Goal: Task Accomplishment & Management: Use online tool/utility

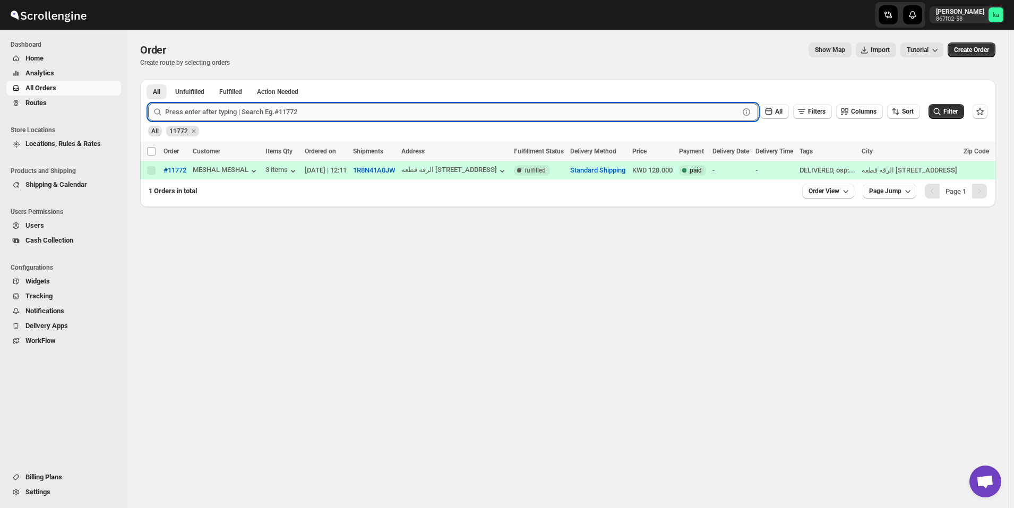
click at [318, 114] on input "text" at bounding box center [452, 112] width 574 height 17
paste input "11697"
type input "11697"
click at [148, 80] on button "Submit" at bounding box center [163, 85] width 30 height 11
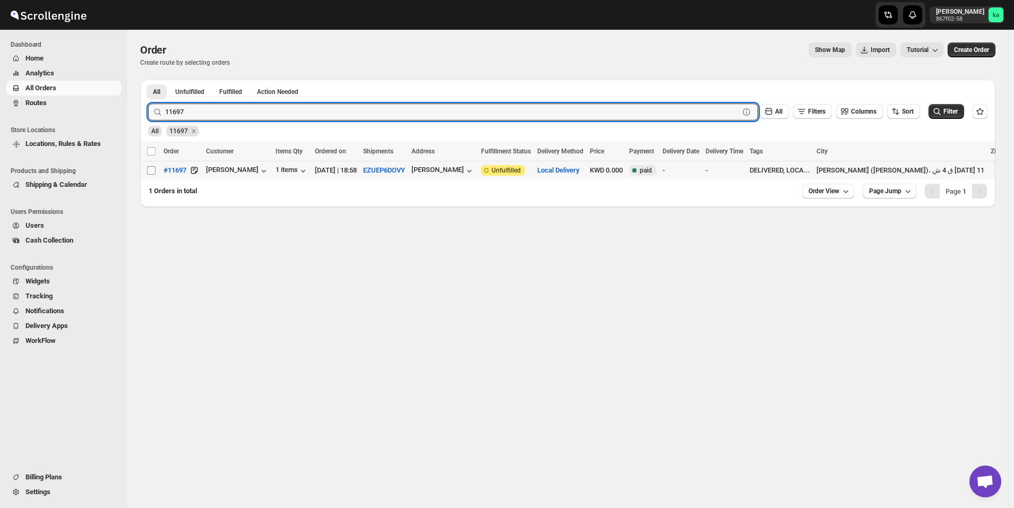
click at [153, 172] on input "Select order" at bounding box center [151, 170] width 8 height 8
checkbox input "true"
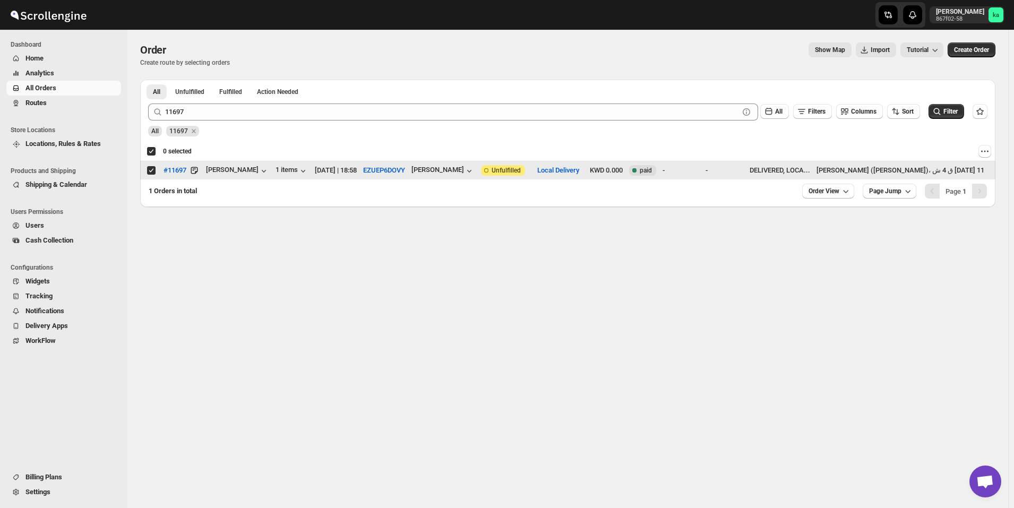
checkbox input "true"
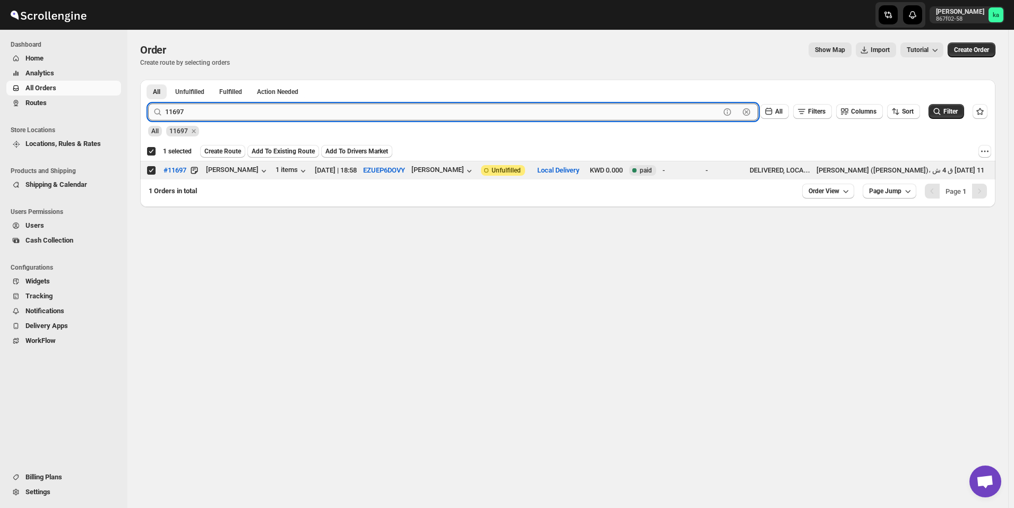
click at [321, 108] on input "11697" at bounding box center [442, 112] width 555 height 17
paste input "714"
type input "11714"
click at [148, 80] on button "Submit" at bounding box center [163, 85] width 30 height 11
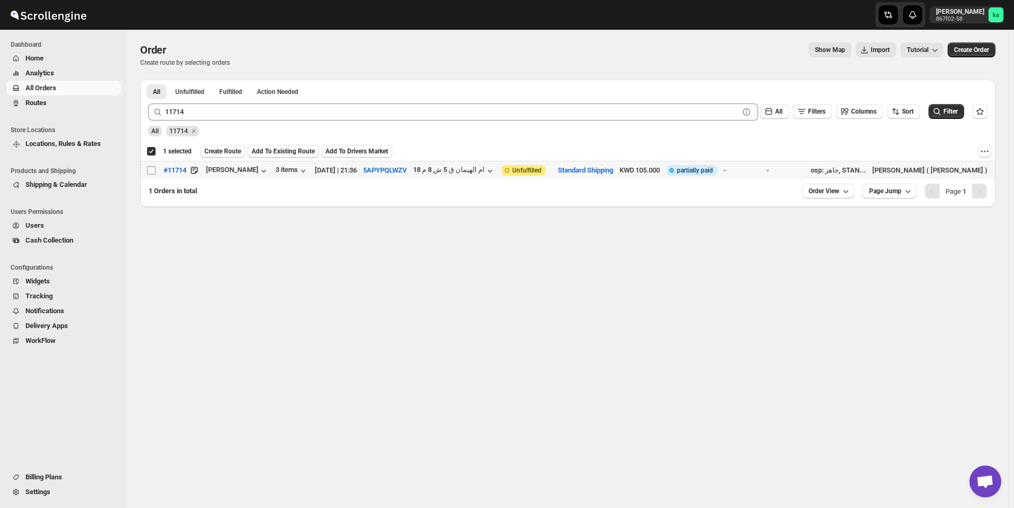
click at [152, 174] on span at bounding box center [152, 171] width 10 height 10
click at [152, 174] on input "Select order" at bounding box center [151, 170] width 8 height 8
checkbox input "false"
checkbox input "true"
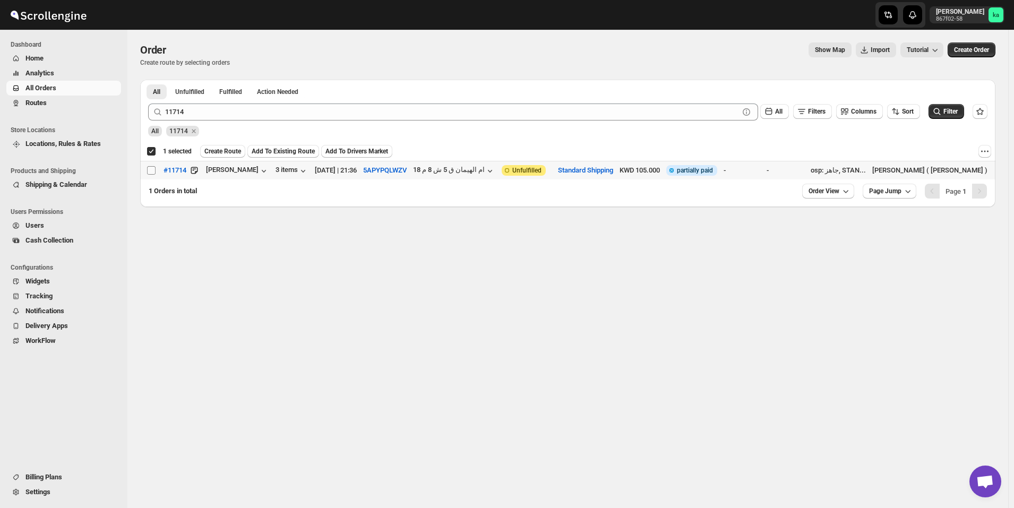
checkbox input "true"
click at [148, 174] on input "Select order" at bounding box center [151, 170] width 8 height 8
checkbox input "true"
checkbox input "false"
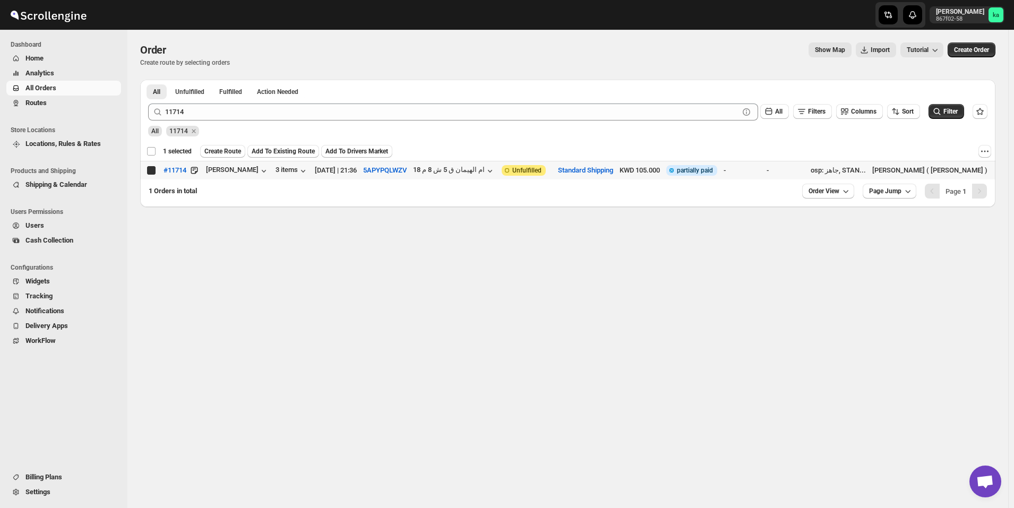
checkbox input "false"
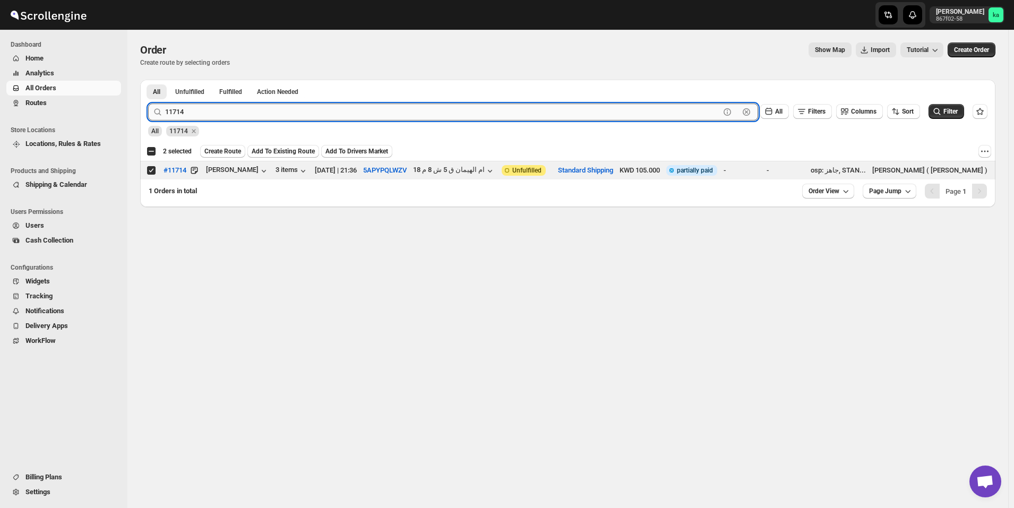
drag, startPoint x: 304, startPoint y: 110, endPoint x: 299, endPoint y: 105, distance: 7.1
click at [304, 110] on input "11714" at bounding box center [442, 112] width 555 height 17
paste input "46"
type input "11746"
click at [148, 80] on button "Submit" at bounding box center [163, 85] width 30 height 11
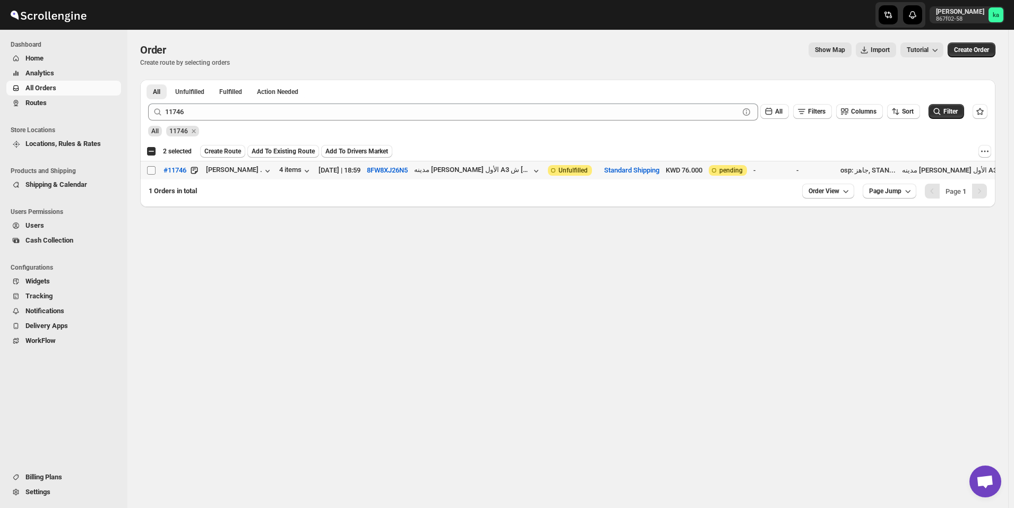
click at [150, 170] on input "Select order" at bounding box center [151, 170] width 8 height 8
checkbox input "true"
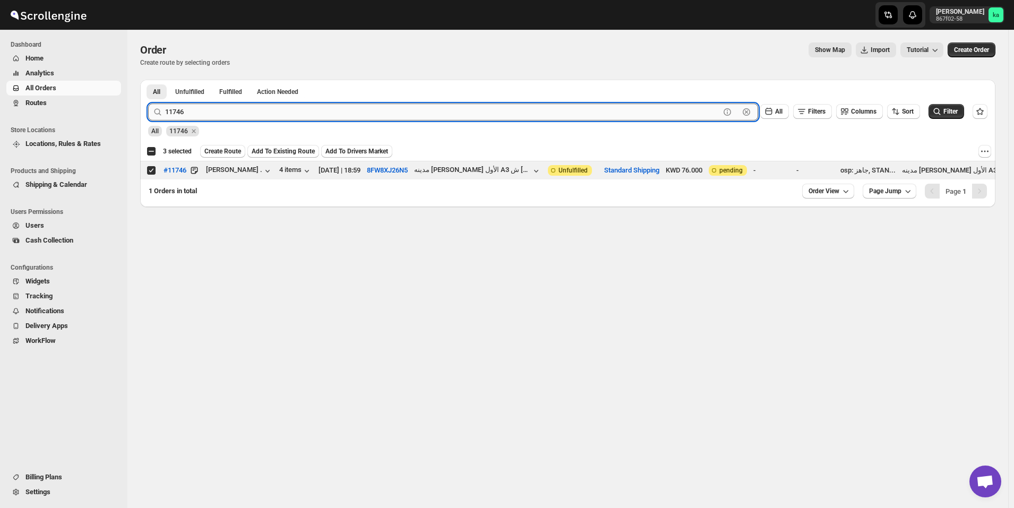
click at [391, 113] on input "11746" at bounding box center [442, 112] width 555 height 17
paste input "64"
type input "11764"
click at [148, 80] on button "Submit" at bounding box center [163, 85] width 30 height 11
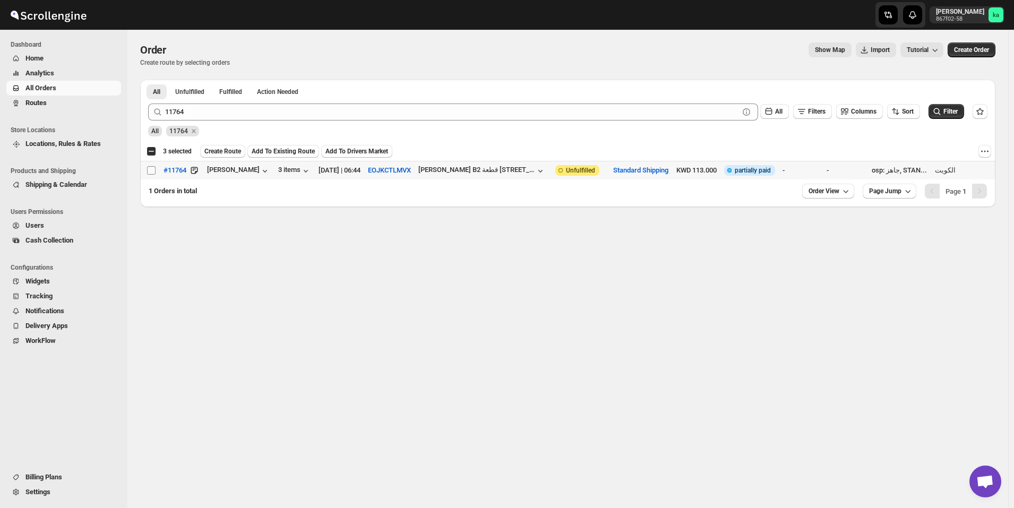
click at [152, 167] on input "Select order" at bounding box center [151, 170] width 8 height 8
checkbox input "true"
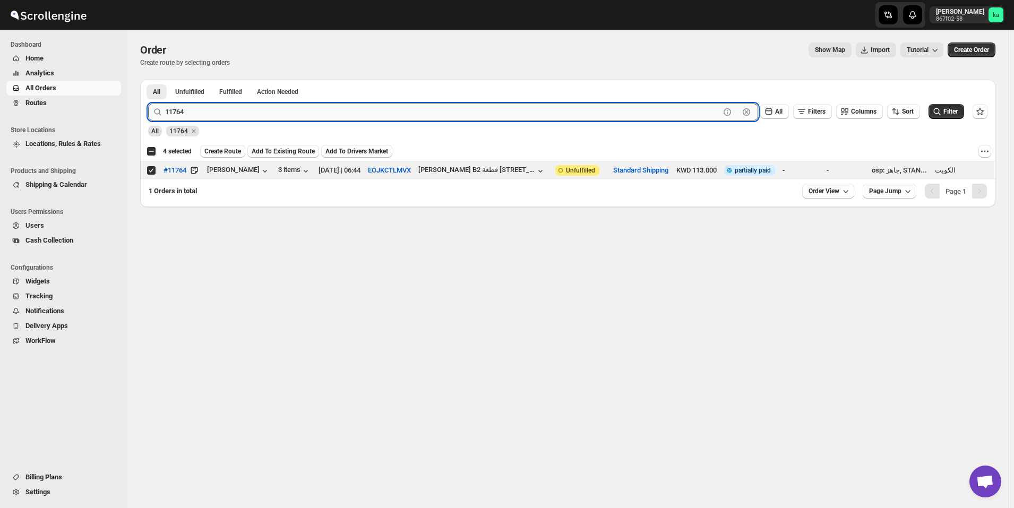
click at [364, 105] on input "11764" at bounding box center [442, 112] width 555 height 17
paste input "50"
type input "11750"
click at [148, 80] on button "Submit" at bounding box center [163, 85] width 30 height 11
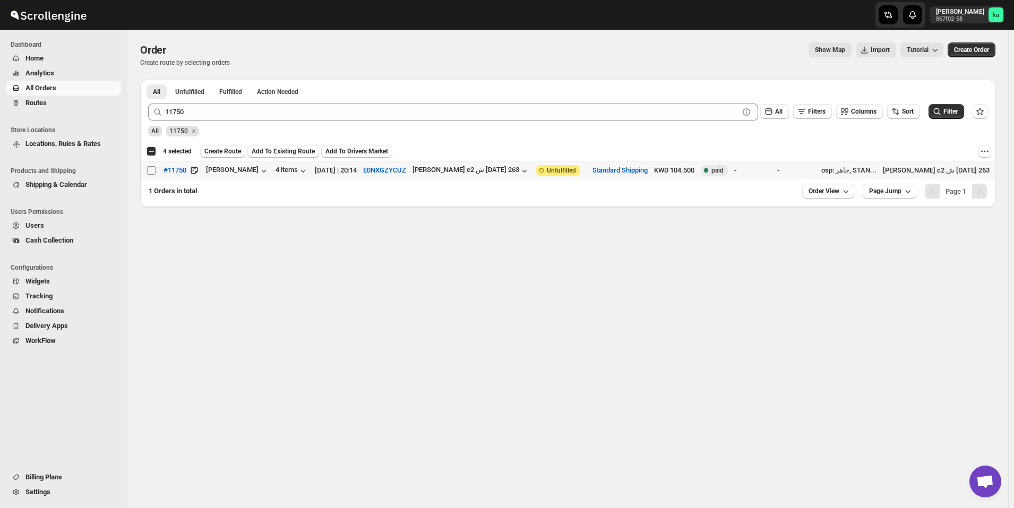
click at [151, 170] on input "Select order" at bounding box center [151, 170] width 8 height 8
checkbox input "true"
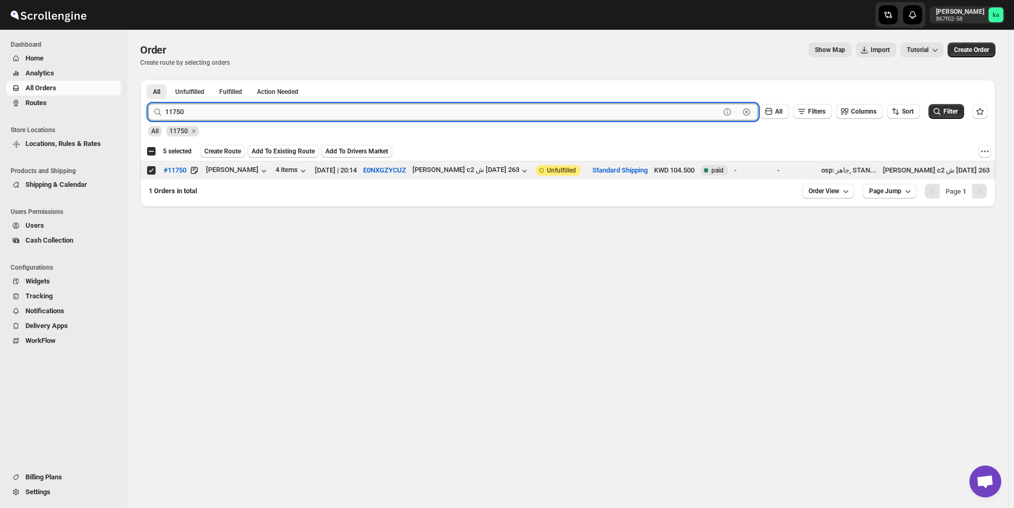
click at [312, 111] on input "11750" at bounding box center [442, 112] width 555 height 17
paste input "71"
type input "11771"
click at [148, 80] on button "Submit" at bounding box center [163, 85] width 30 height 11
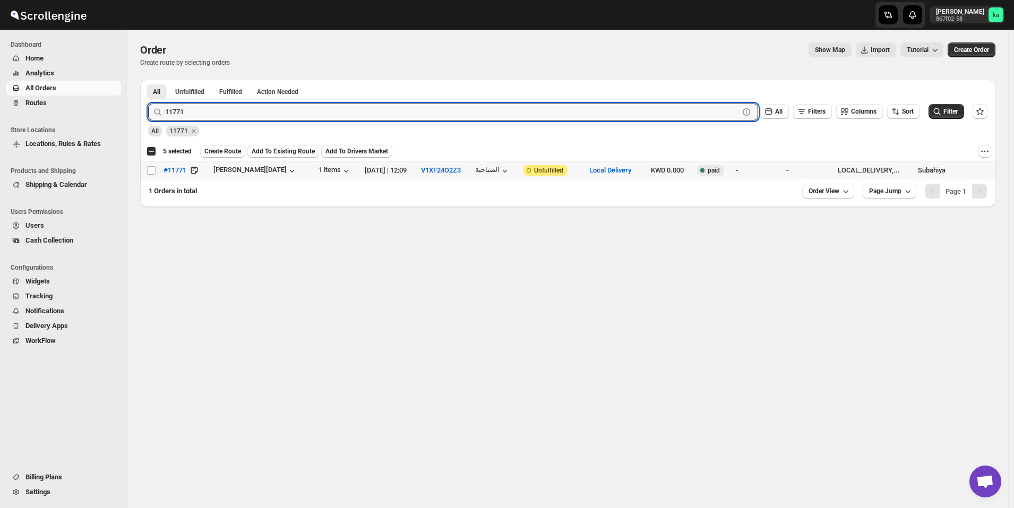
click at [148, 175] on td "Select order" at bounding box center [150, 170] width 20 height 19
checkbox input "true"
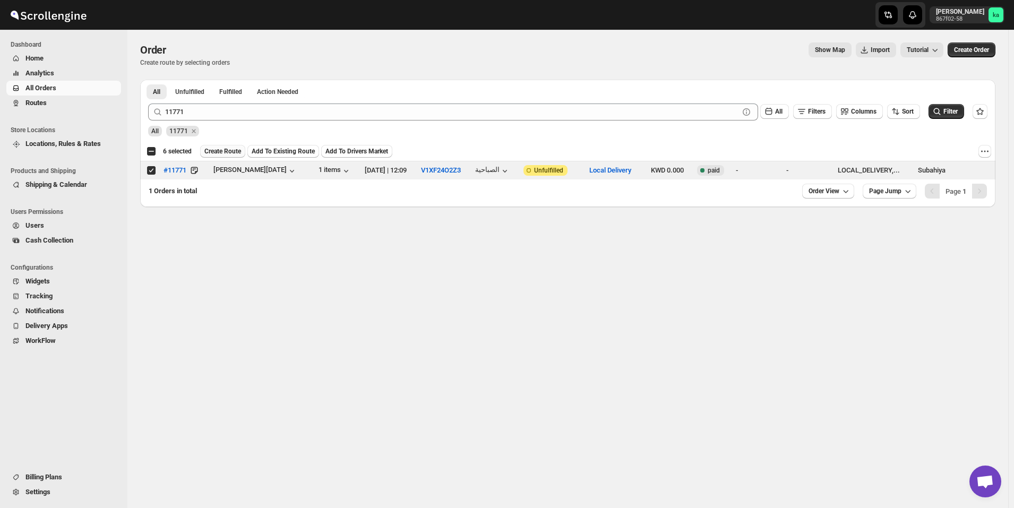
click at [224, 150] on span "Create Route" at bounding box center [222, 151] width 37 height 8
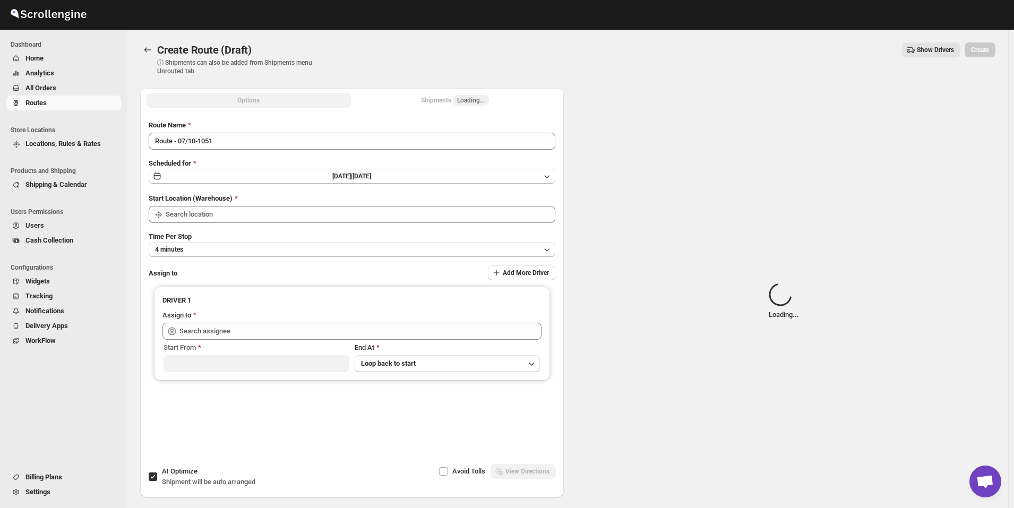
type input "[GEOGRAPHIC_DATA]"
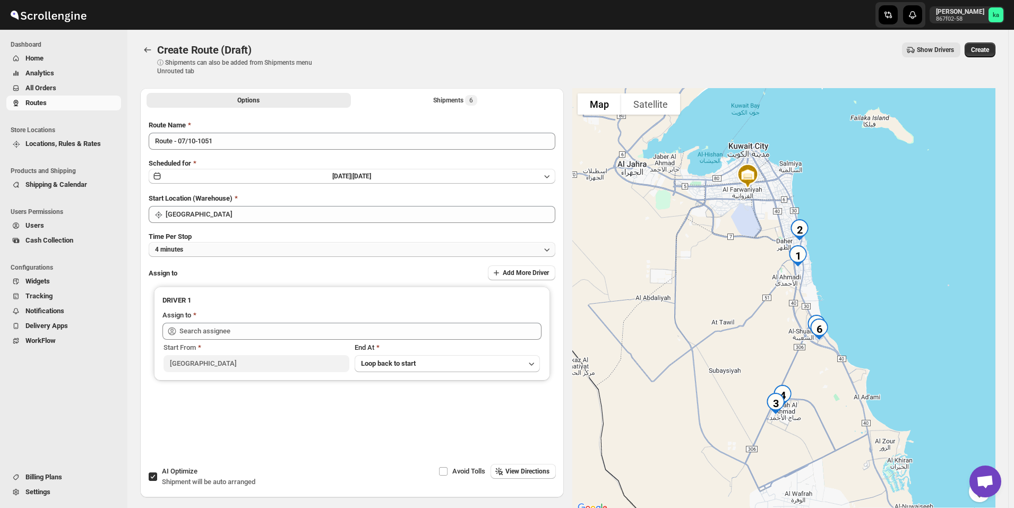
click at [222, 253] on button "4 minutes" at bounding box center [352, 249] width 407 height 15
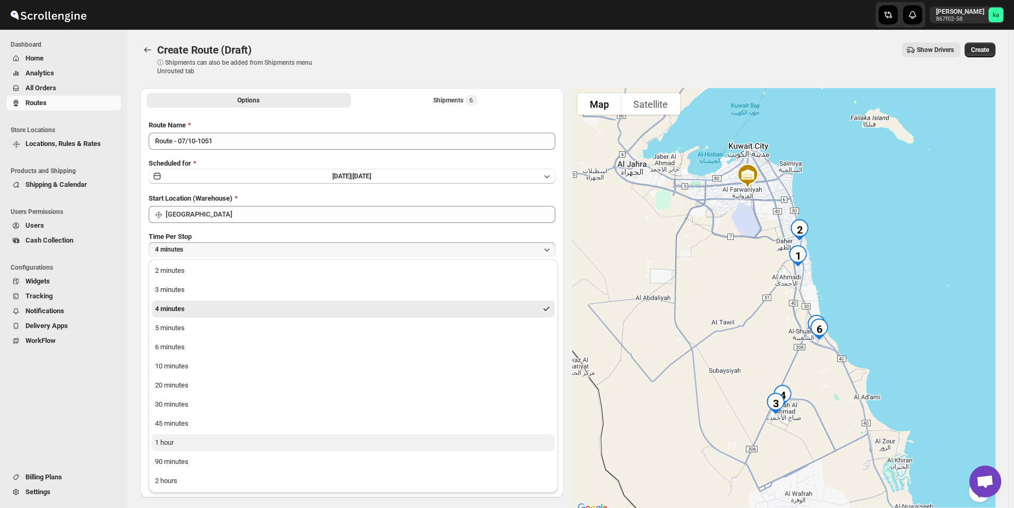
click at [205, 441] on button "1 hour" at bounding box center [353, 442] width 403 height 17
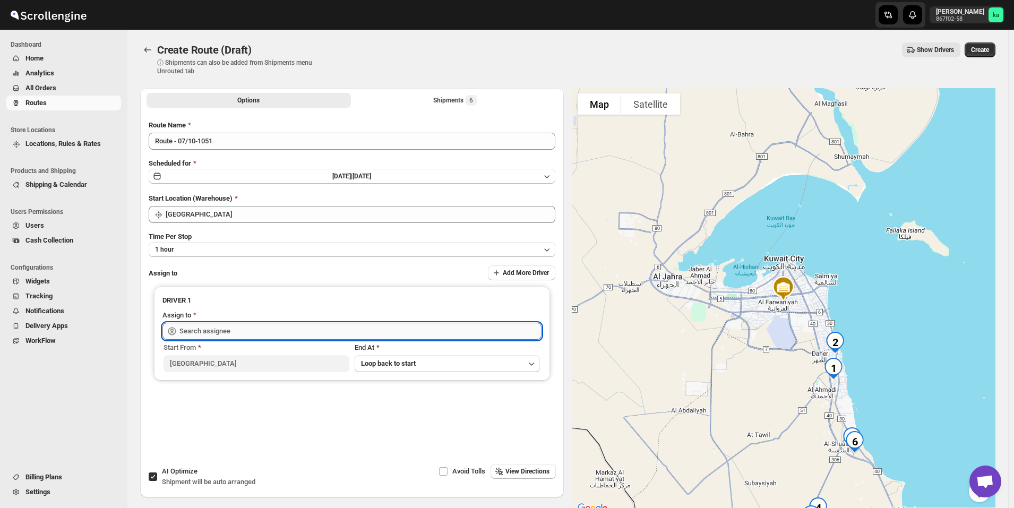
click at [219, 332] on input "text" at bounding box center [360, 331] width 362 height 17
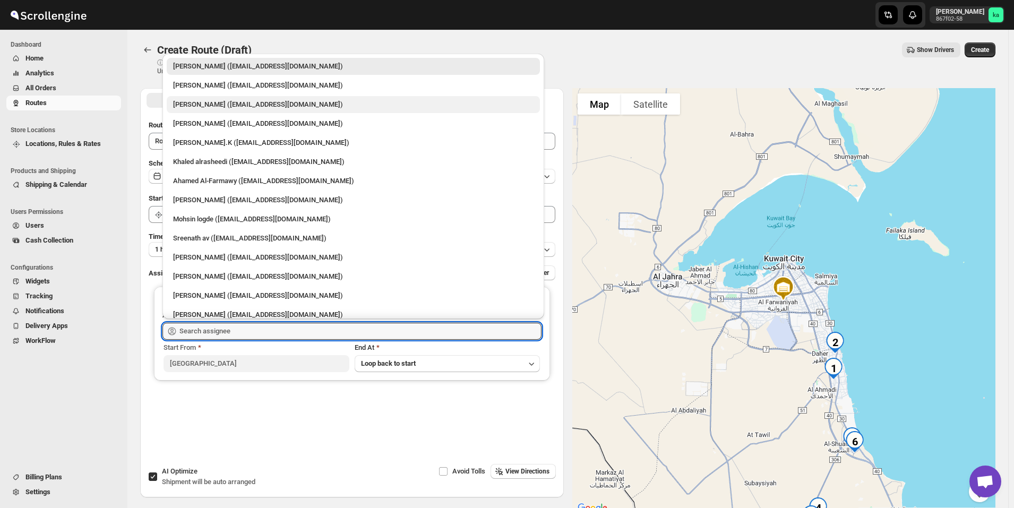
click at [218, 110] on div "[PERSON_NAME] ([EMAIL_ADDRESS][DOMAIN_NAME])" at bounding box center [353, 104] width 373 height 17
type input "[PERSON_NAME] ([EMAIL_ADDRESS][DOMAIN_NAME])"
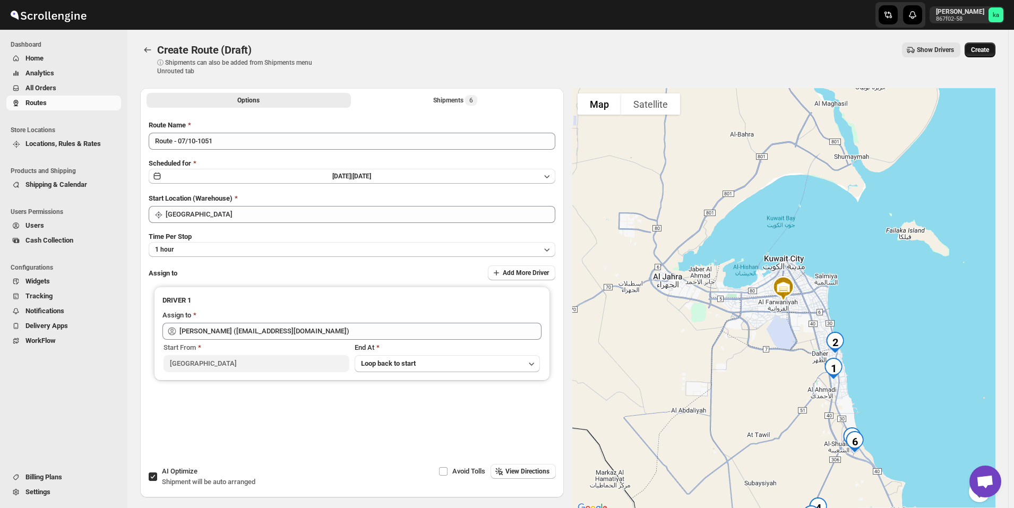
click at [986, 53] on span "Create" at bounding box center [980, 50] width 18 height 8
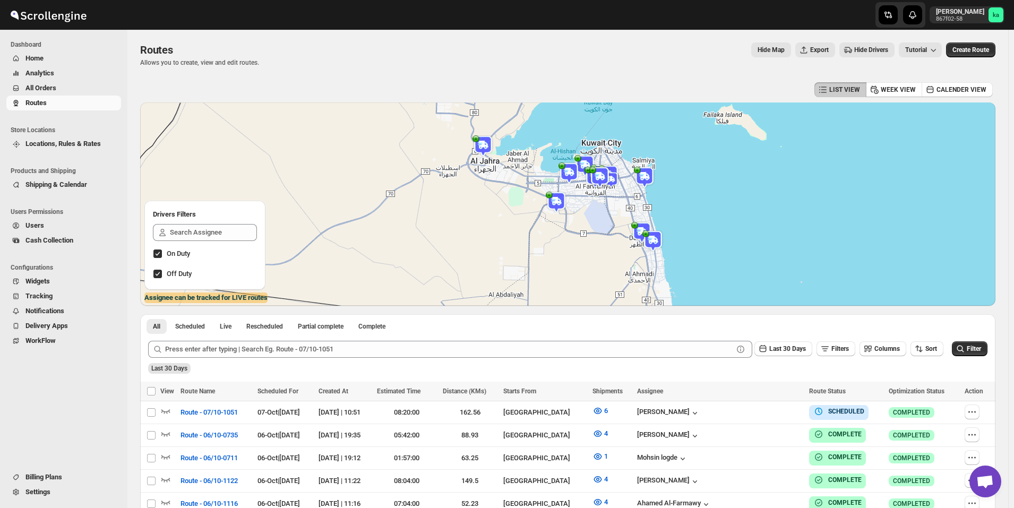
click at [75, 89] on span "All Orders" at bounding box center [71, 88] width 93 height 11
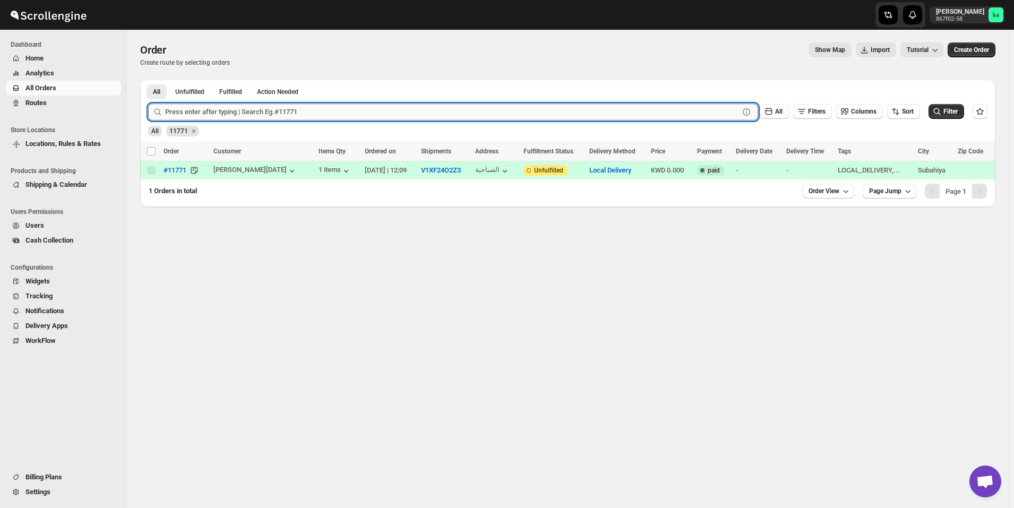
click at [298, 113] on input "text" at bounding box center [452, 112] width 574 height 17
paste input "11791"
type input "11791"
click at [148, 80] on button "Submit" at bounding box center [163, 85] width 30 height 11
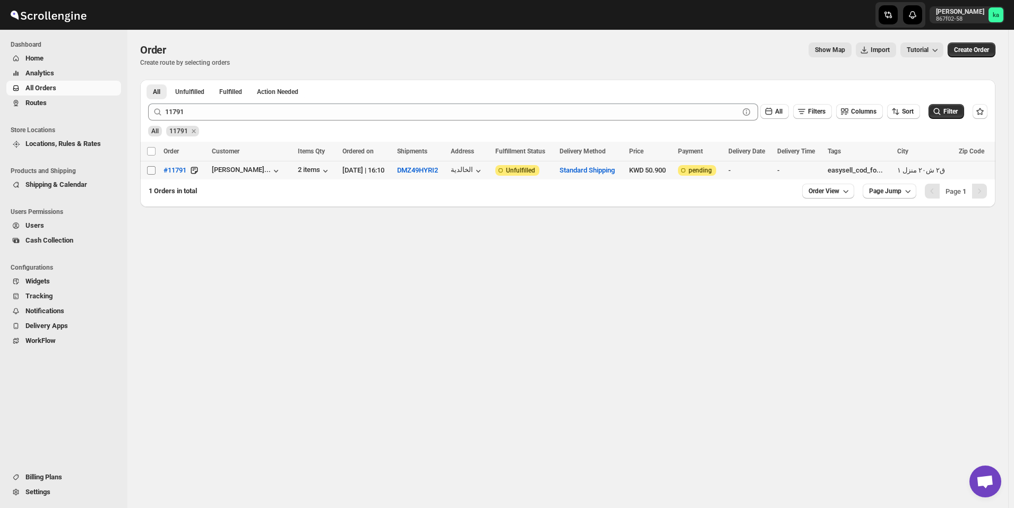
click at [153, 171] on input "Select order" at bounding box center [151, 170] width 8 height 8
checkbox input "true"
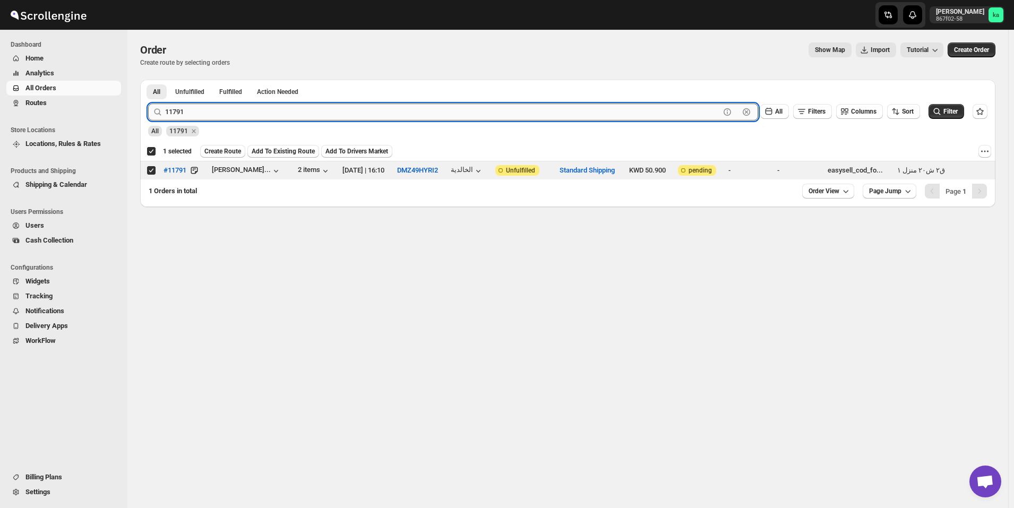
click at [318, 115] on input "11791" at bounding box center [442, 112] width 555 height 17
paste input "80"
type input "11780"
click at [148, 80] on button "Submit" at bounding box center [163, 85] width 30 height 11
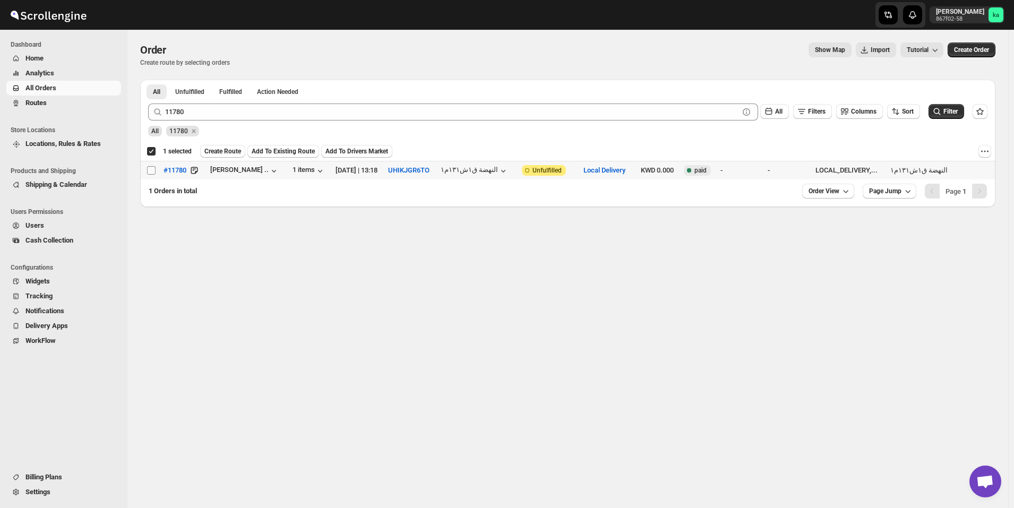
click at [151, 171] on input "Select order" at bounding box center [151, 170] width 8 height 8
checkbox input "true"
checkbox input "false"
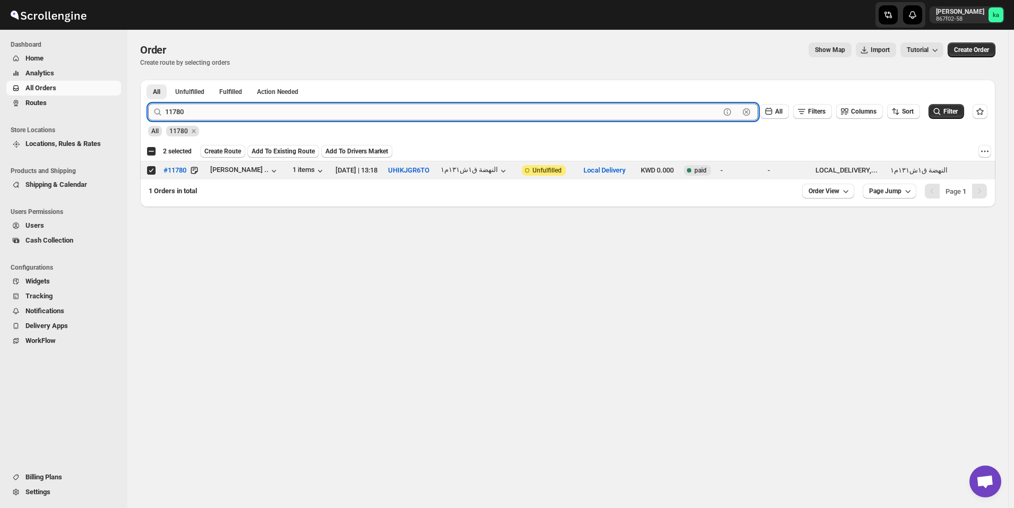
click at [256, 113] on input "11780" at bounding box center [442, 112] width 555 height 17
paste input "674"
type input "11674"
click at [148, 80] on button "Submit" at bounding box center [163, 85] width 30 height 11
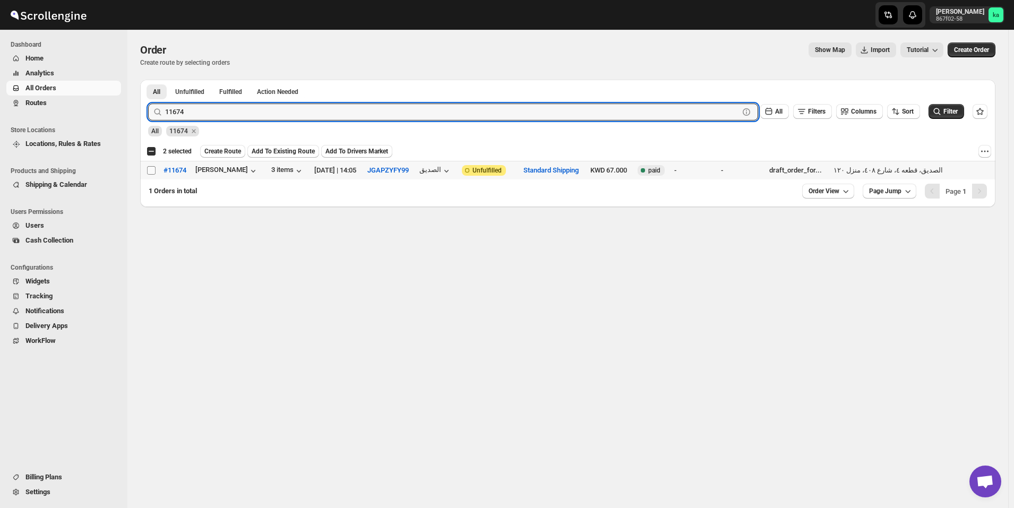
click at [153, 173] on input "Select order" at bounding box center [151, 170] width 8 height 8
checkbox input "true"
click at [311, 111] on input "11674" at bounding box center [442, 112] width 555 height 17
paste input "99"
type input "11699"
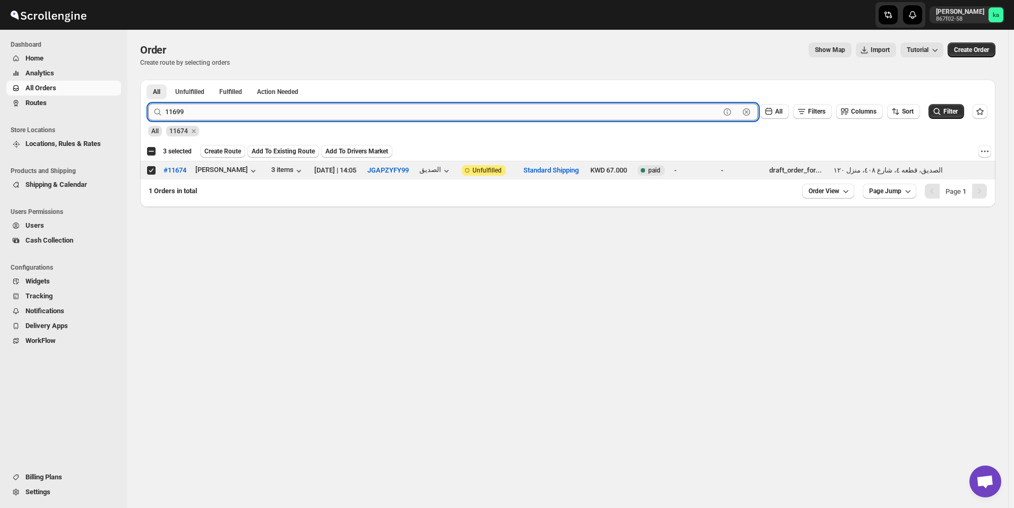
click at [148, 80] on button "Submit" at bounding box center [163, 85] width 30 height 11
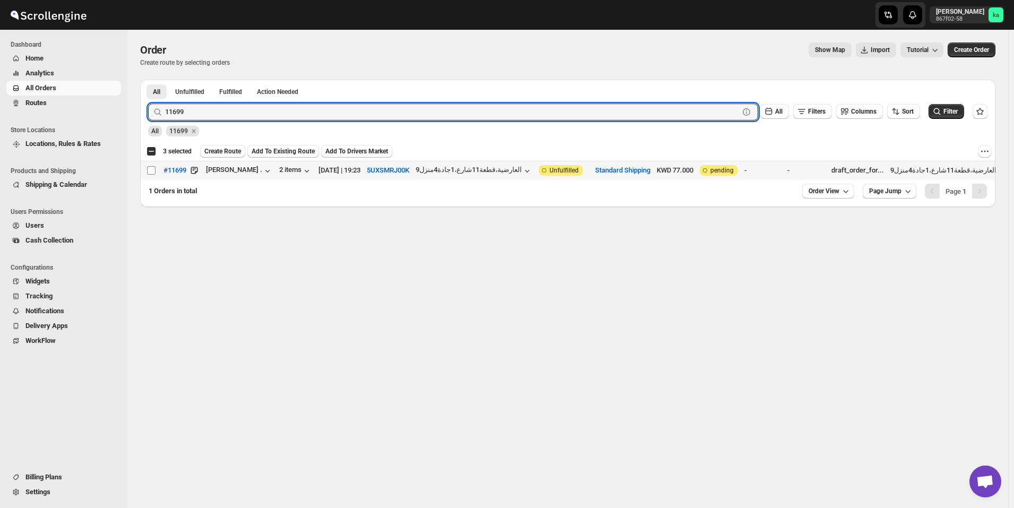
click at [153, 171] on input "Select order" at bounding box center [151, 170] width 8 height 8
checkbox input "true"
click at [312, 113] on input "11699" at bounding box center [442, 112] width 555 height 17
paste input "740"
type input "11740"
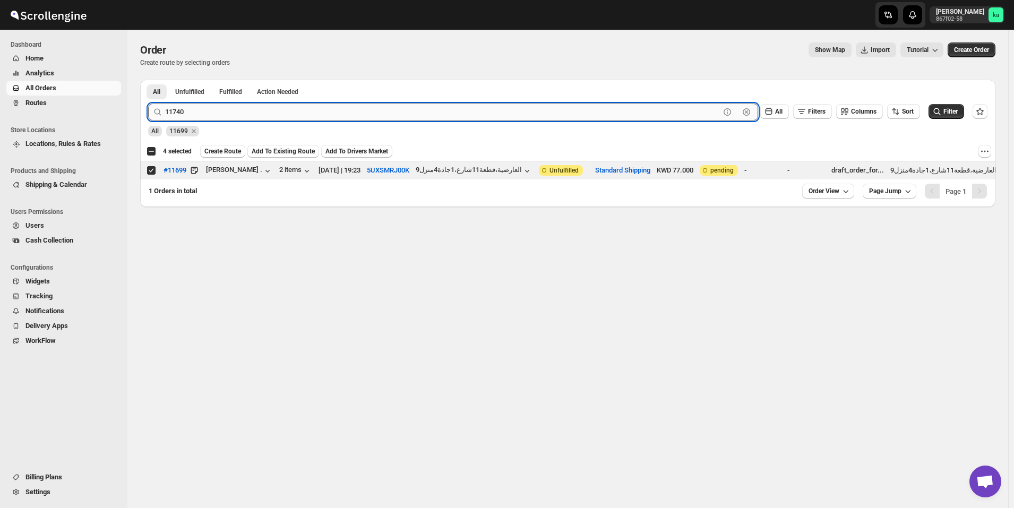
click at [148, 80] on button "Submit" at bounding box center [163, 85] width 30 height 11
click at [147, 169] on span at bounding box center [152, 171] width 10 height 10
click at [147, 169] on input "Select order" at bounding box center [151, 170] width 8 height 8
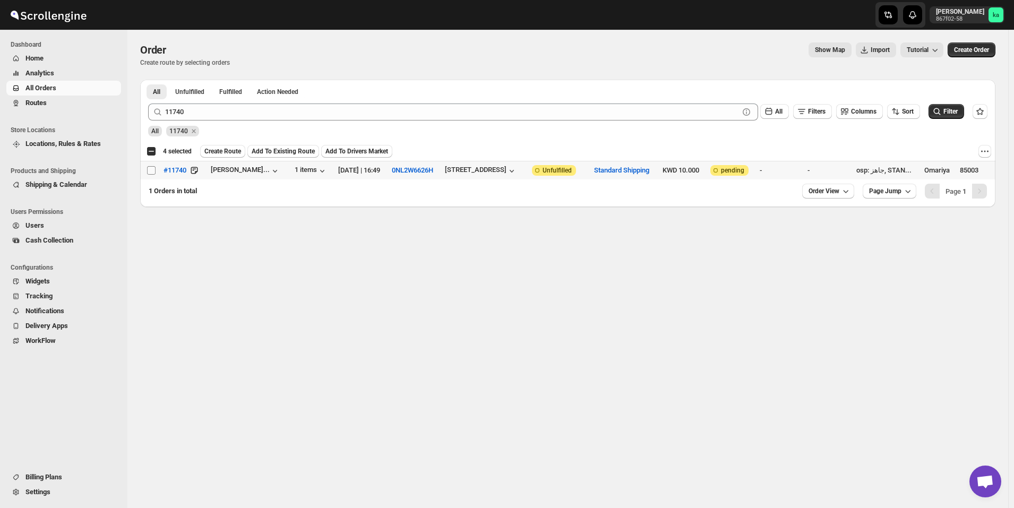
click at [151, 168] on input "Select order" at bounding box center [151, 170] width 8 height 8
checkbox input "true"
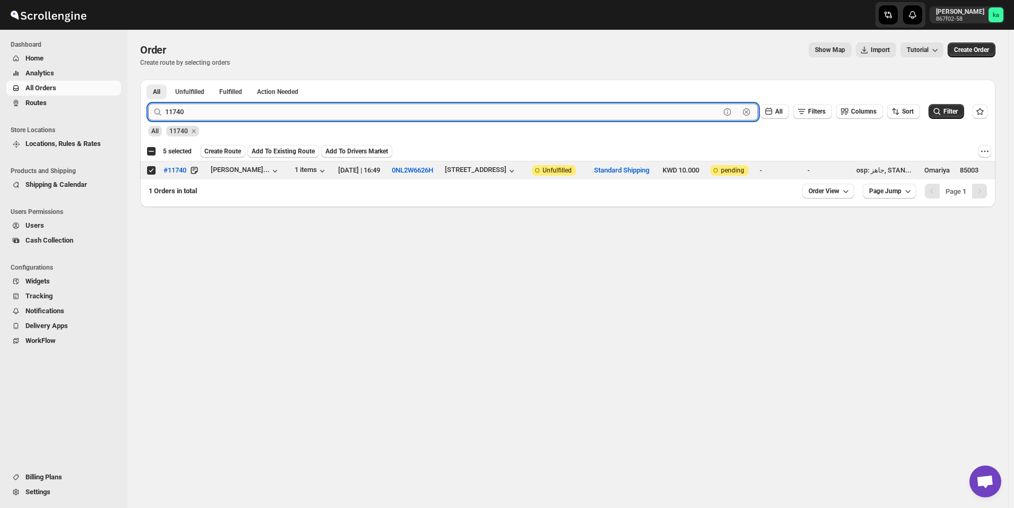
click at [323, 118] on input "11740" at bounding box center [442, 112] width 555 height 17
paste input "66"
type input "11766"
click at [148, 80] on button "Submit" at bounding box center [163, 85] width 30 height 11
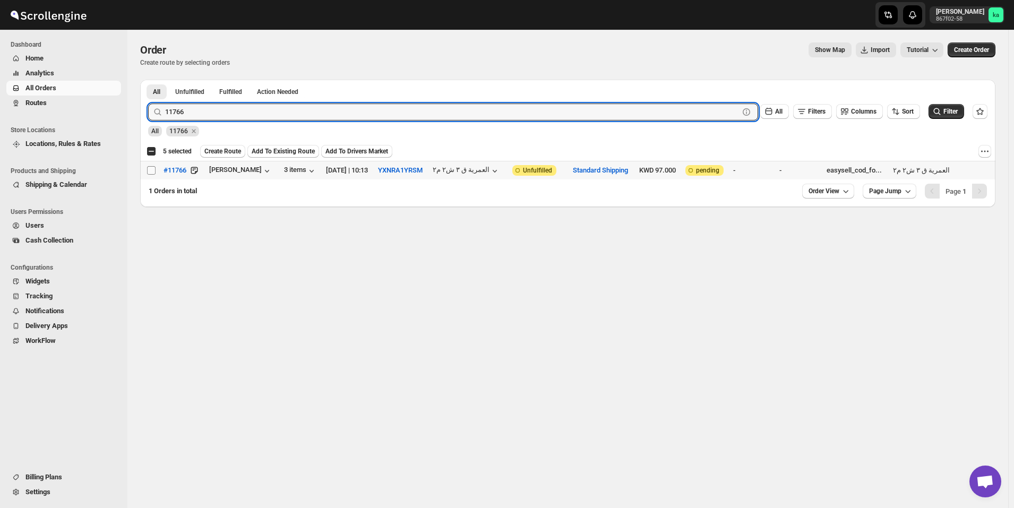
click at [152, 170] on input "Select order" at bounding box center [151, 170] width 8 height 8
checkbox input "true"
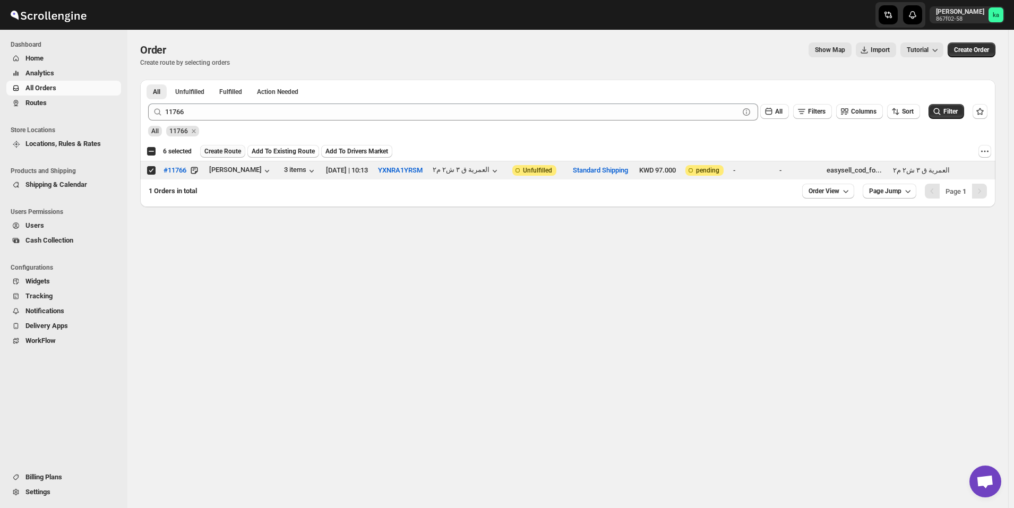
click at [219, 151] on span "Create Route" at bounding box center [222, 151] width 37 height 8
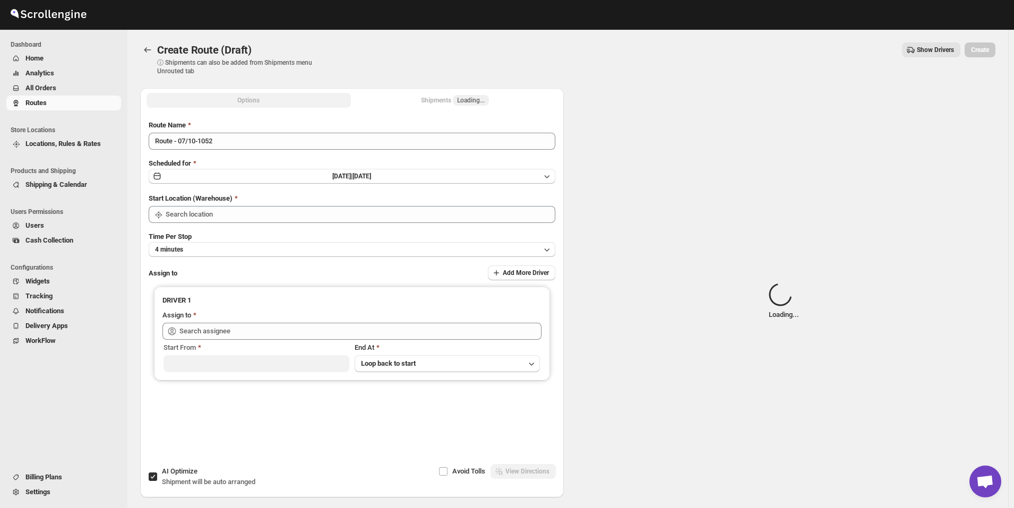
type input "[GEOGRAPHIC_DATA]"
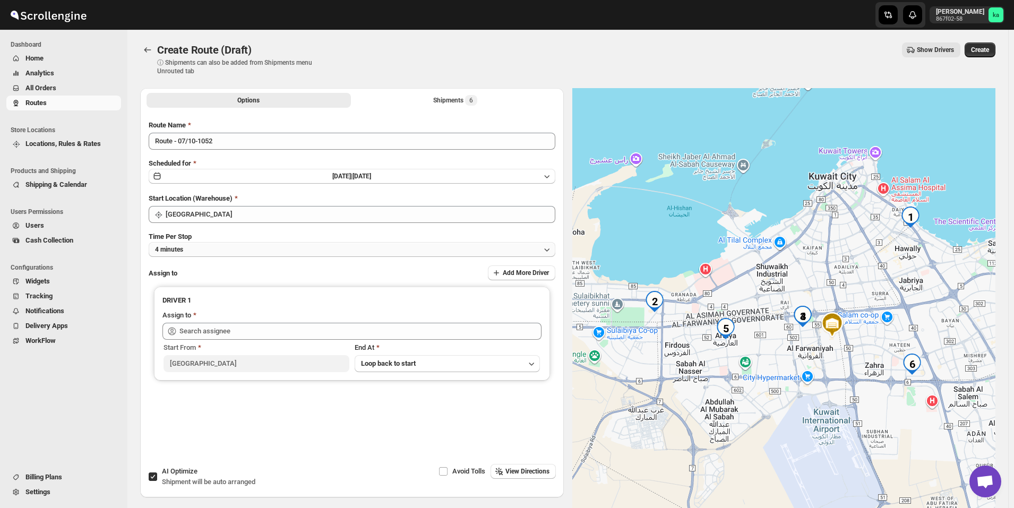
click at [219, 248] on button "4 minutes" at bounding box center [352, 249] width 407 height 15
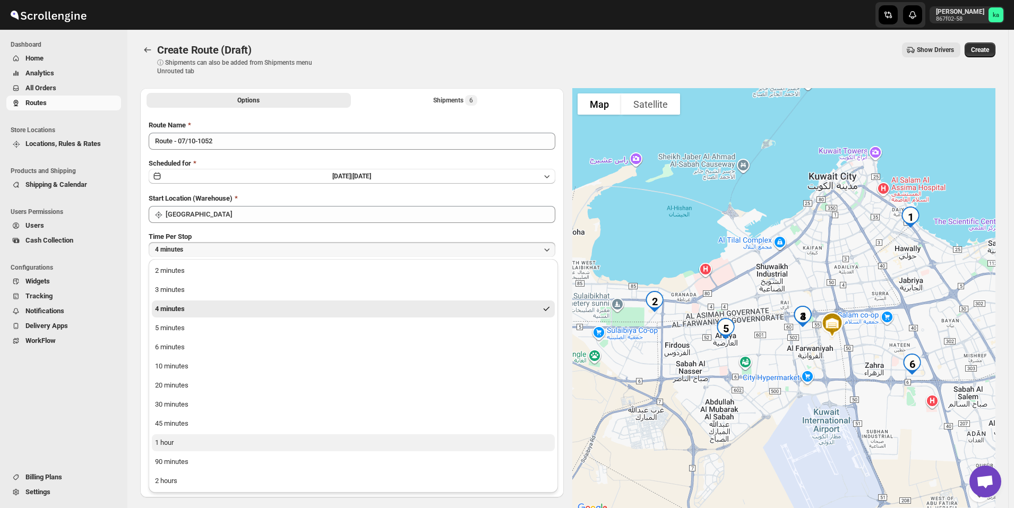
click at [231, 450] on button "1 hour" at bounding box center [353, 442] width 403 height 17
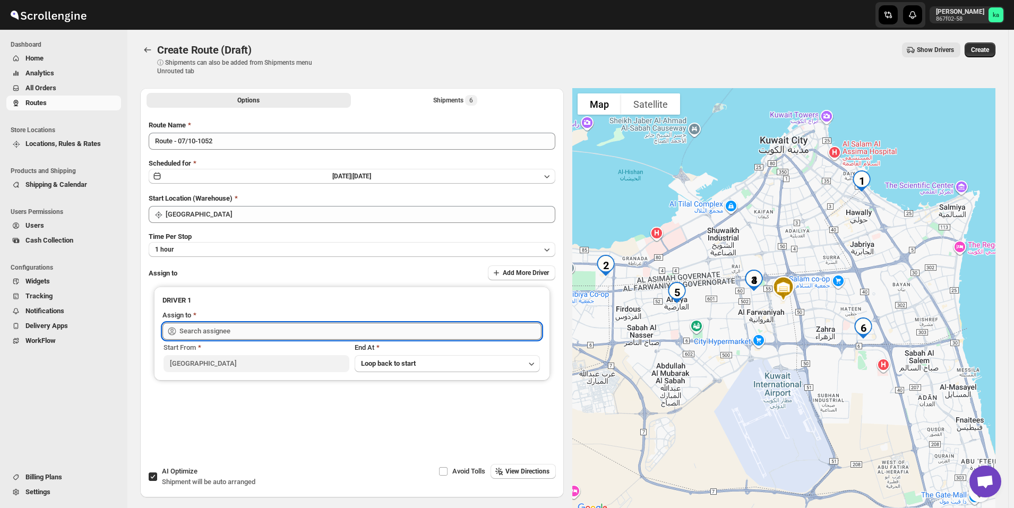
click at [232, 326] on input "text" at bounding box center [360, 331] width 362 height 17
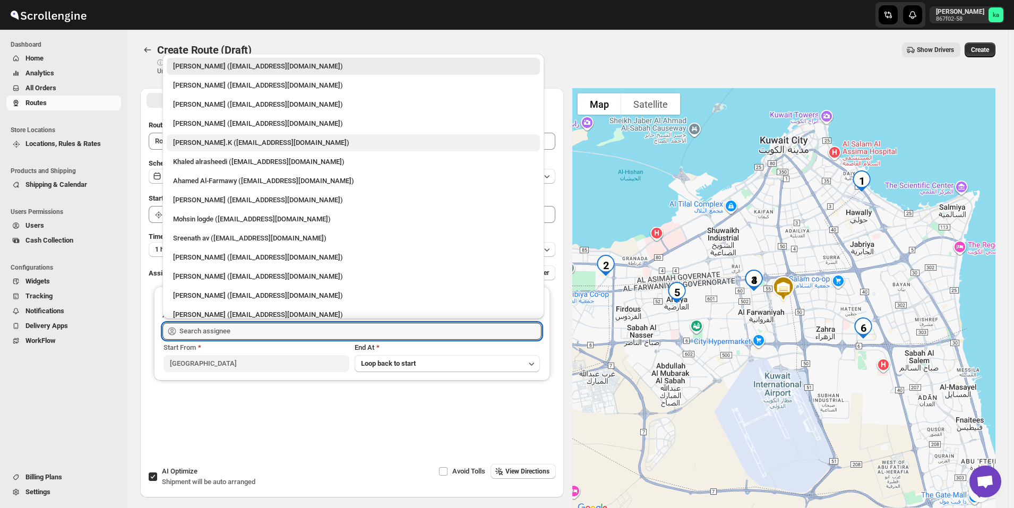
click at [240, 138] on div "[PERSON_NAME].K ([EMAIL_ADDRESS][DOMAIN_NAME])" at bounding box center [353, 142] width 360 height 11
type input "[PERSON_NAME].K ([EMAIL_ADDRESS][DOMAIN_NAME])"
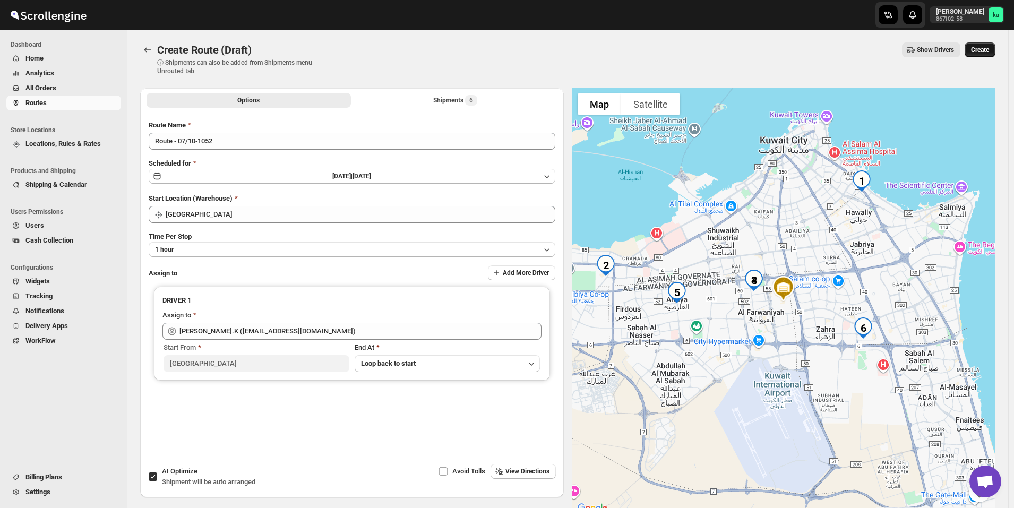
click at [989, 51] on span "Create" at bounding box center [980, 50] width 18 height 8
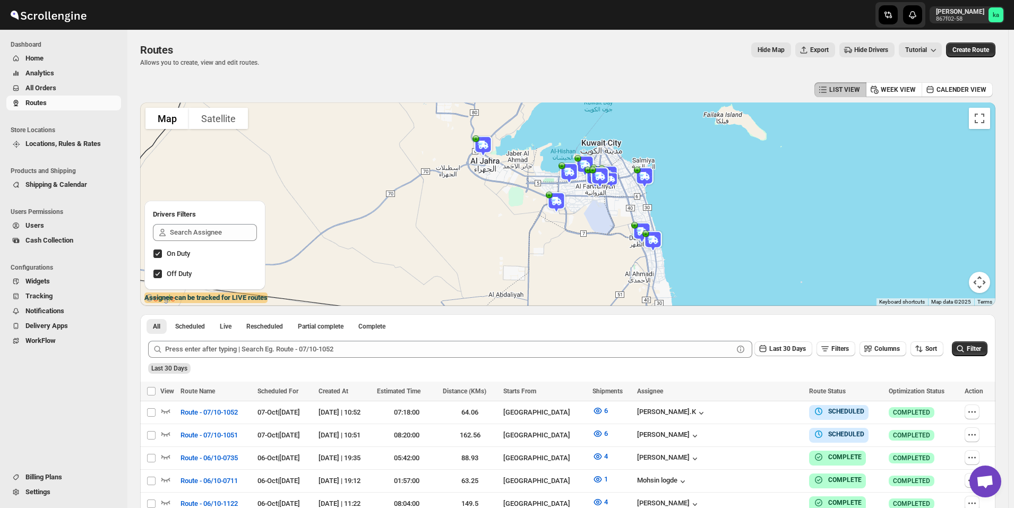
click at [68, 90] on span "All Orders" at bounding box center [71, 88] width 93 height 11
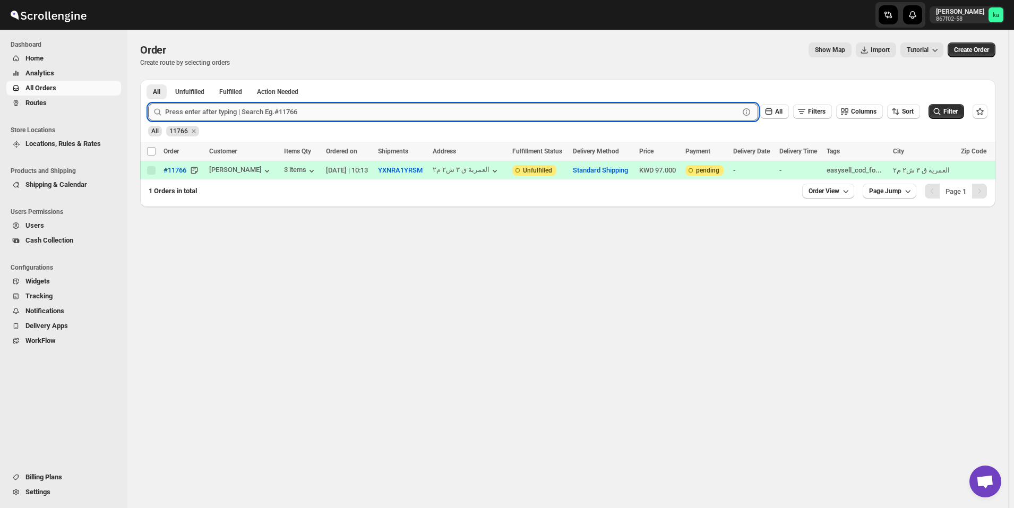
click at [293, 117] on input "text" at bounding box center [452, 112] width 574 height 17
paste input "11781"
type input "11781"
click at [148, 80] on button "Submit" at bounding box center [163, 85] width 30 height 11
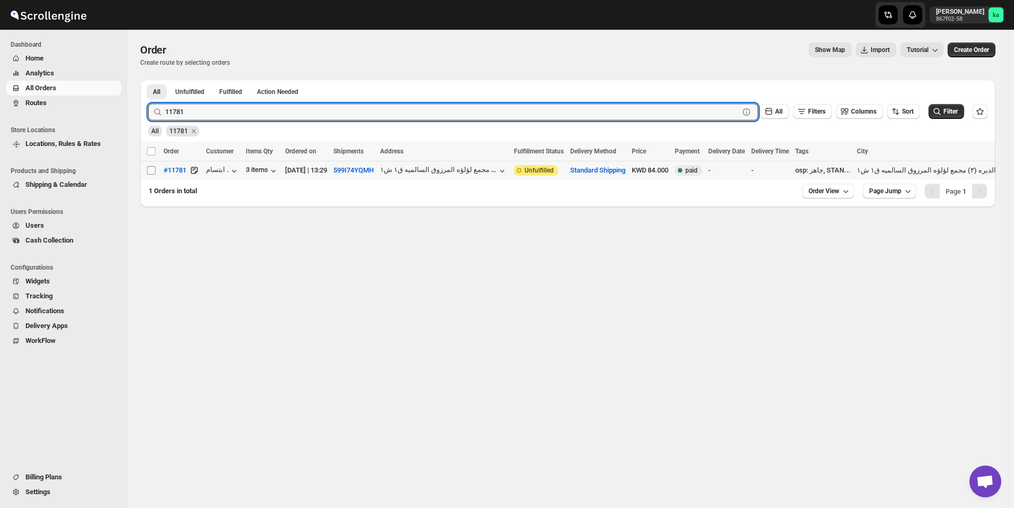
click at [151, 173] on input "Select order" at bounding box center [151, 170] width 8 height 8
checkbox input "true"
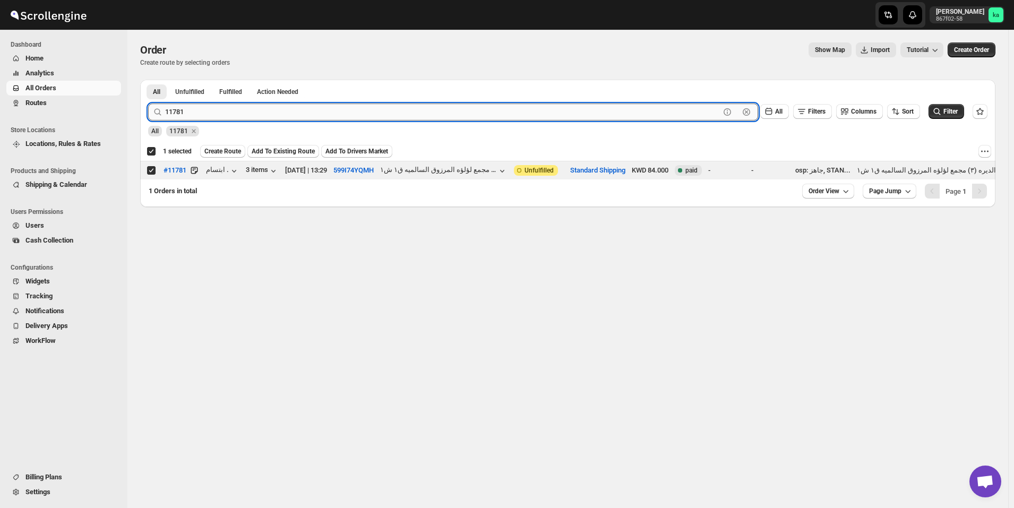
click at [249, 111] on input "11781" at bounding box center [442, 112] width 555 height 17
paste input "57"
type input "11757"
click at [148, 80] on button "Submit" at bounding box center [163, 85] width 30 height 11
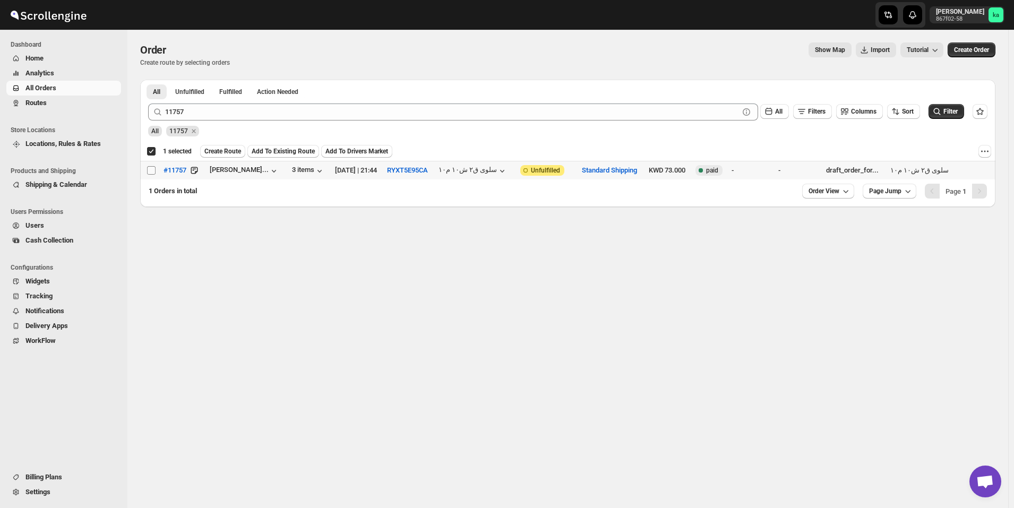
click at [152, 171] on input "Select order" at bounding box center [151, 170] width 8 height 8
checkbox input "true"
checkbox input "false"
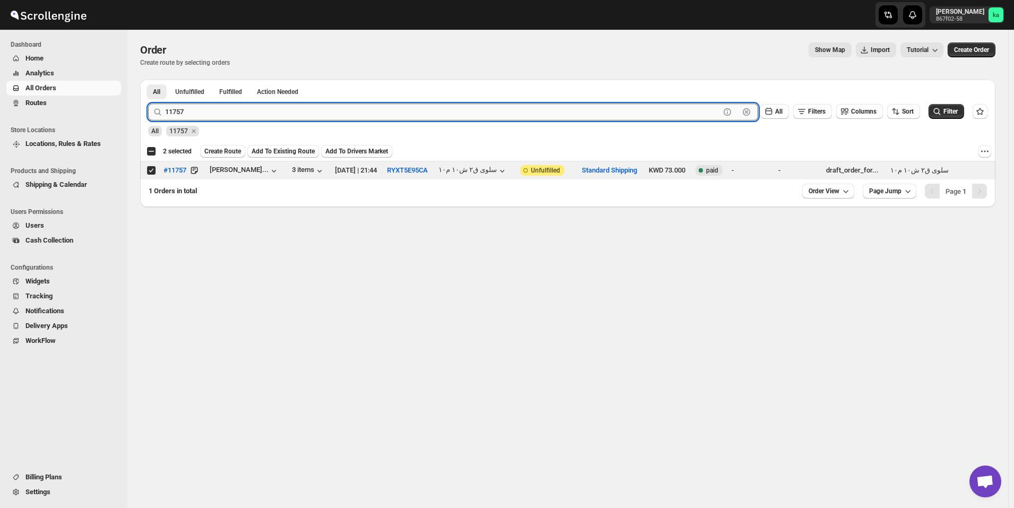
click at [292, 111] on input "11757" at bounding box center [442, 112] width 555 height 17
paste input "82"
type input "11782"
click at [148, 80] on button "Submit" at bounding box center [163, 85] width 30 height 11
click at [153, 170] on input "Select order" at bounding box center [151, 170] width 8 height 8
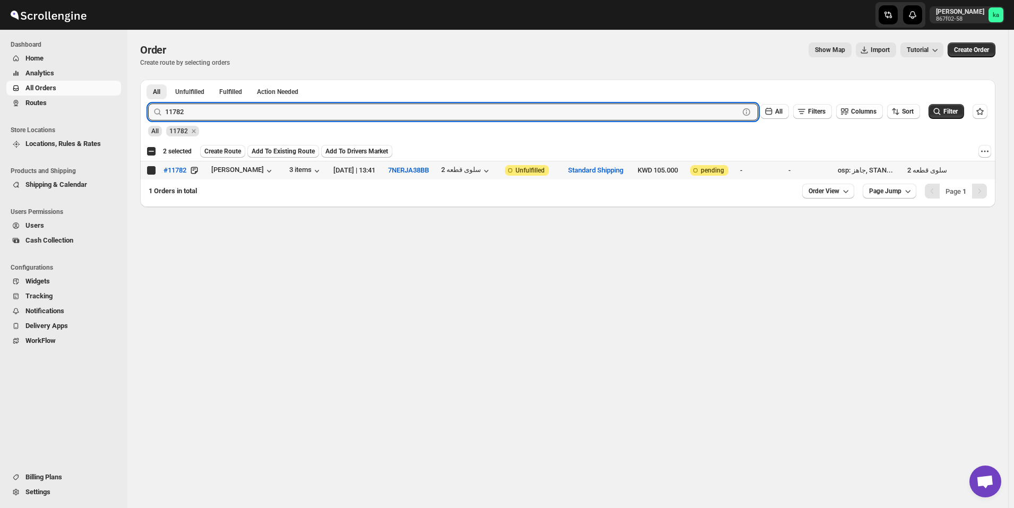
checkbox input "true"
click at [306, 116] on input "11782" at bounding box center [442, 112] width 555 height 17
paste input "3"
type input "11732"
click at [148, 80] on button "Submit" at bounding box center [163, 85] width 30 height 11
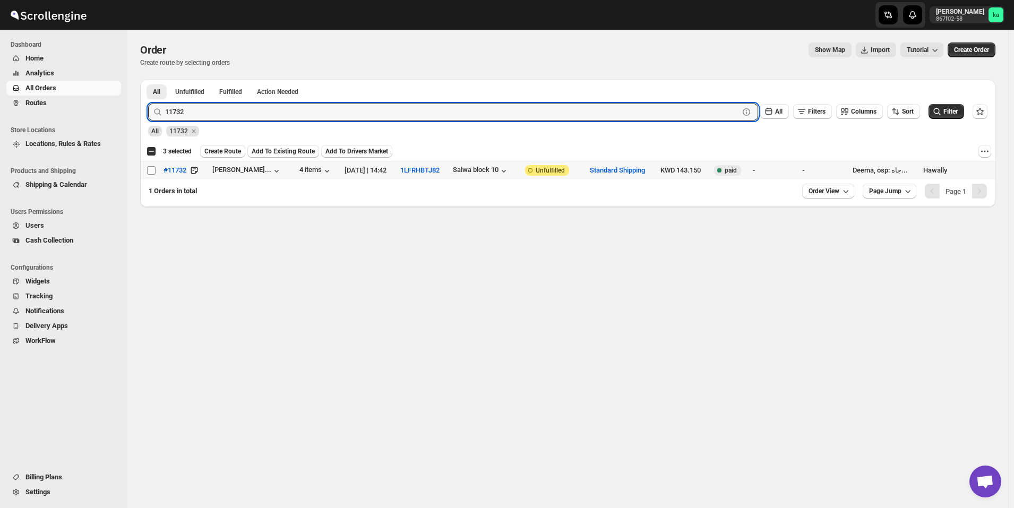
click at [152, 173] on input "Select order" at bounding box center [151, 170] width 8 height 8
checkbox input "true"
click at [304, 114] on input "11732" at bounding box center [442, 112] width 555 height 17
paste input "8"
type input "11738"
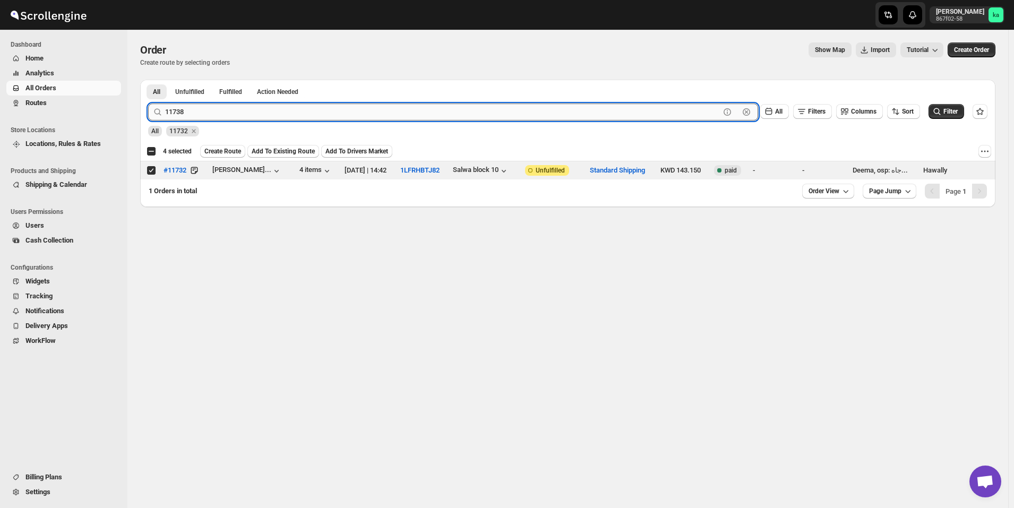
click at [148, 80] on button "Submit" at bounding box center [163, 85] width 30 height 11
click at [150, 171] on input "Select order" at bounding box center [151, 170] width 8 height 8
checkbox input "true"
click at [269, 110] on input "11738" at bounding box center [442, 112] width 555 height 17
paste input "49"
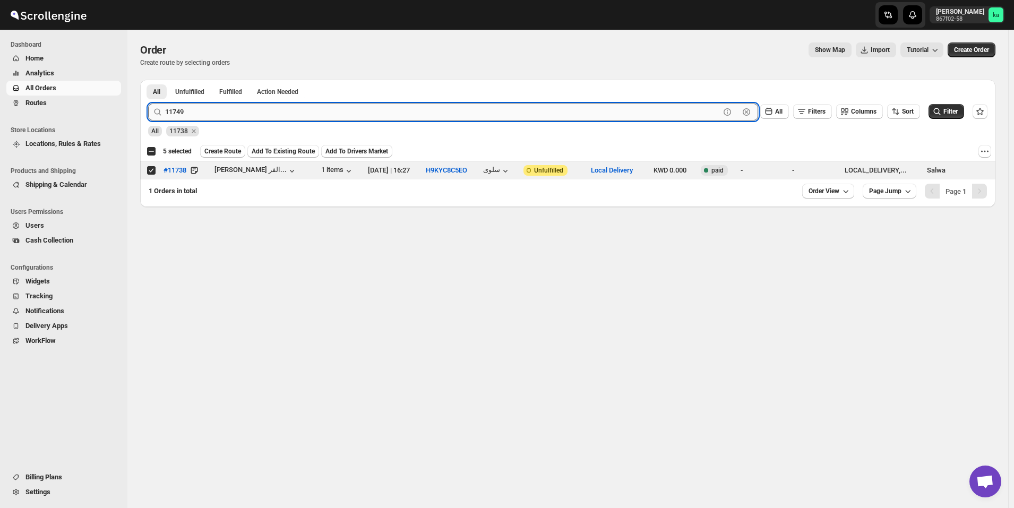
type input "11749"
click at [148, 80] on button "Submit" at bounding box center [163, 85] width 30 height 11
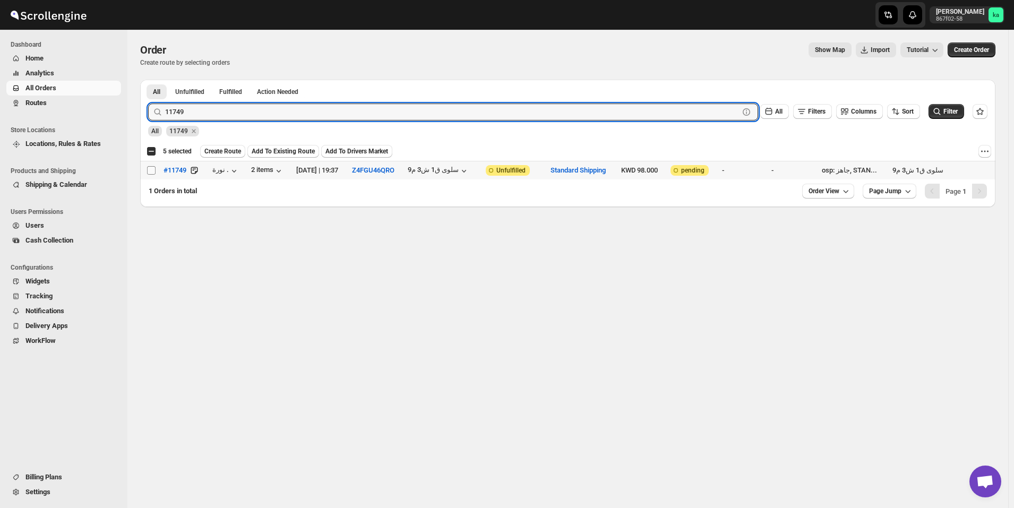
click at [150, 173] on input "Select order" at bounding box center [151, 170] width 8 height 8
checkbox input "true"
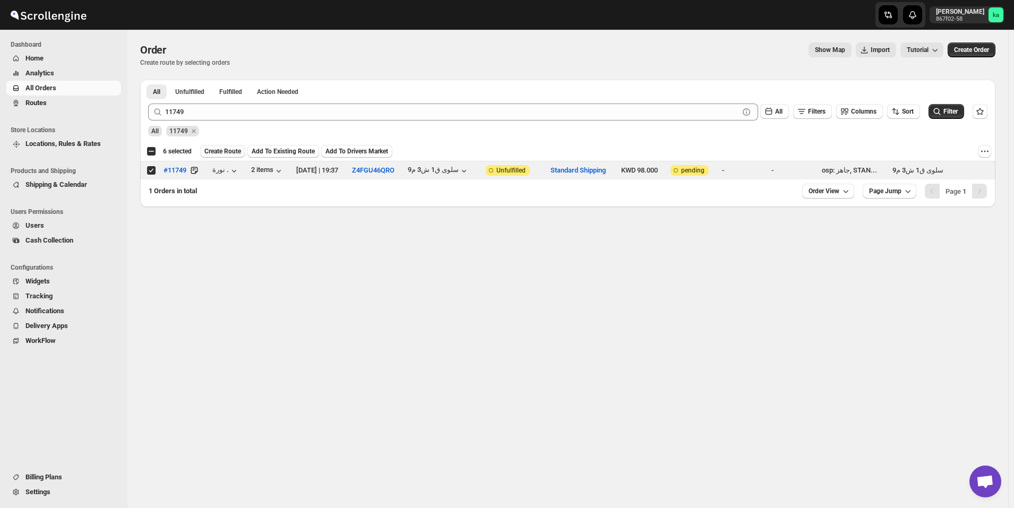
click at [221, 153] on span "Create Route" at bounding box center [222, 151] width 37 height 8
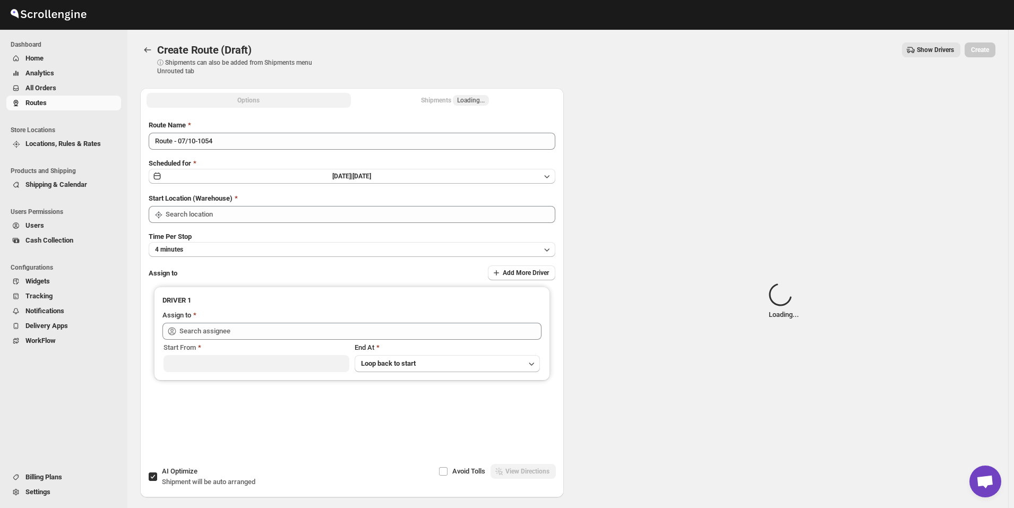
type input "[GEOGRAPHIC_DATA]"
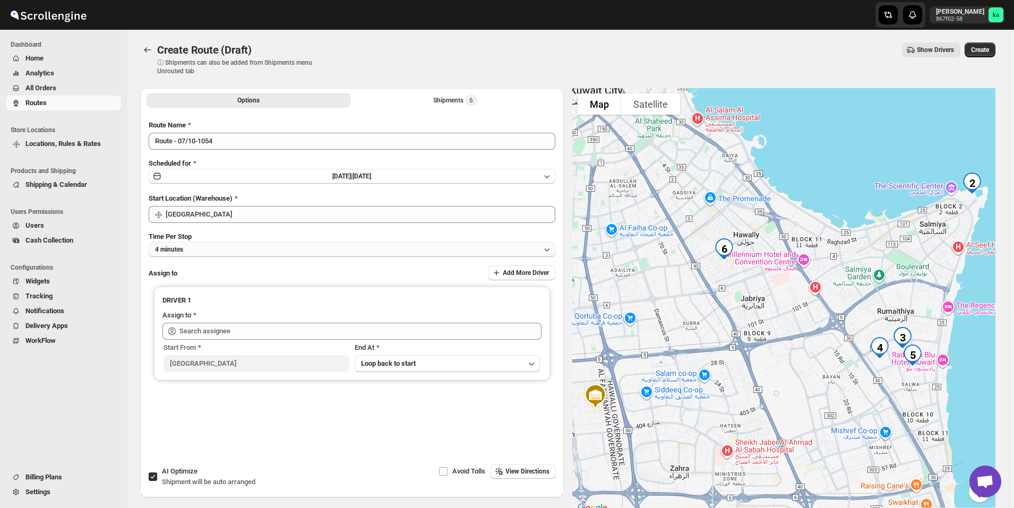
click at [268, 253] on button "4 minutes" at bounding box center [352, 249] width 407 height 15
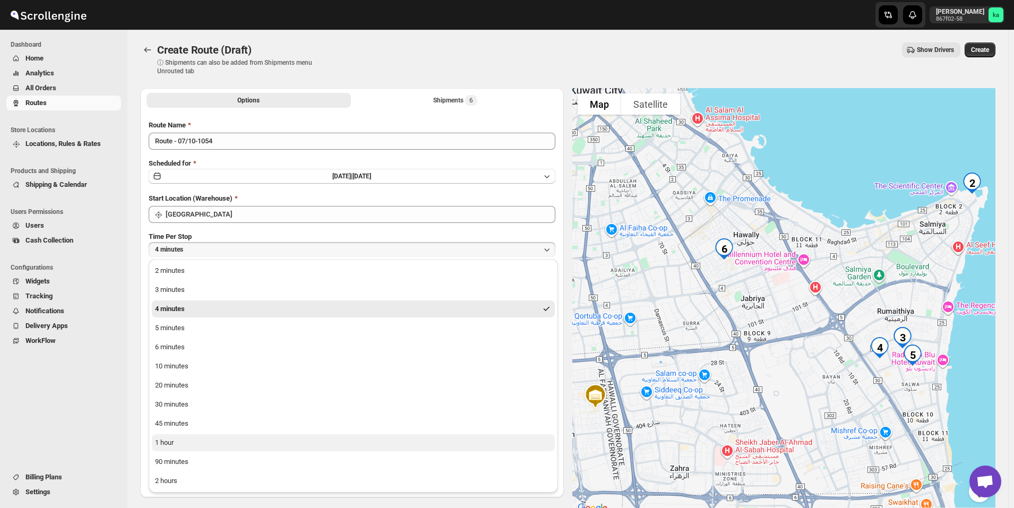
click at [186, 443] on button "1 hour" at bounding box center [353, 442] width 403 height 17
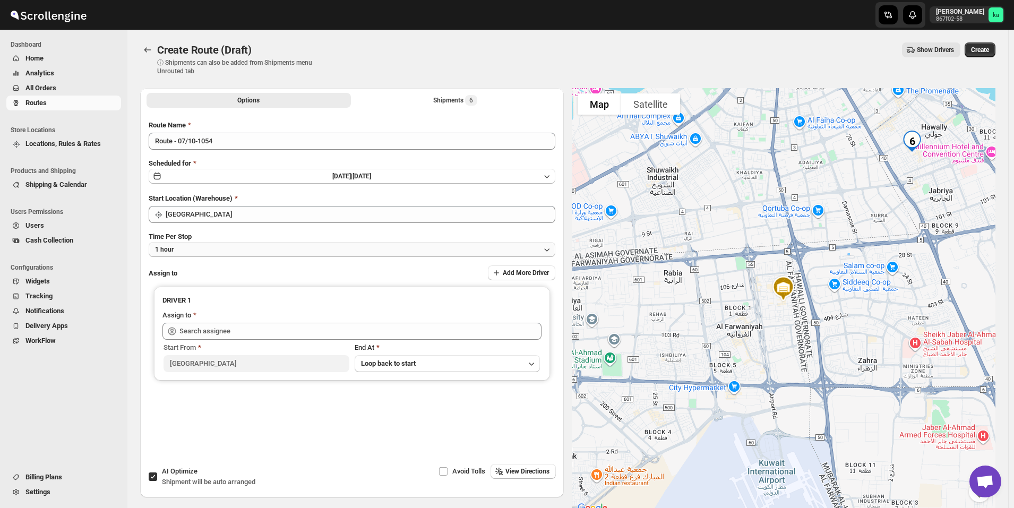
click at [279, 249] on button "1 hour" at bounding box center [352, 249] width 407 height 15
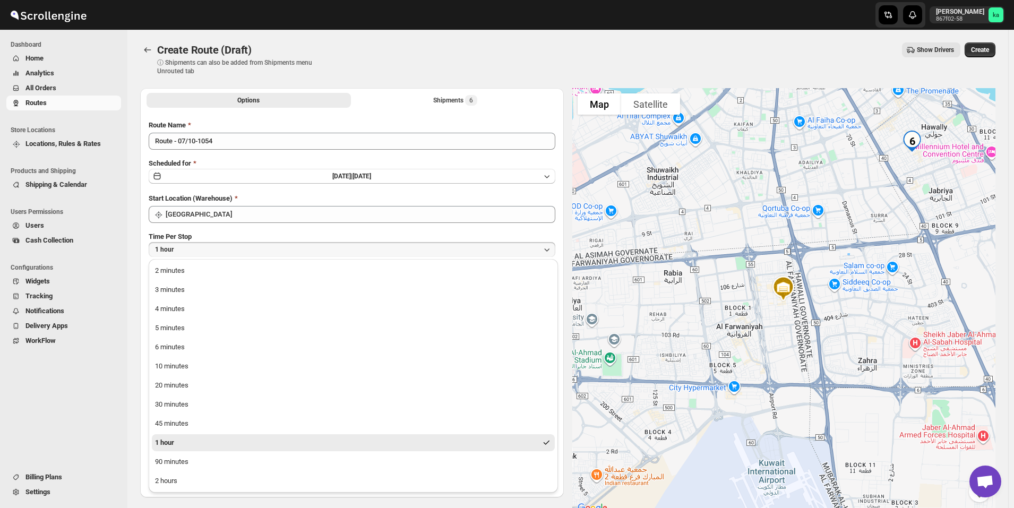
click at [307, 229] on div "Route Name Route - 07/10-1054 Scheduled for [DATE] | [DATE] Start Location (War…" at bounding box center [352, 284] width 407 height 329
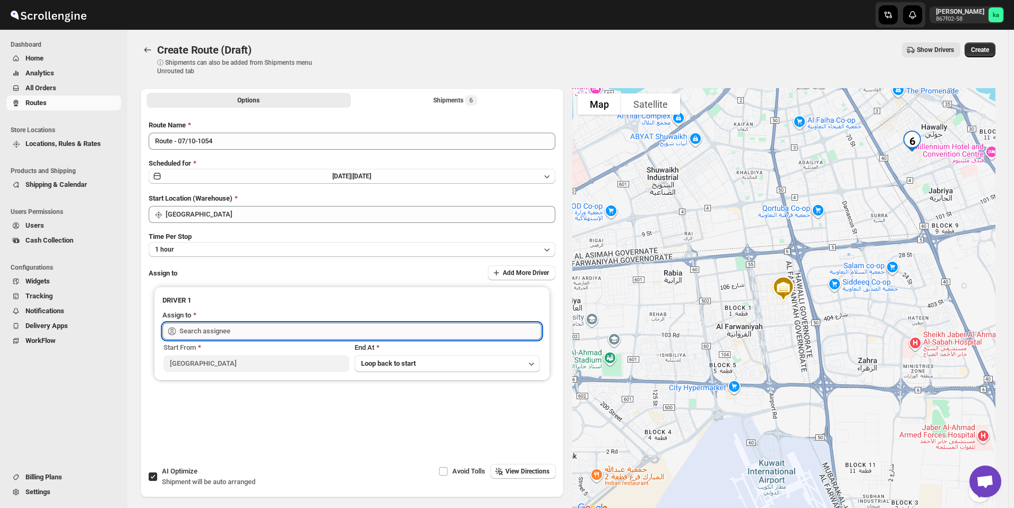
click at [251, 327] on input "text" at bounding box center [360, 331] width 362 height 17
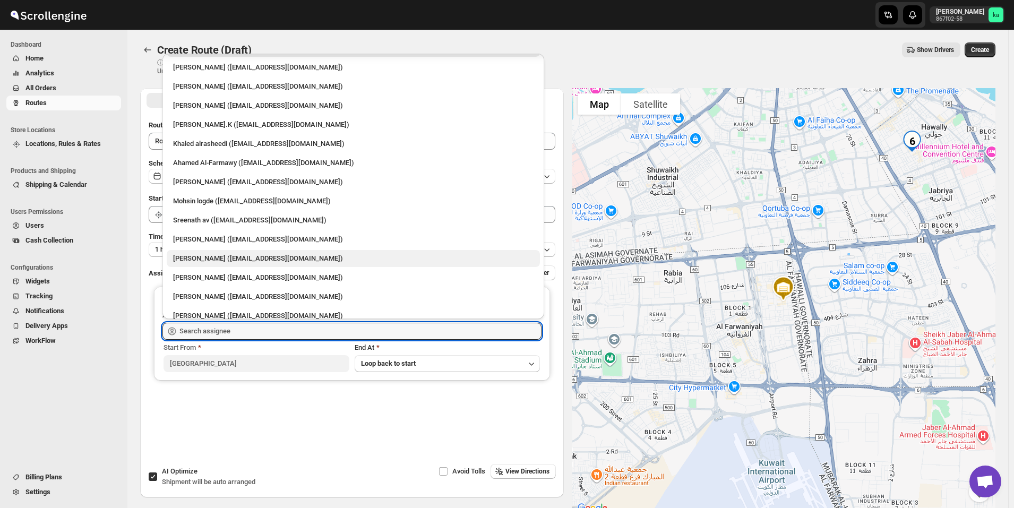
scroll to position [28, 0]
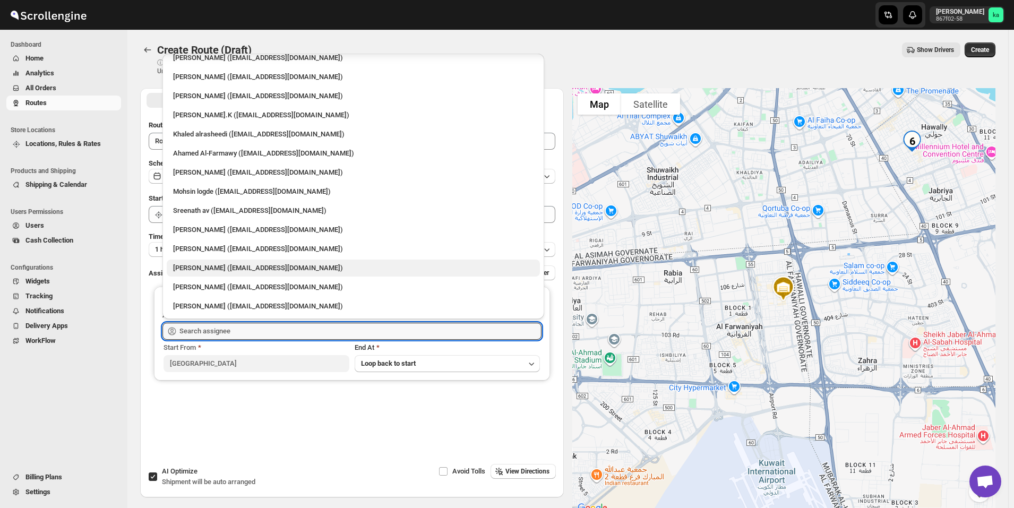
click at [263, 263] on div "[PERSON_NAME] ([EMAIL_ADDRESS][DOMAIN_NAME])" at bounding box center [353, 268] width 360 height 11
type input "[PERSON_NAME] ([EMAIL_ADDRESS][DOMAIN_NAME])"
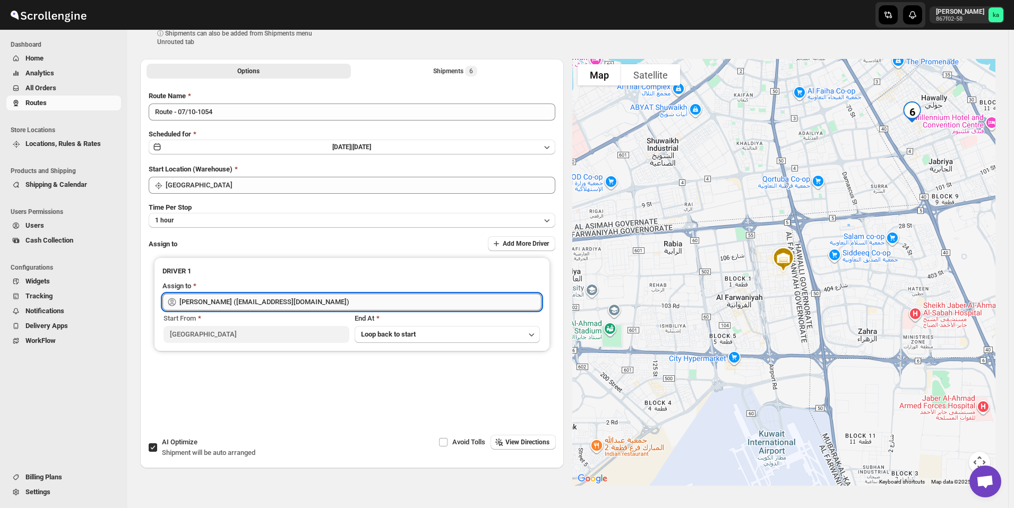
scroll to position [0, 0]
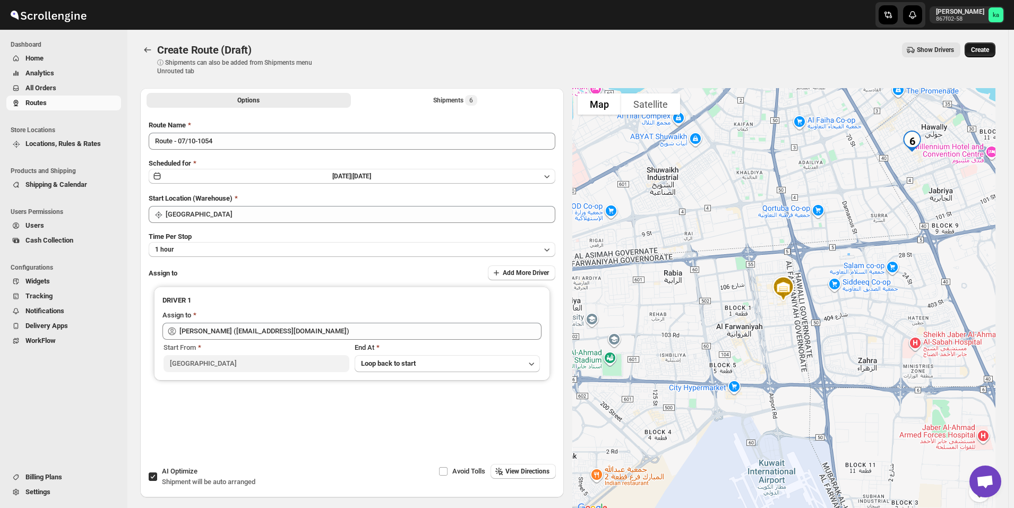
click at [985, 55] on button "Create" at bounding box center [979, 49] width 31 height 15
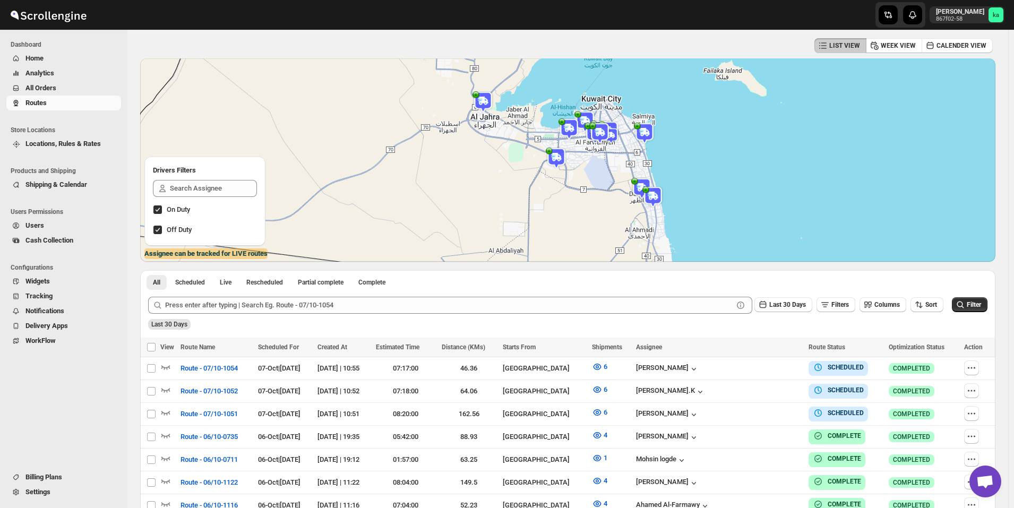
scroll to position [106, 0]
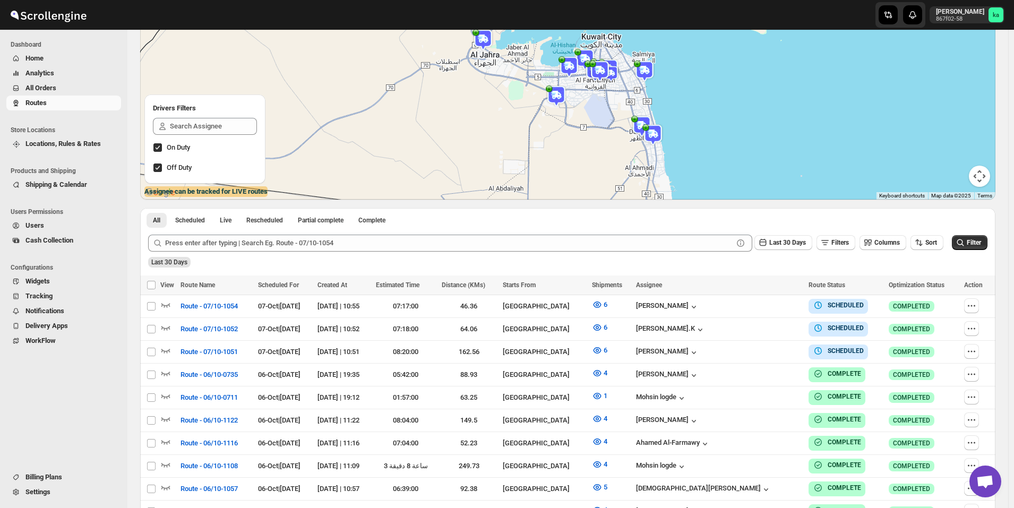
click at [58, 88] on span "All Orders" at bounding box center [71, 88] width 93 height 11
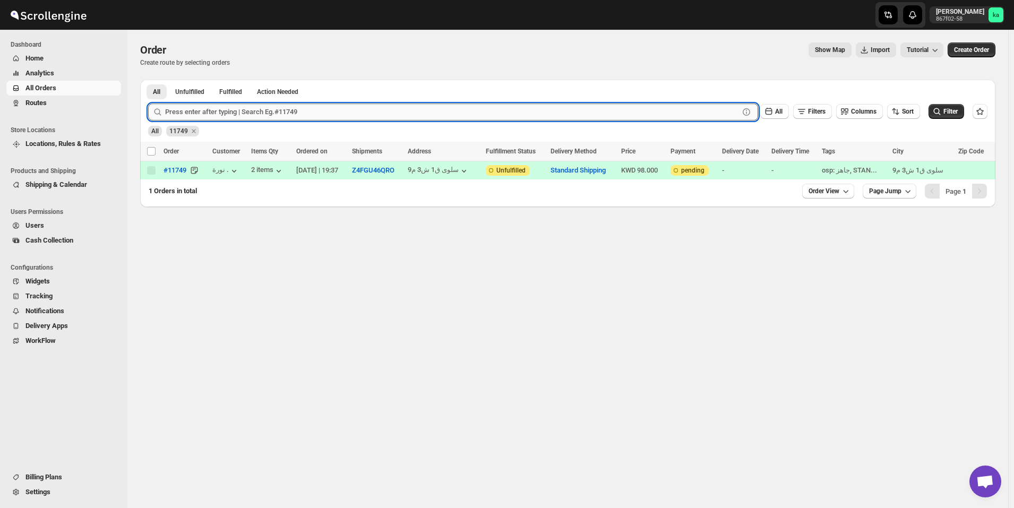
click at [363, 116] on input "text" at bounding box center [452, 112] width 574 height 17
paste input "11779"
type input "11779"
click at [148, 80] on button "Submit" at bounding box center [163, 85] width 30 height 11
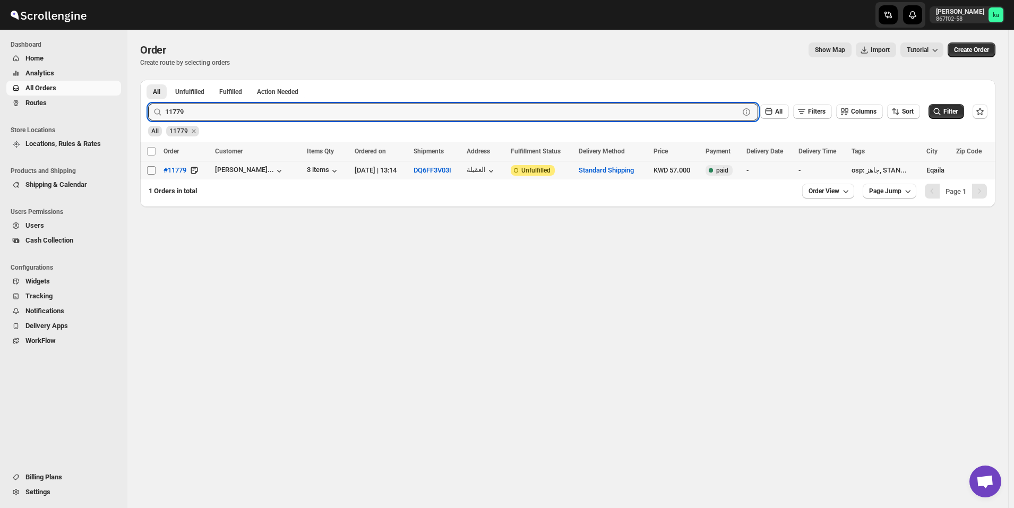
click at [152, 173] on input "Select order" at bounding box center [151, 170] width 8 height 8
checkbox input "true"
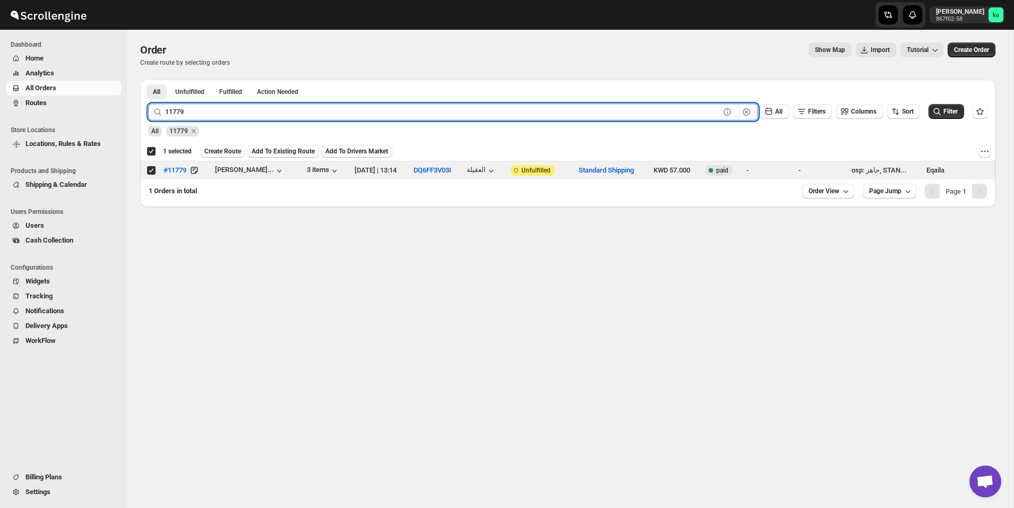
click at [291, 113] on input "11779" at bounding box center [442, 112] width 555 height 17
paste input "54"
type input "11754"
click at [148, 80] on button "Submit" at bounding box center [163, 85] width 30 height 11
click at [150, 171] on input "Select order" at bounding box center [151, 170] width 8 height 8
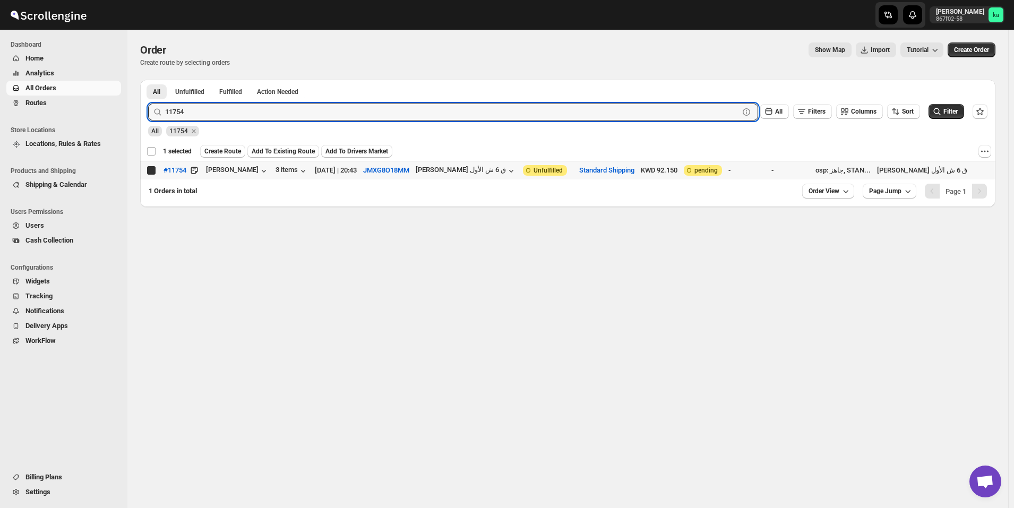
checkbox input "true"
checkbox input "false"
click at [364, 104] on input "11754" at bounding box center [442, 112] width 555 height 17
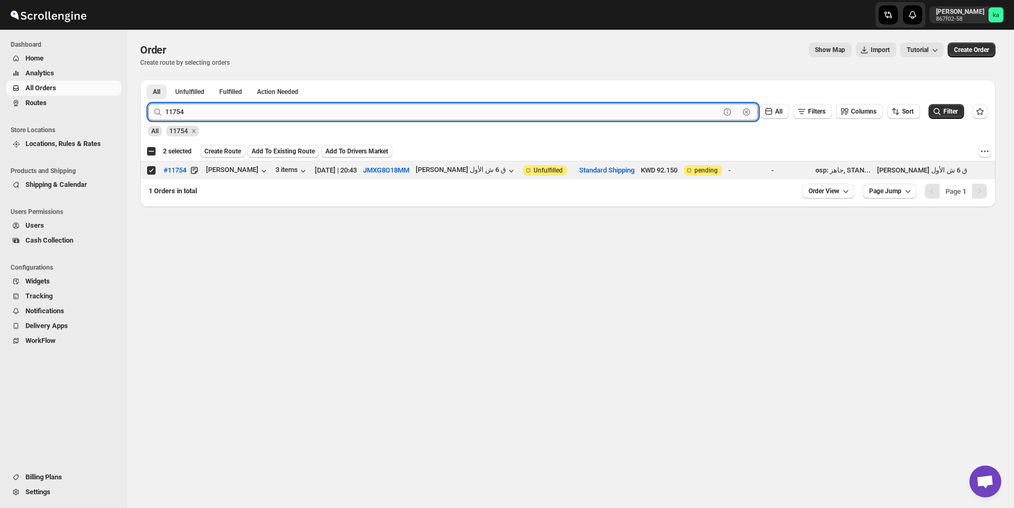
paste input "39"
type input "11739"
click at [148, 80] on button "Submit" at bounding box center [163, 85] width 30 height 11
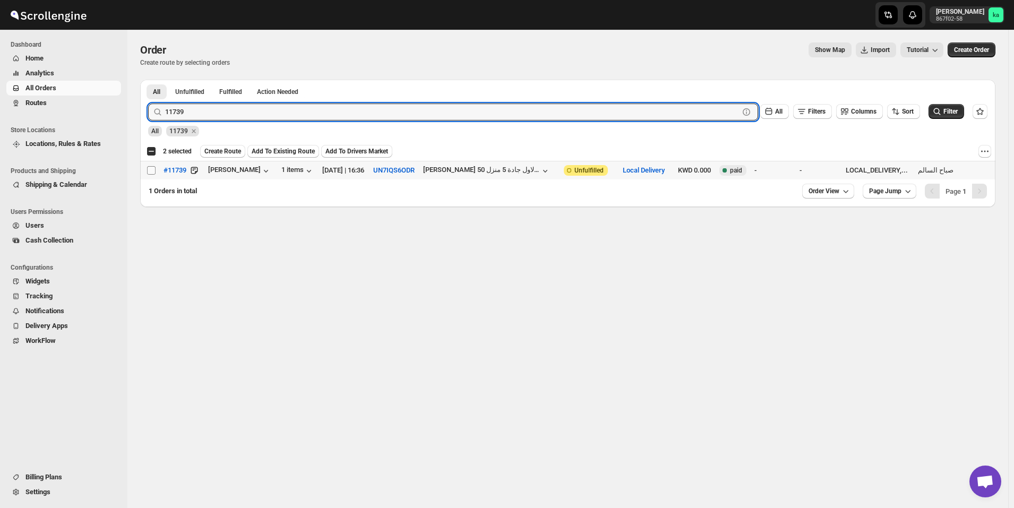
click at [151, 170] on input "Select order" at bounding box center [151, 170] width 8 height 8
checkbox input "true"
click at [291, 109] on input "11739" at bounding box center [442, 112] width 555 height 17
paste input "00"
type input "11700"
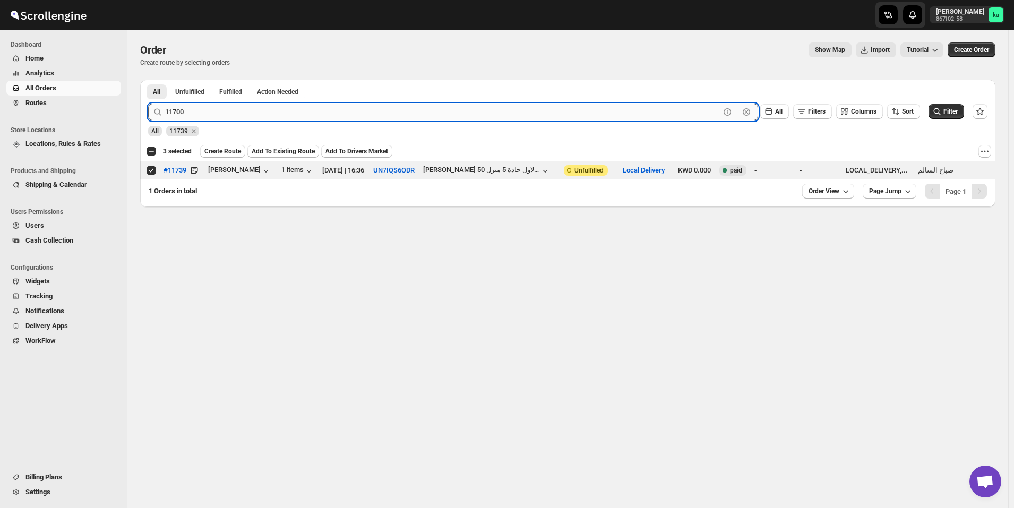
click at [148, 80] on button "Submit" at bounding box center [163, 85] width 30 height 11
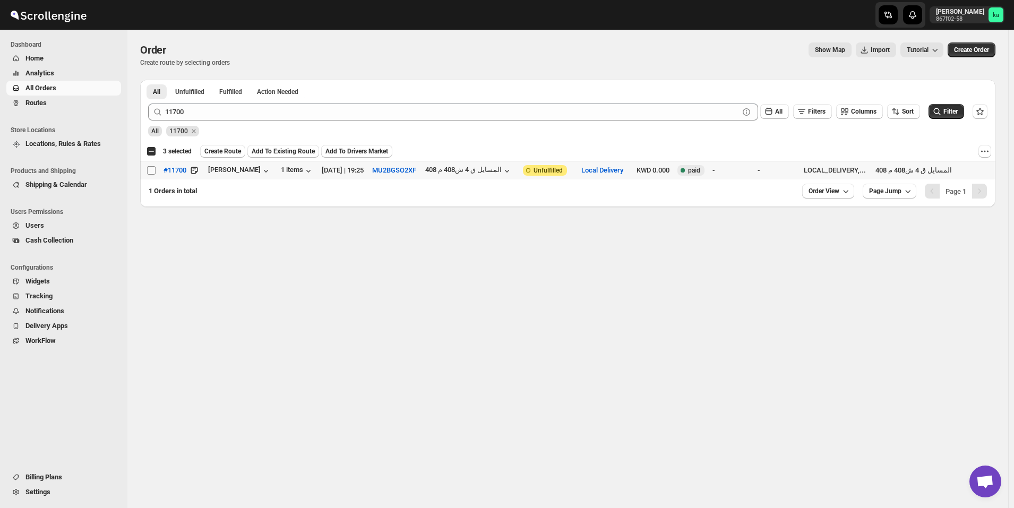
click at [153, 171] on input "Select order" at bounding box center [151, 170] width 8 height 8
checkbox input "true"
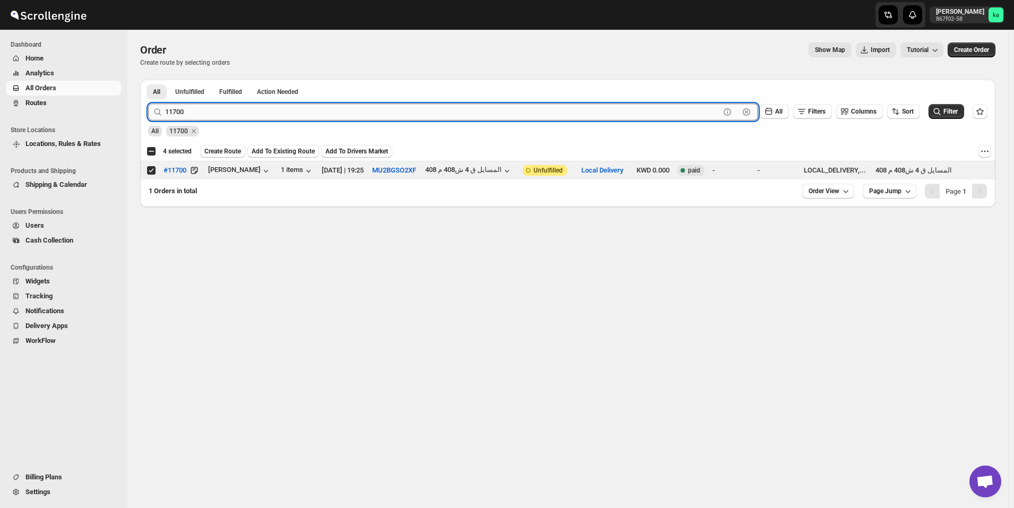
click at [341, 113] on input "11700" at bounding box center [442, 112] width 555 height 17
paste input "53"
click at [148, 80] on button "Submit" at bounding box center [163, 85] width 30 height 11
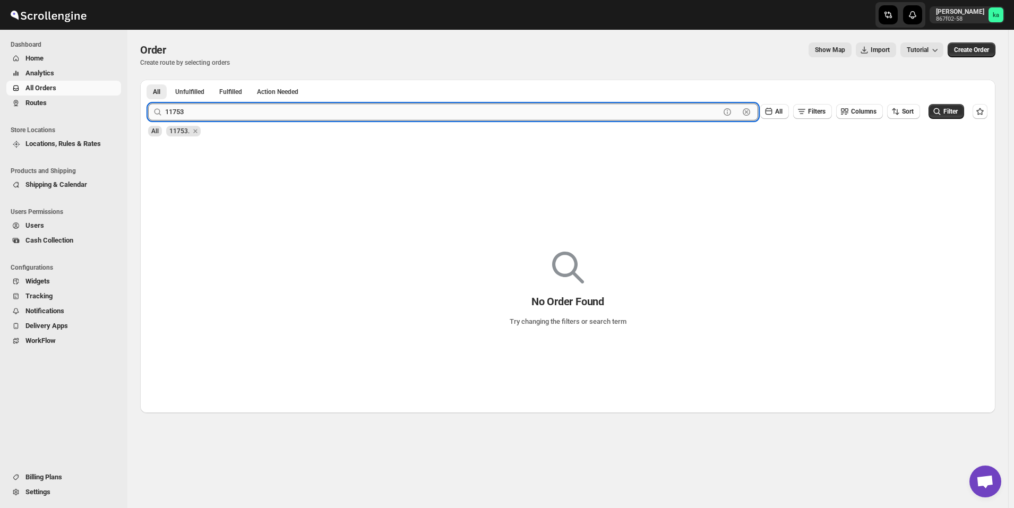
type input "11753"
click at [148, 80] on button "Submit" at bounding box center [163, 85] width 30 height 11
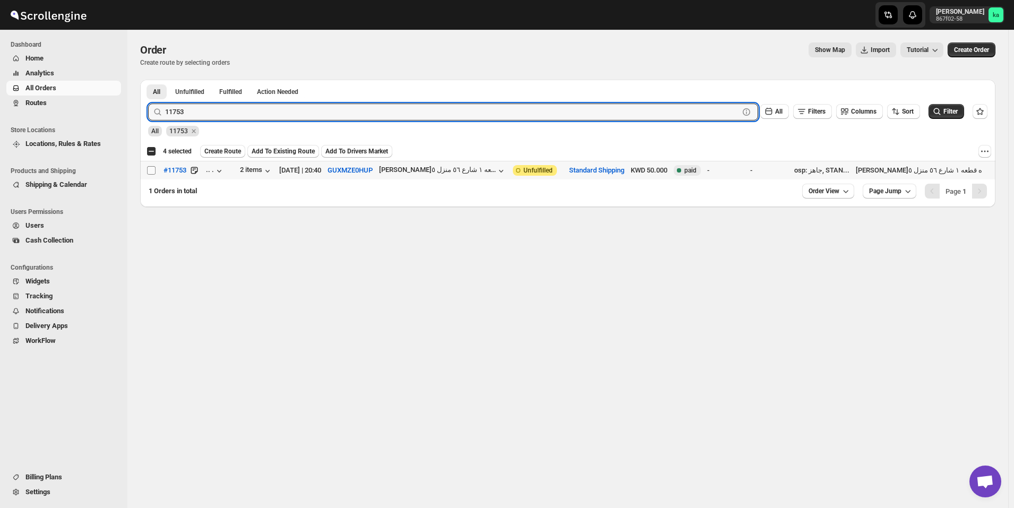
click at [154, 169] on input "Select order" at bounding box center [151, 170] width 8 height 8
checkbox input "true"
click at [264, 108] on input "11753" at bounding box center [442, 112] width 555 height 17
paste input "816"
type input "11816"
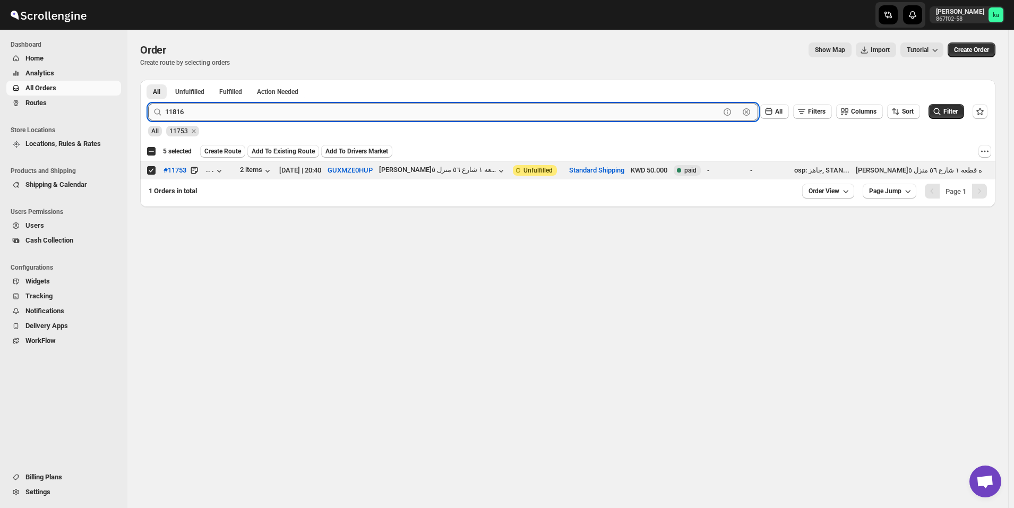
click at [148, 80] on button "Submit" at bounding box center [163, 85] width 30 height 11
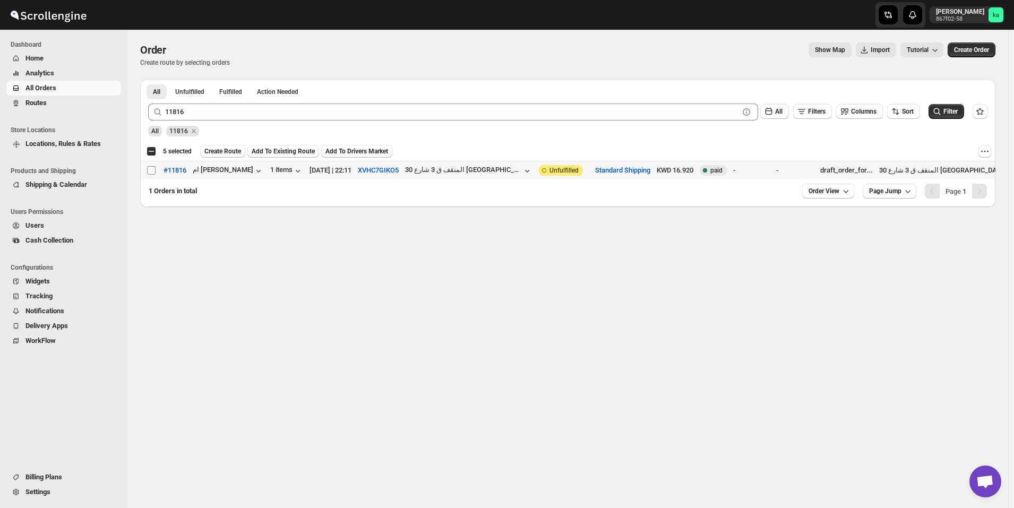
click at [150, 172] on input "Select order" at bounding box center [151, 170] width 8 height 8
checkbox input "true"
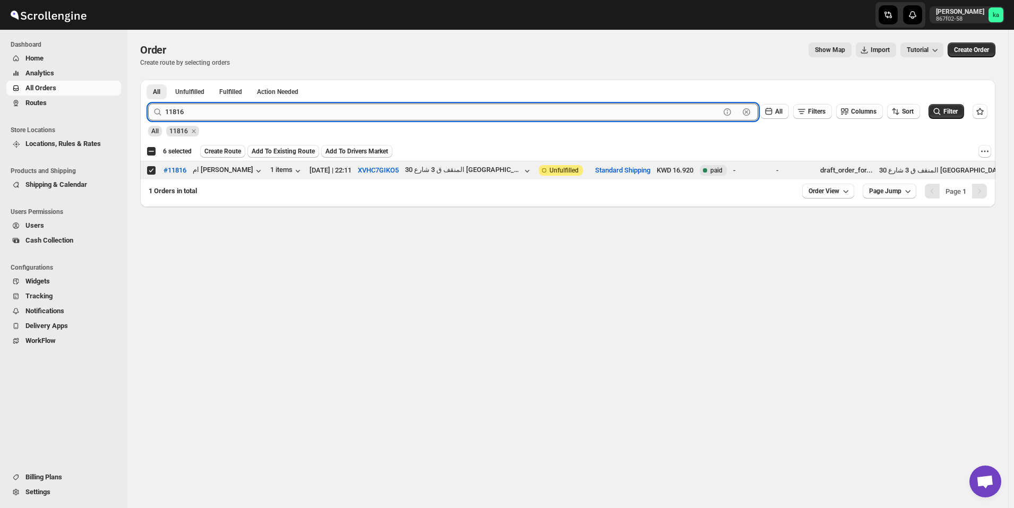
click at [274, 113] on input "11816" at bounding box center [442, 112] width 555 height 17
paste input "727"
type input "11727"
click at [148, 80] on button "Submit" at bounding box center [163, 85] width 30 height 11
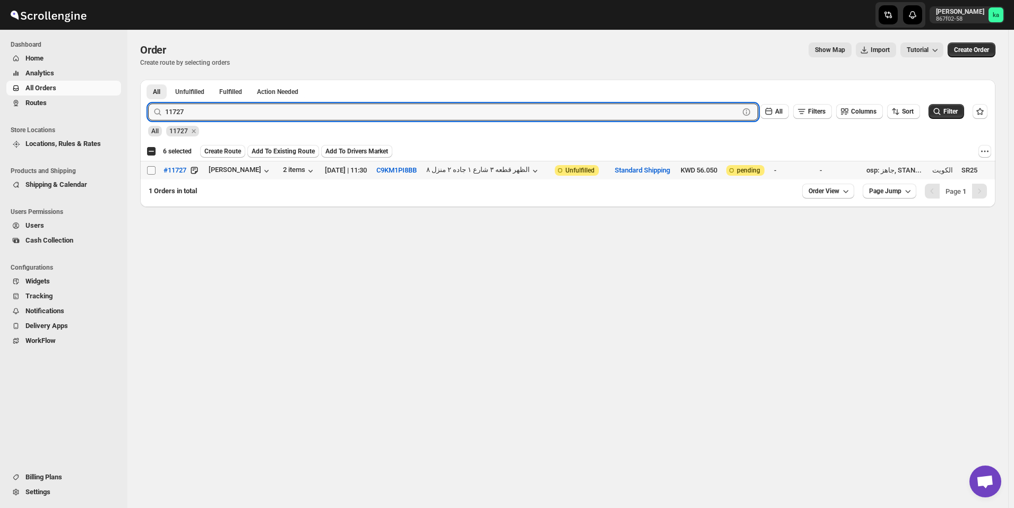
click at [153, 167] on input "Select order" at bounding box center [151, 170] width 8 height 8
checkbox input "true"
click at [225, 111] on input "11727" at bounding box center [442, 112] width 555 height 17
paste input "55"
type input "11755"
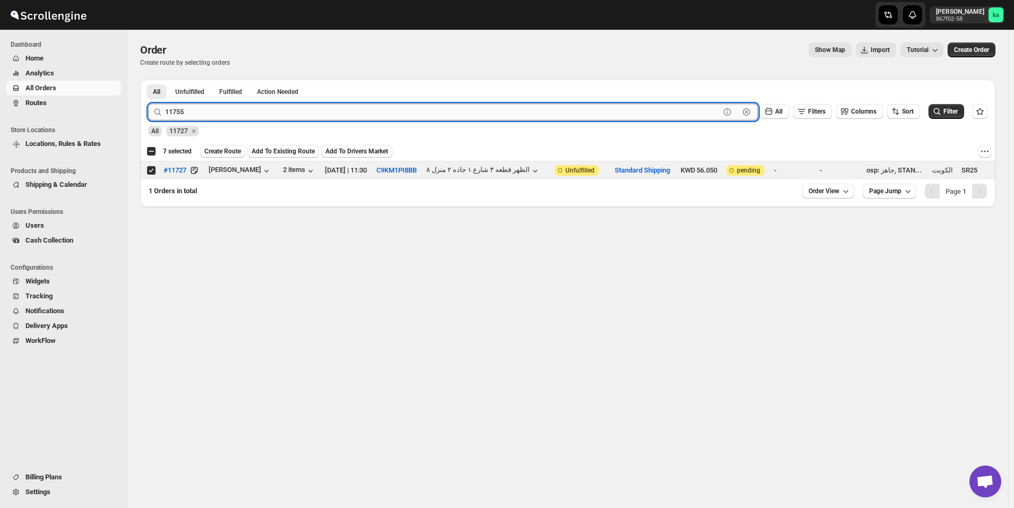
click at [148, 80] on button "Submit" at bounding box center [163, 85] width 30 height 11
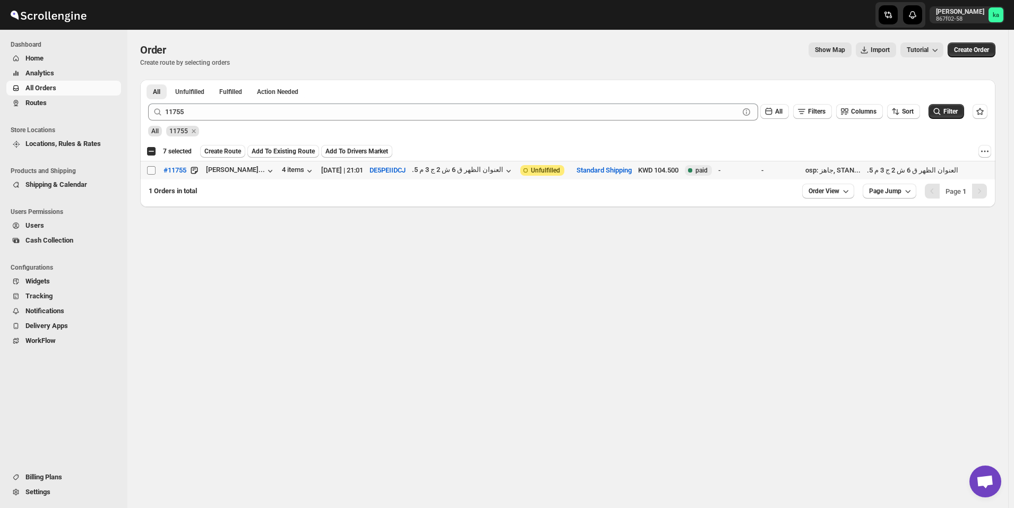
click at [153, 171] on input "Select order" at bounding box center [151, 170] width 8 height 8
checkbox input "true"
click at [221, 151] on span "Create Route" at bounding box center [222, 151] width 37 height 8
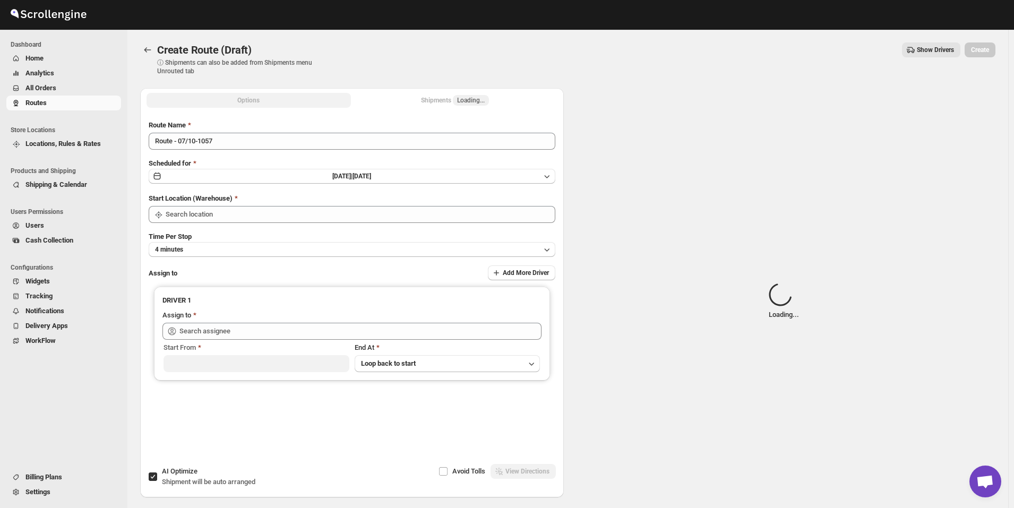
type input "[GEOGRAPHIC_DATA]"
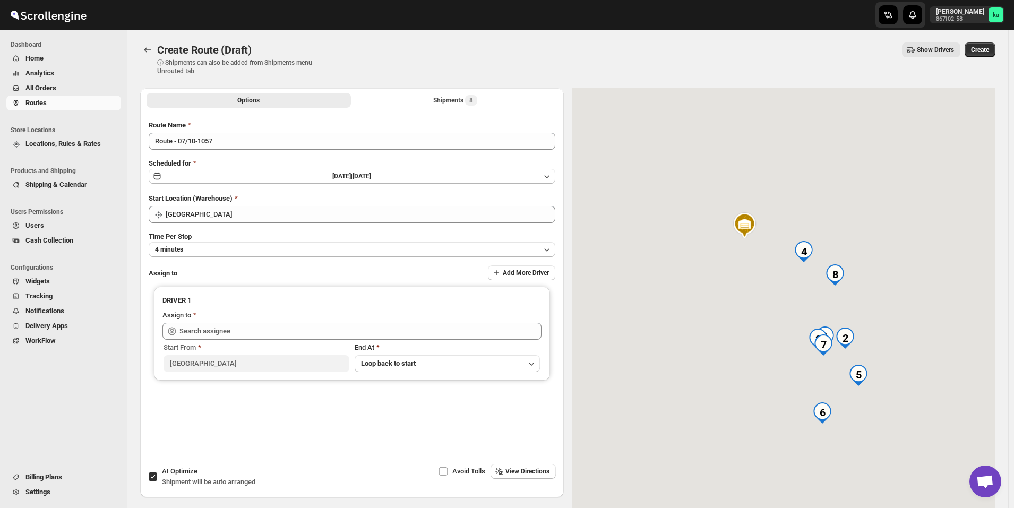
click at [436, 92] on li "Shipments 8" at bounding box center [455, 99] width 204 height 15
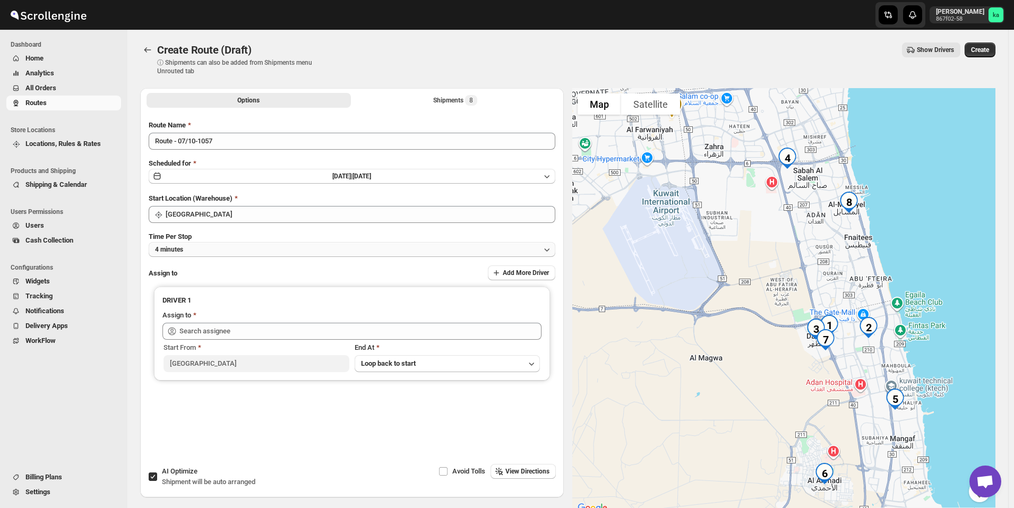
click at [252, 251] on button "4 minutes" at bounding box center [352, 249] width 407 height 15
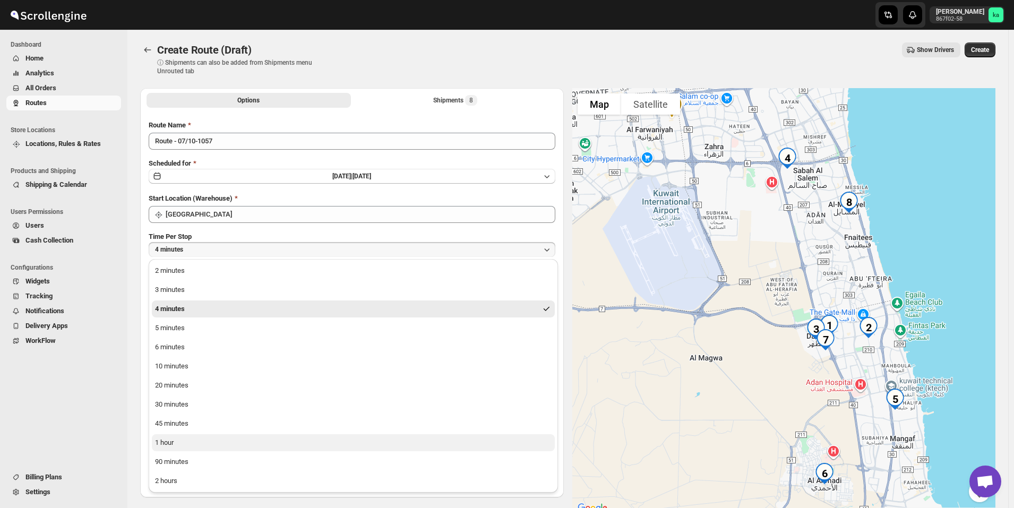
click at [214, 446] on button "1 hour" at bounding box center [353, 442] width 403 height 17
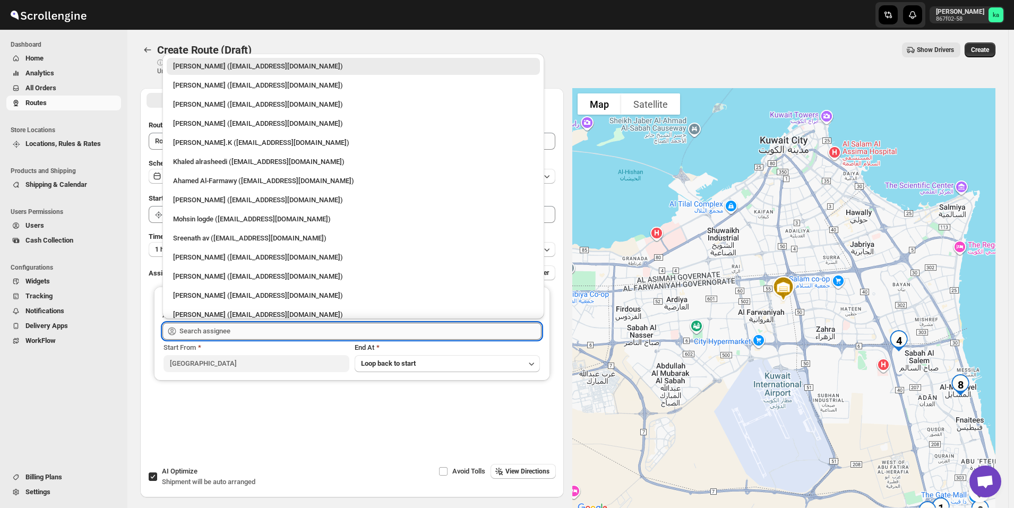
click at [229, 327] on input "text" at bounding box center [360, 331] width 362 height 17
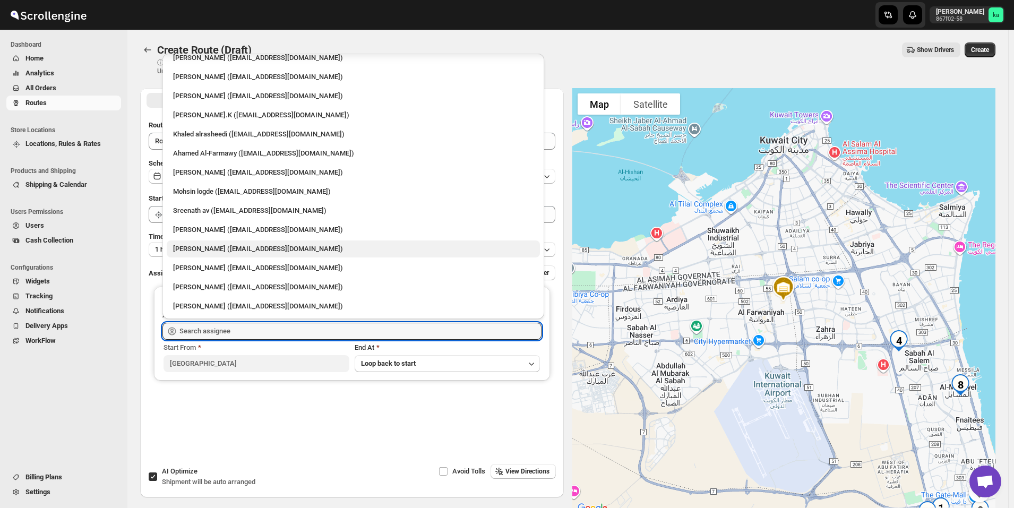
click at [230, 249] on div "[PERSON_NAME] ([EMAIL_ADDRESS][DOMAIN_NAME])" at bounding box center [353, 249] width 360 height 11
type input "[PERSON_NAME] ([EMAIL_ADDRESS][DOMAIN_NAME])"
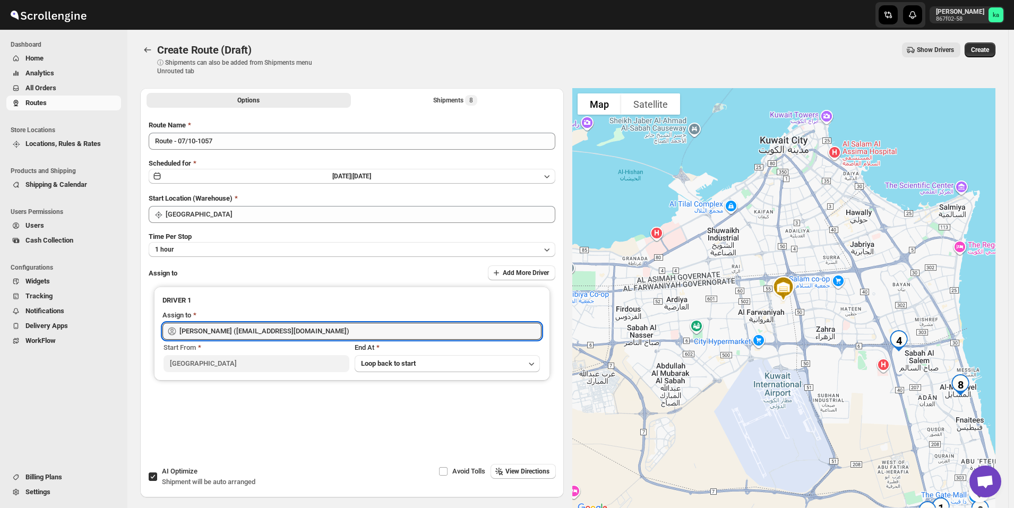
click at [984, 51] on span "Create" at bounding box center [980, 50] width 18 height 8
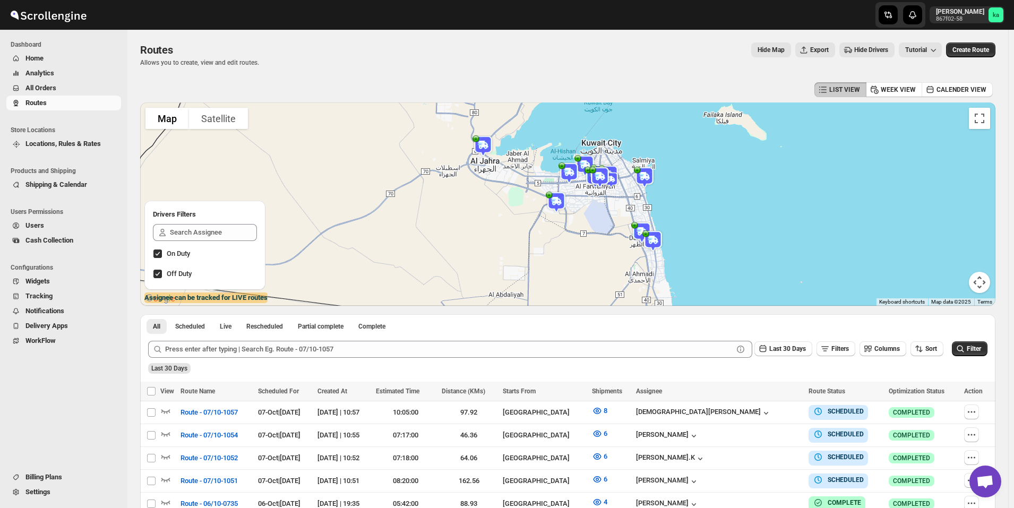
click at [80, 91] on span "All Orders" at bounding box center [71, 88] width 93 height 11
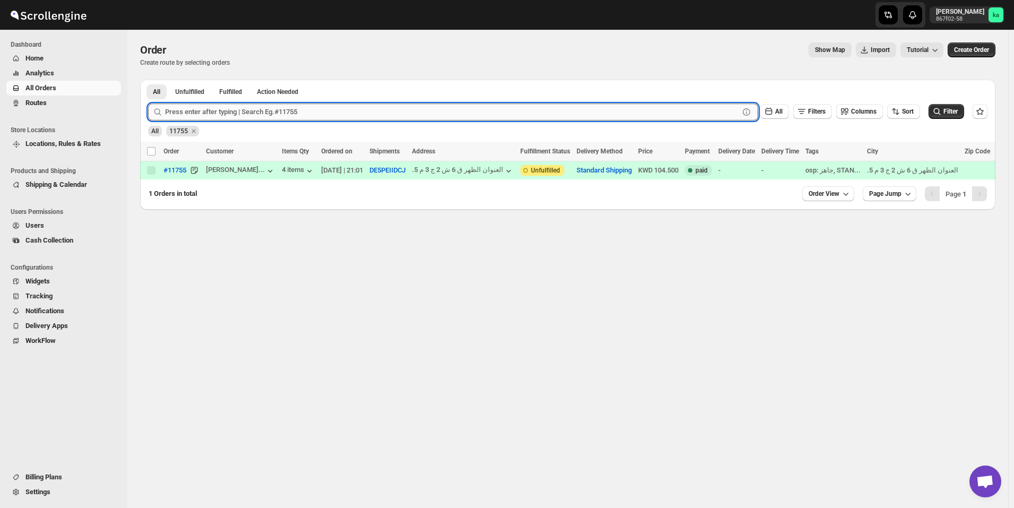
click at [335, 105] on input "text" at bounding box center [452, 112] width 574 height 17
paste input "11788"
type input "11788"
click at [148, 80] on button "Submit" at bounding box center [163, 85] width 30 height 11
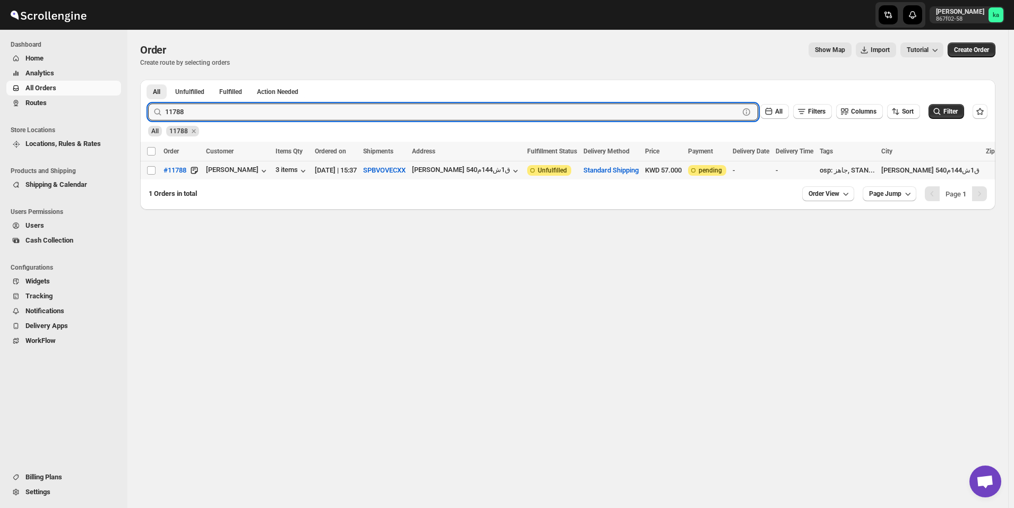
click at [145, 170] on td "Select order" at bounding box center [150, 170] width 20 height 19
checkbox input "true"
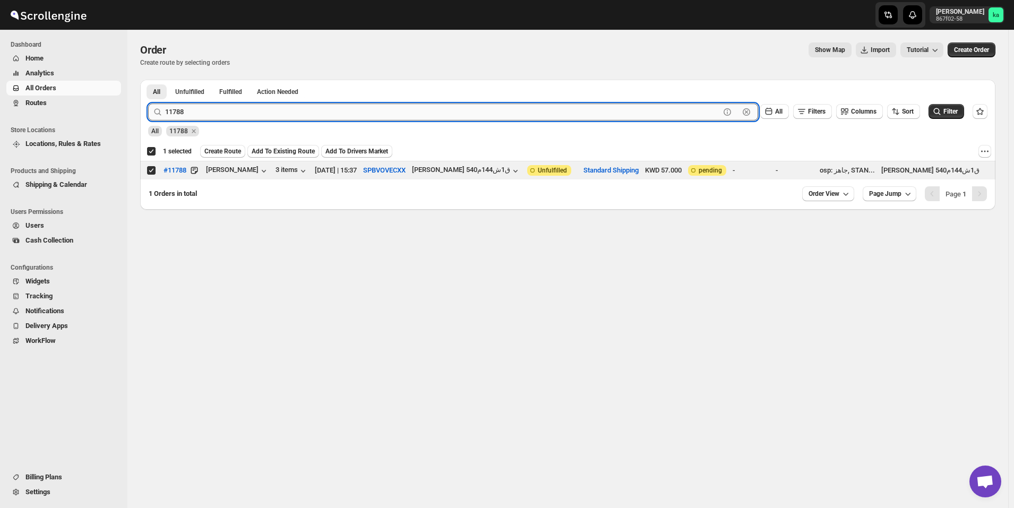
click at [281, 111] on input "11788" at bounding box center [442, 112] width 555 height 17
paste input "803"
type input "11803"
click at [148, 80] on button "Submit" at bounding box center [163, 85] width 30 height 11
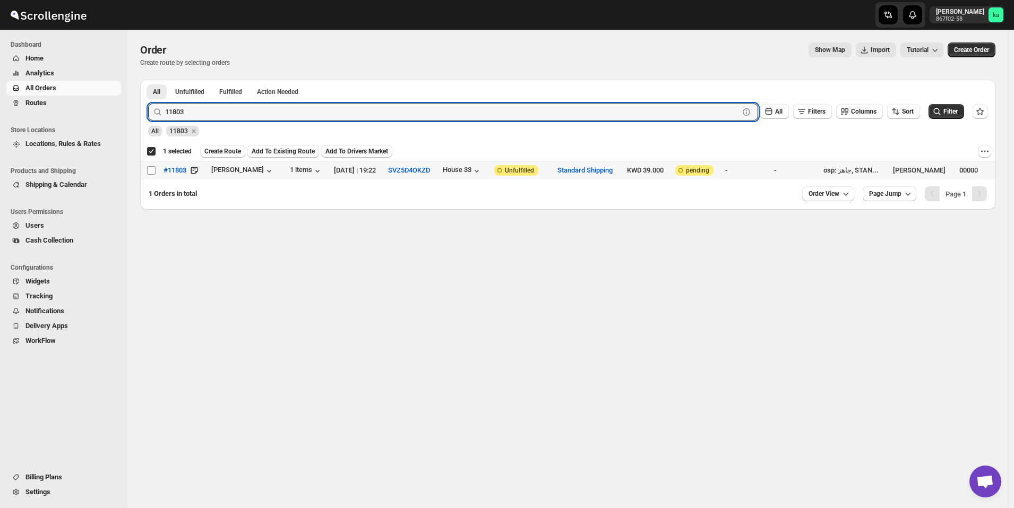
click at [150, 170] on input "Select order" at bounding box center [151, 170] width 8 height 8
checkbox input "true"
checkbox input "false"
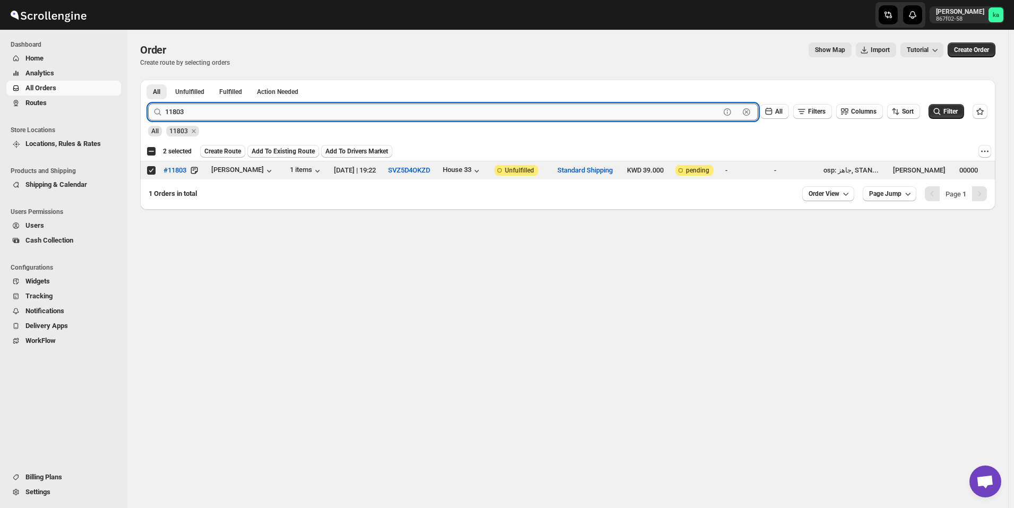
click at [257, 108] on input "11803" at bounding box center [442, 112] width 555 height 17
paste input "756"
type input "11756"
click at [148, 80] on button "Submit" at bounding box center [163, 85] width 30 height 11
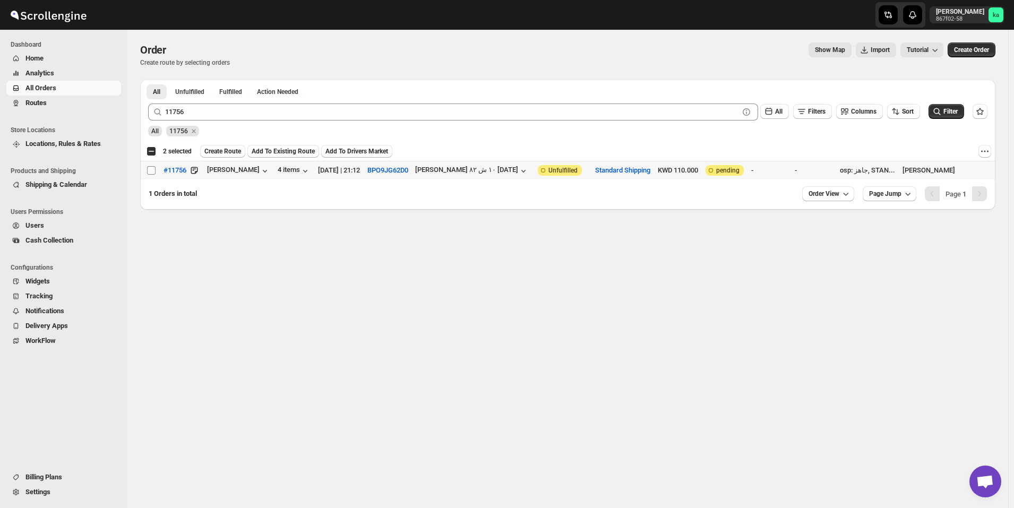
click at [154, 169] on input "Select order" at bounding box center [151, 170] width 8 height 8
checkbox input "true"
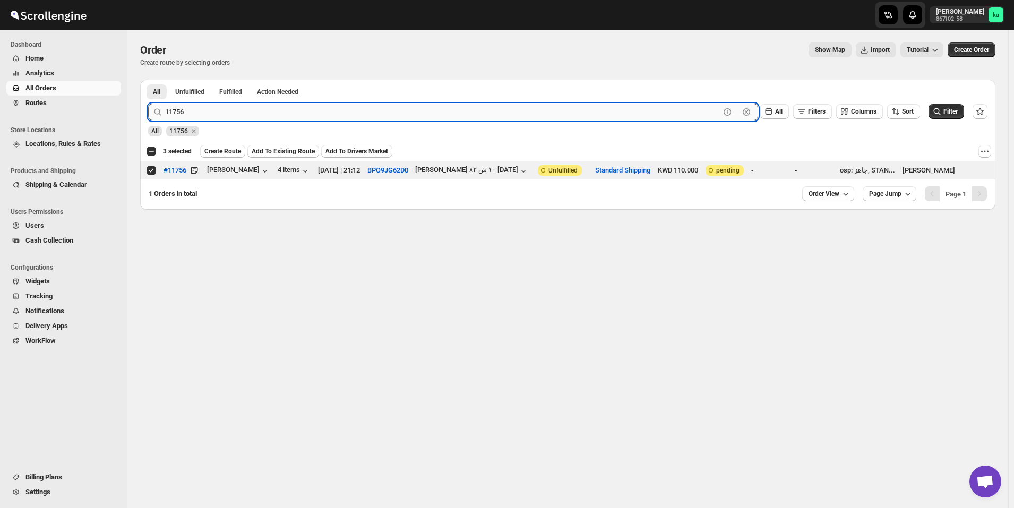
click at [285, 116] on input "11756" at bounding box center [442, 112] width 555 height 17
paste input "24"
type input "11724"
click at [148, 80] on button "Submit" at bounding box center [163, 85] width 30 height 11
click at [150, 171] on input "Select order" at bounding box center [151, 170] width 8 height 8
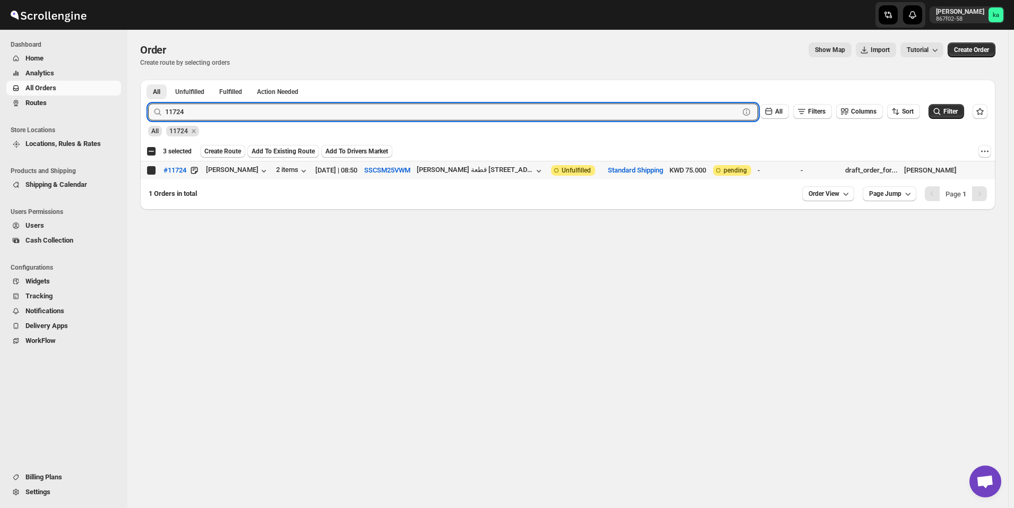
checkbox input "true"
click at [241, 112] on input "11724" at bounding box center [442, 112] width 555 height 17
paste input "45"
type input "11745"
click at [148, 80] on button "Submit" at bounding box center [163, 85] width 30 height 11
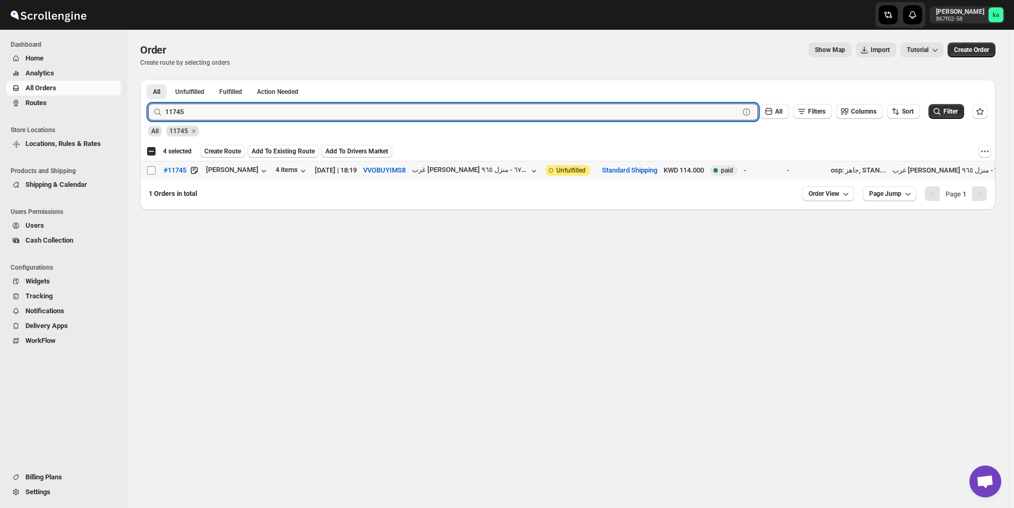
click at [152, 171] on input "Select order" at bounding box center [151, 170] width 8 height 8
checkbox input "true"
click at [269, 111] on input "11745" at bounding box center [442, 112] width 555 height 17
paste input "76"
type input "11776"
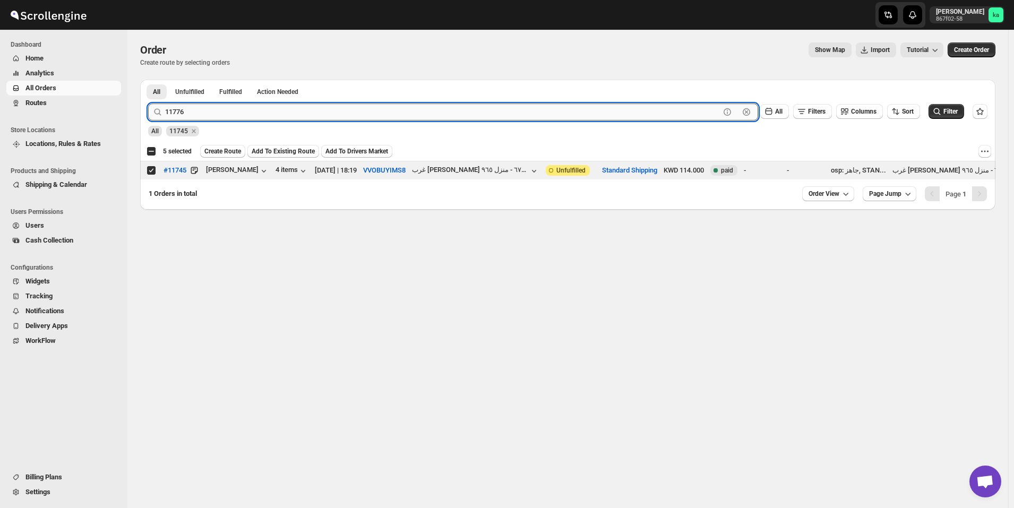
click at [148, 80] on button "Submit" at bounding box center [163, 85] width 30 height 11
click at [154, 167] on input "Select order" at bounding box center [151, 170] width 8 height 8
checkbox input "true"
click at [307, 107] on input "11776" at bounding box center [442, 112] width 555 height 17
paste input "01"
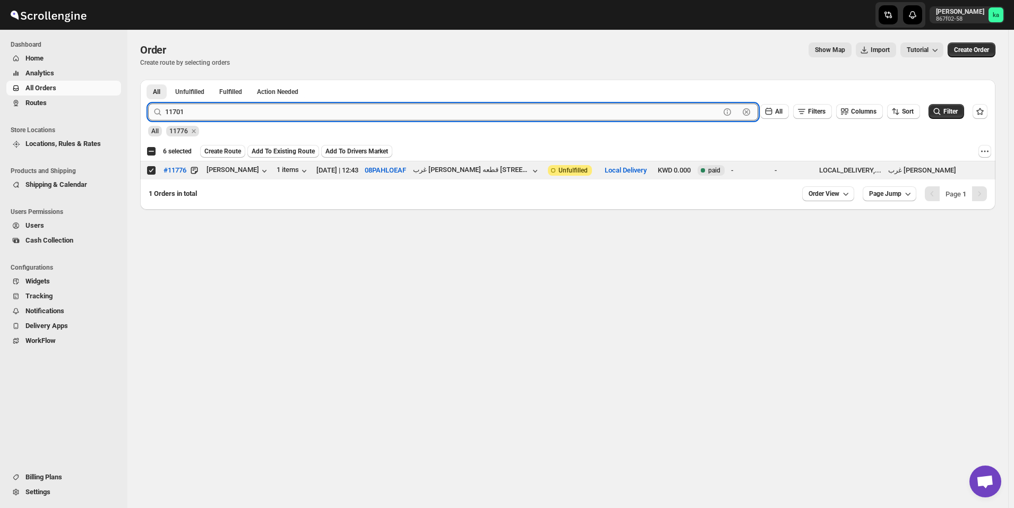
type input "11701"
click at [148, 80] on button "Submit" at bounding box center [163, 85] width 30 height 11
click at [152, 169] on input "Select order" at bounding box center [151, 170] width 8 height 8
checkbox input "true"
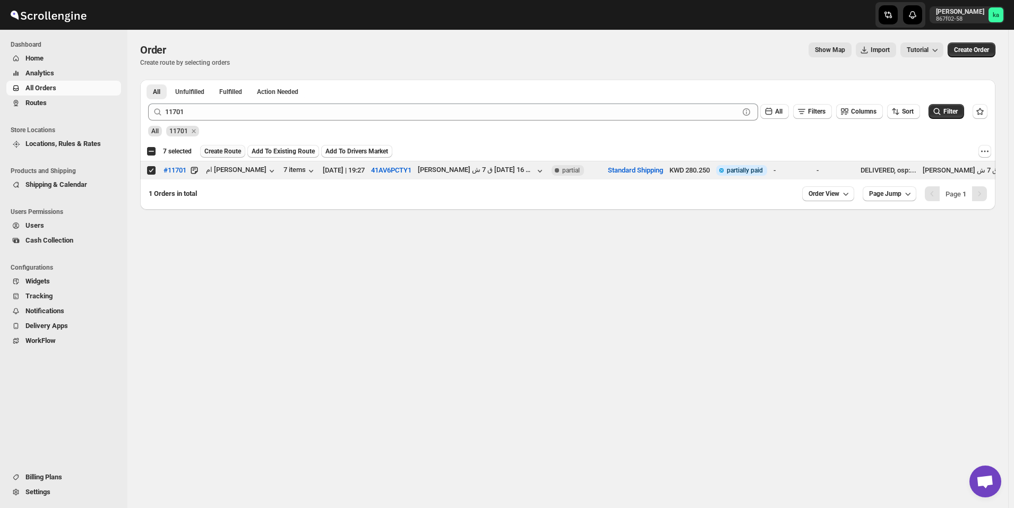
click at [221, 149] on span "Create Route" at bounding box center [222, 151] width 37 height 8
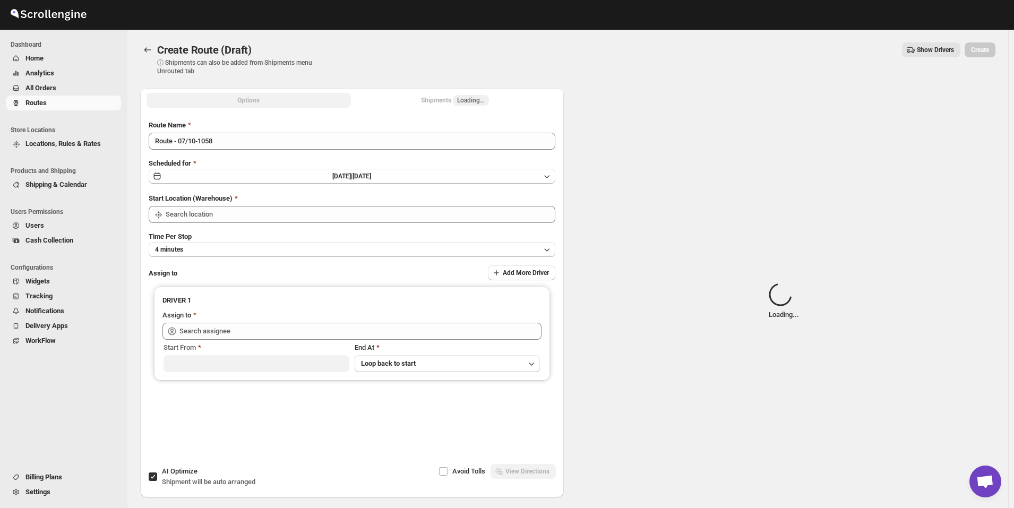
type input "[GEOGRAPHIC_DATA]"
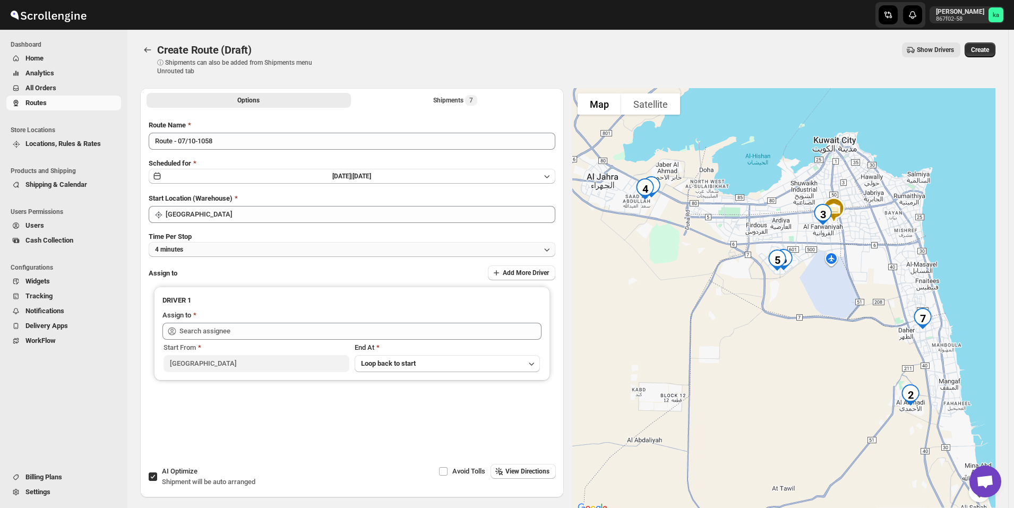
click at [211, 249] on button "4 minutes" at bounding box center [352, 249] width 407 height 15
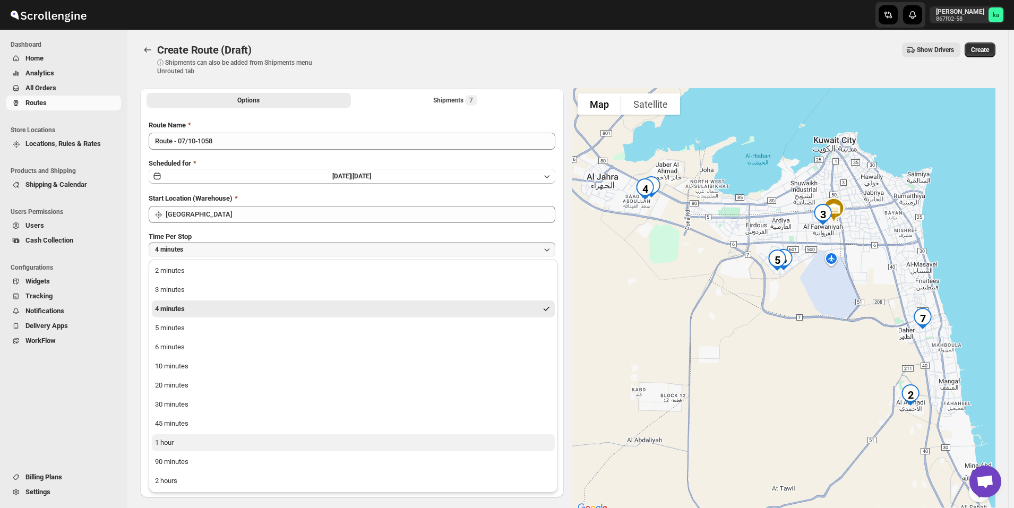
click at [184, 447] on button "1 hour" at bounding box center [353, 442] width 403 height 17
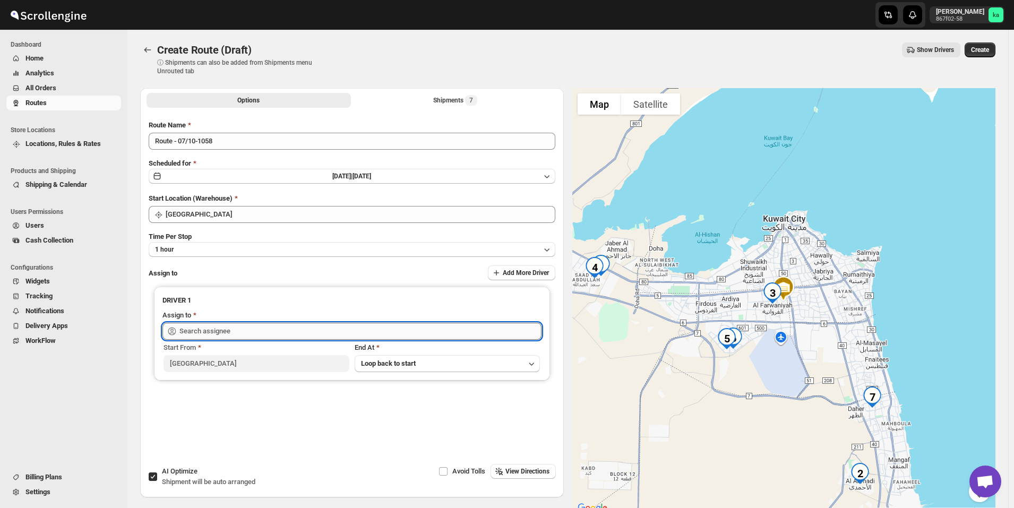
click at [203, 327] on input "text" at bounding box center [360, 331] width 362 height 17
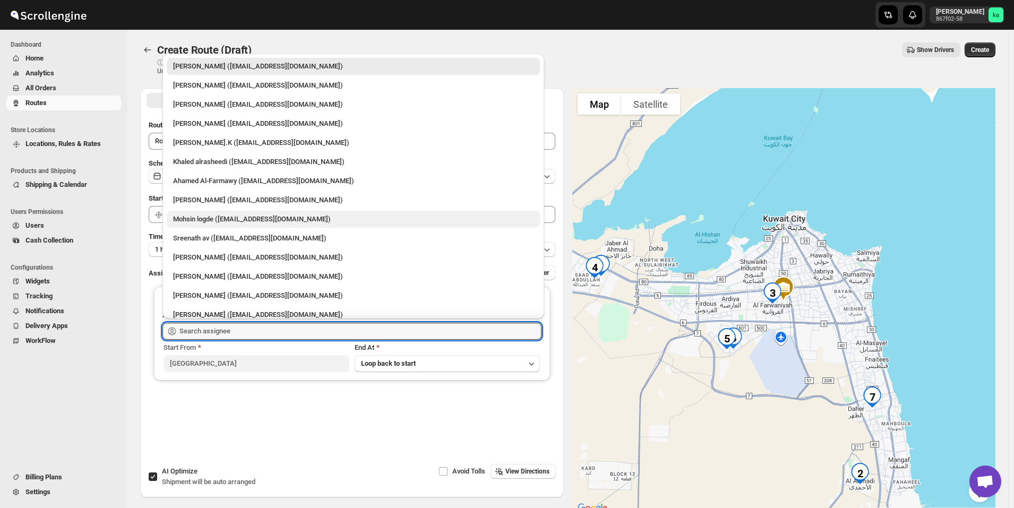
click at [220, 216] on div "Mohsin logde ([EMAIL_ADDRESS][DOMAIN_NAME])" at bounding box center [353, 219] width 360 height 11
type input "Mohsin logde ([EMAIL_ADDRESS][DOMAIN_NAME])"
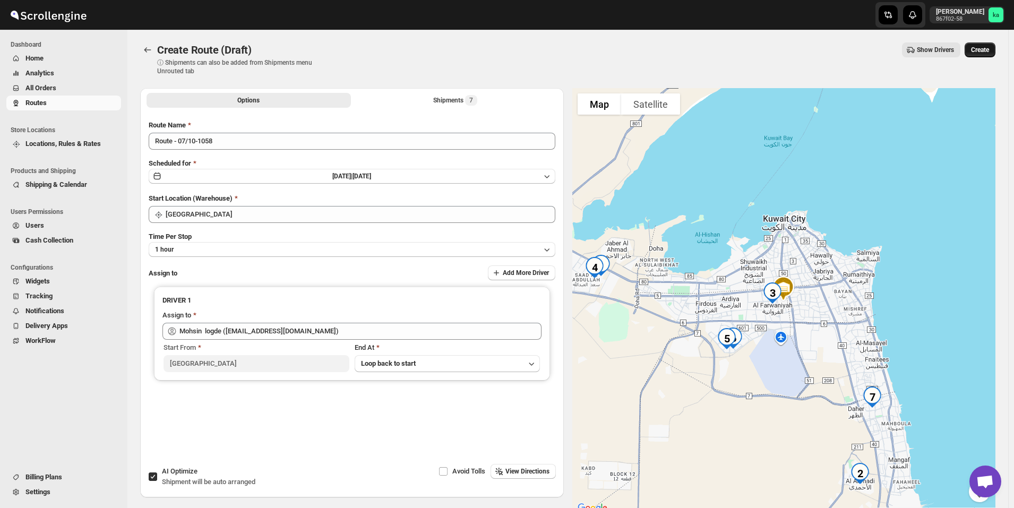
click at [989, 49] on span "Create" at bounding box center [980, 50] width 18 height 8
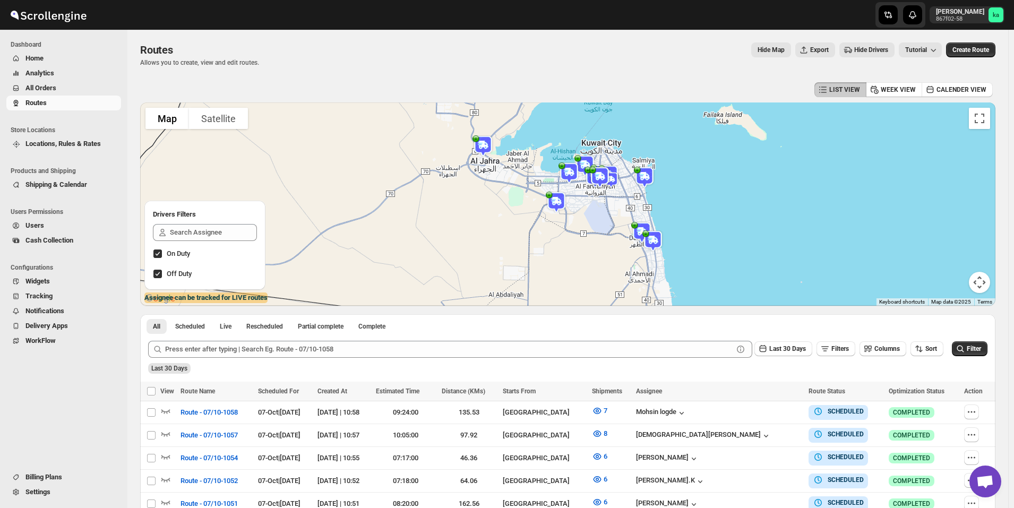
click at [35, 84] on span "All Orders" at bounding box center [40, 88] width 31 height 8
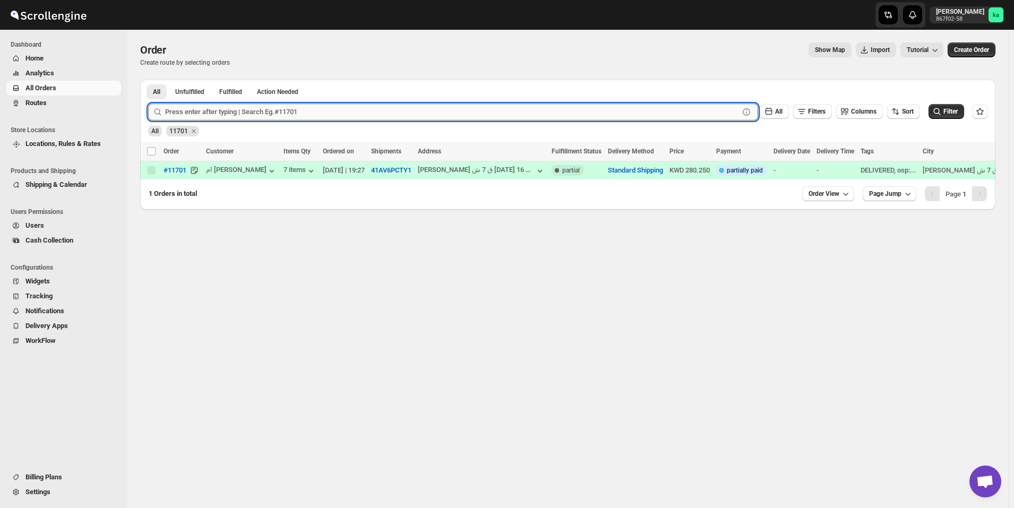
click at [264, 115] on input "text" at bounding box center [452, 112] width 574 height 17
paste input "11680"
type input "11680"
click at [148, 80] on button "Submit" at bounding box center [163, 85] width 30 height 11
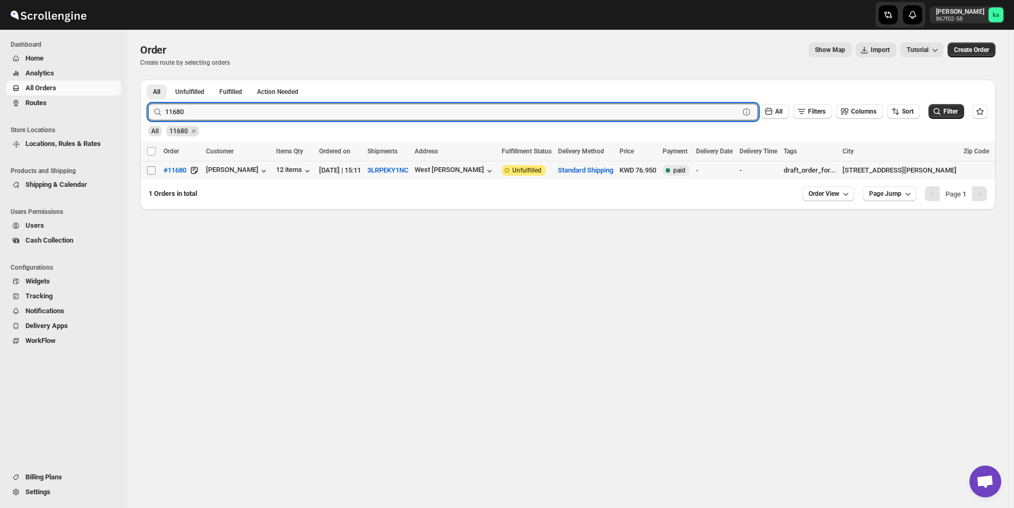
click at [147, 171] on input "Select order" at bounding box center [151, 170] width 8 height 8
checkbox input "true"
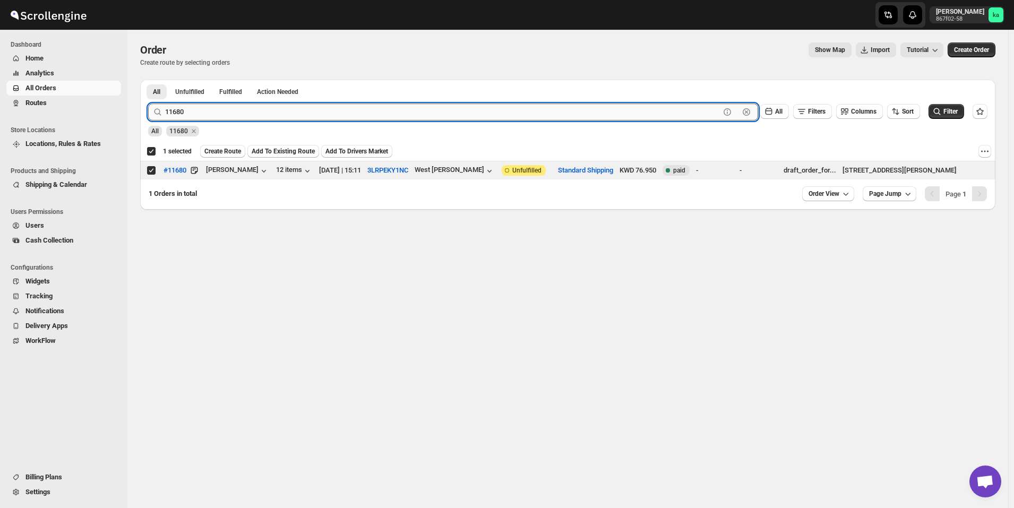
click at [327, 108] on input "11680" at bounding box center [442, 112] width 555 height 17
paste input "462"
type input "11462"
click at [148, 80] on button "Submit" at bounding box center [163, 85] width 30 height 11
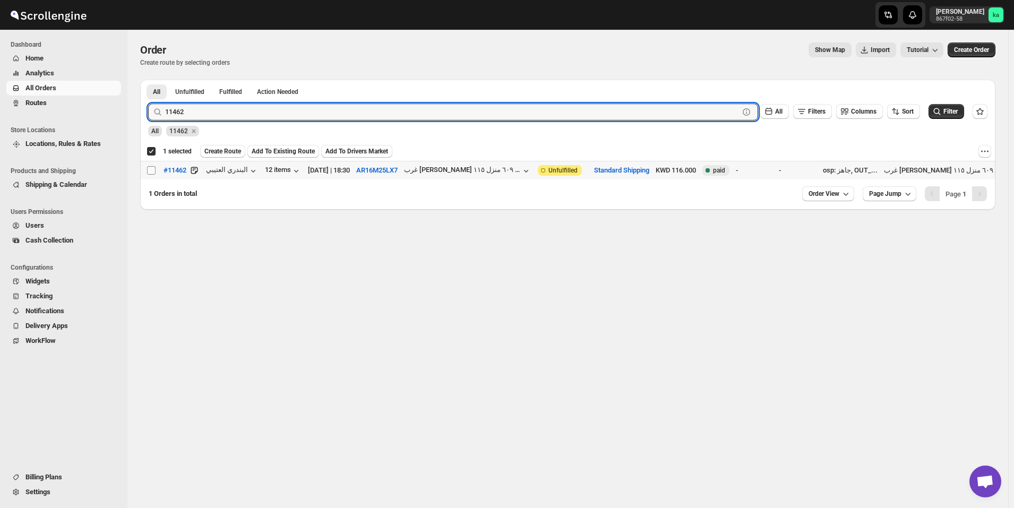
click at [151, 169] on input "Select order" at bounding box center [151, 170] width 8 height 8
checkbox input "true"
checkbox input "false"
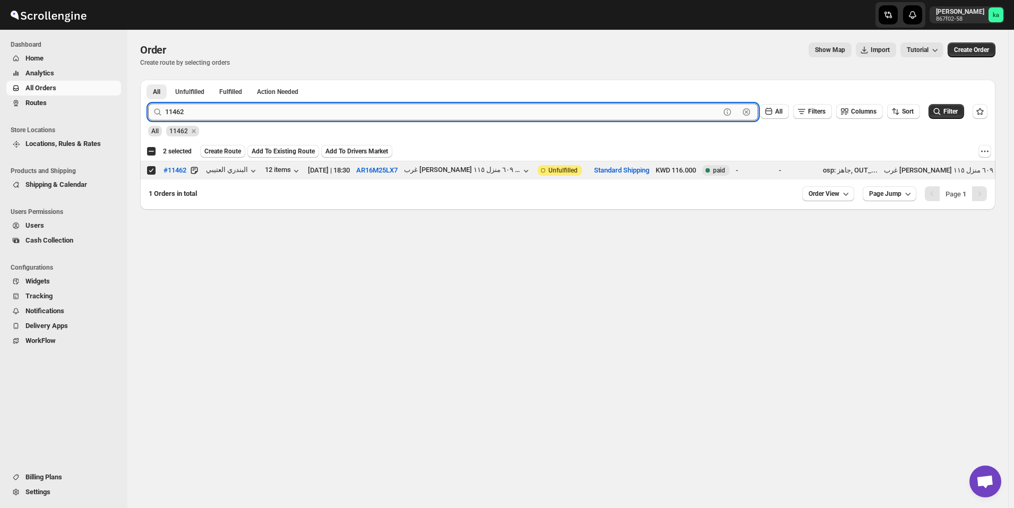
click at [206, 108] on input "11462" at bounding box center [442, 112] width 555 height 17
paste input "74"
type input "11742"
click at [148, 80] on button "Submit" at bounding box center [163, 85] width 30 height 11
click at [154, 170] on input "Select order" at bounding box center [151, 170] width 8 height 8
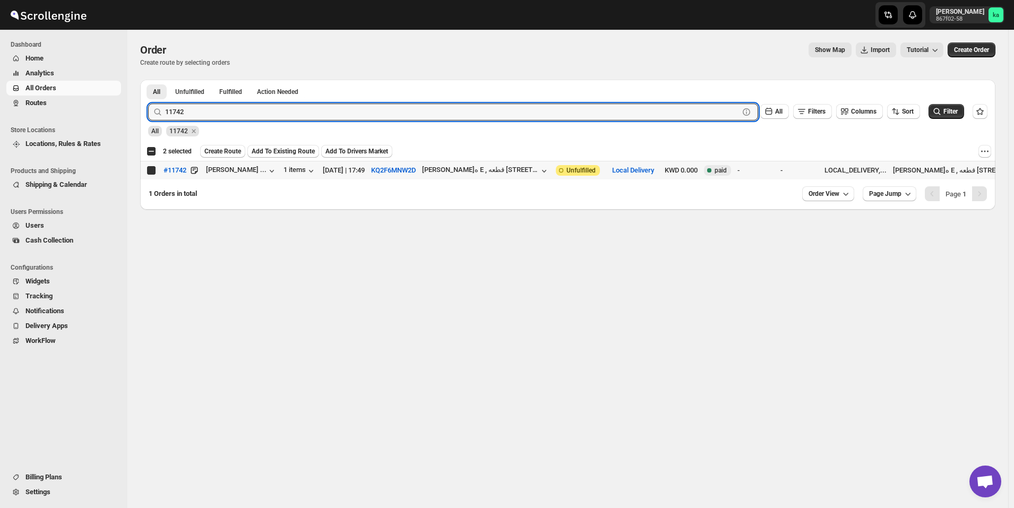
checkbox input "true"
click at [307, 113] on input "11742" at bounding box center [442, 112] width 555 height 17
paste input "59"
type input "11759"
click at [148, 80] on button "Submit" at bounding box center [163, 85] width 30 height 11
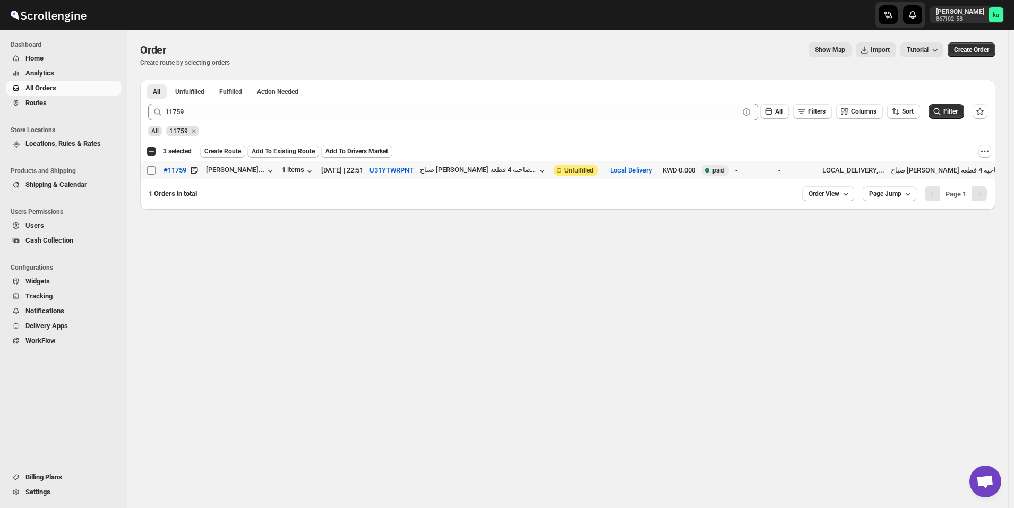
click at [149, 168] on input "Select order" at bounding box center [151, 170] width 8 height 8
checkbox input "true"
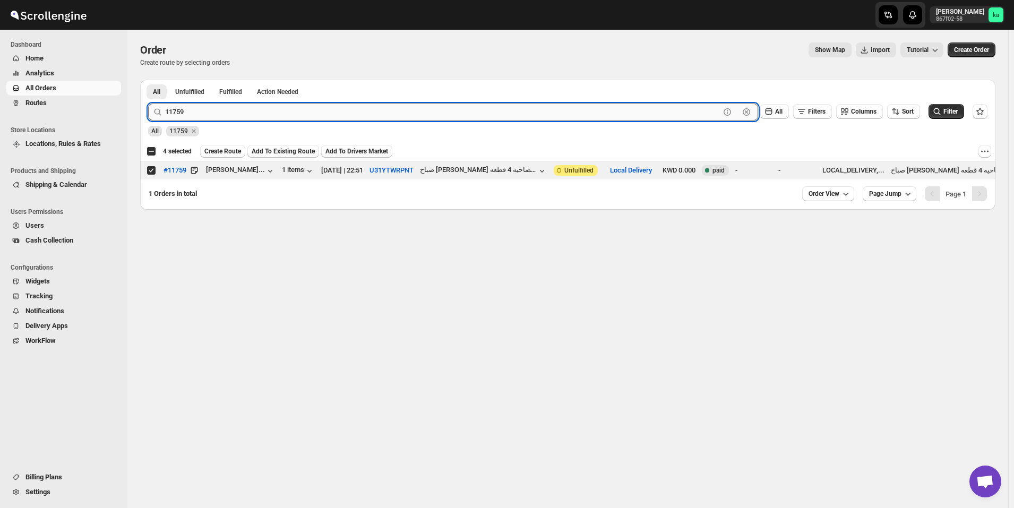
click at [362, 116] on input "11759" at bounding box center [442, 112] width 555 height 17
paste input "633"
type input "11633"
click at [148, 80] on button "Submit" at bounding box center [163, 85] width 30 height 11
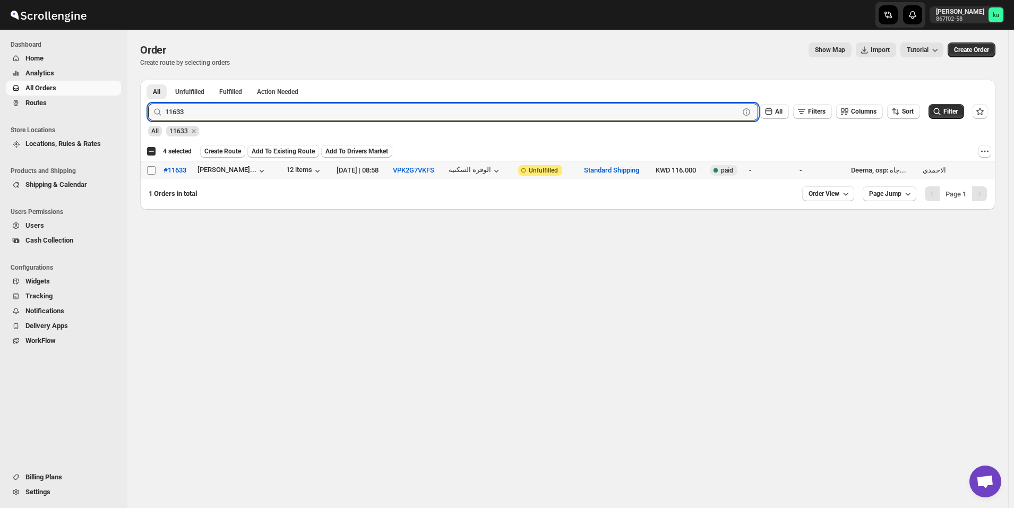
click at [149, 168] on input "Select order" at bounding box center [151, 170] width 8 height 8
checkbox input "true"
click at [240, 115] on input "11633" at bounding box center [442, 112] width 555 height 17
paste input "784"
type input "11784"
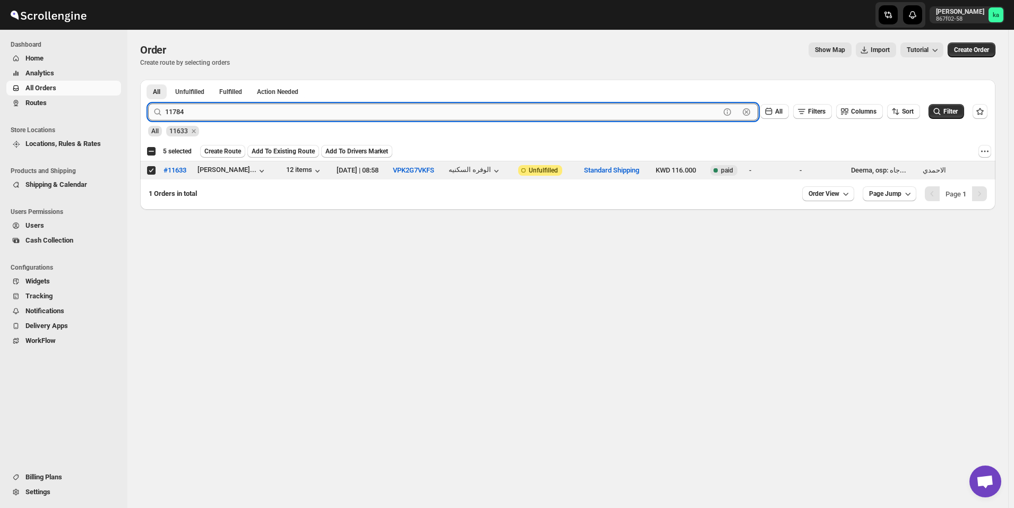
click at [148, 80] on button "Submit" at bounding box center [163, 85] width 30 height 11
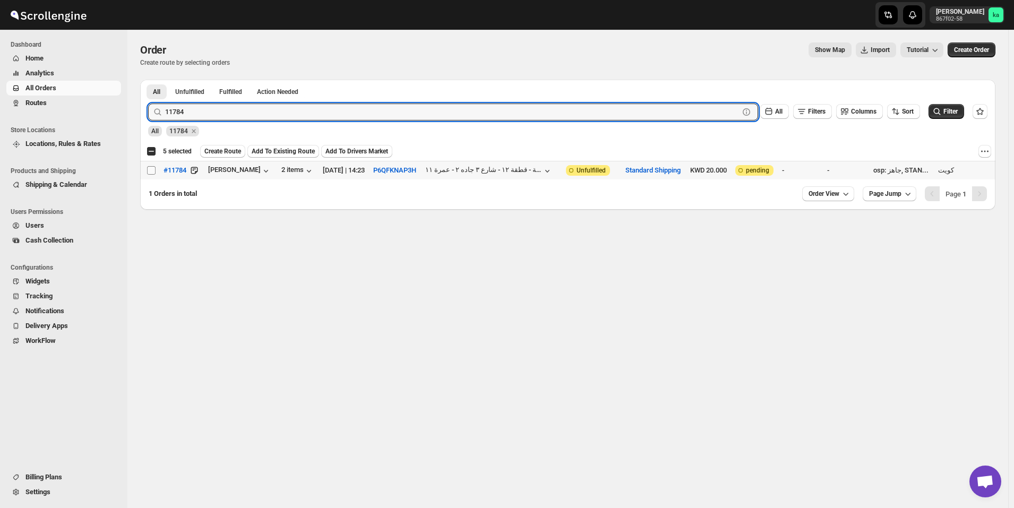
click at [150, 170] on input "Select order" at bounding box center [151, 170] width 8 height 8
checkbox input "true"
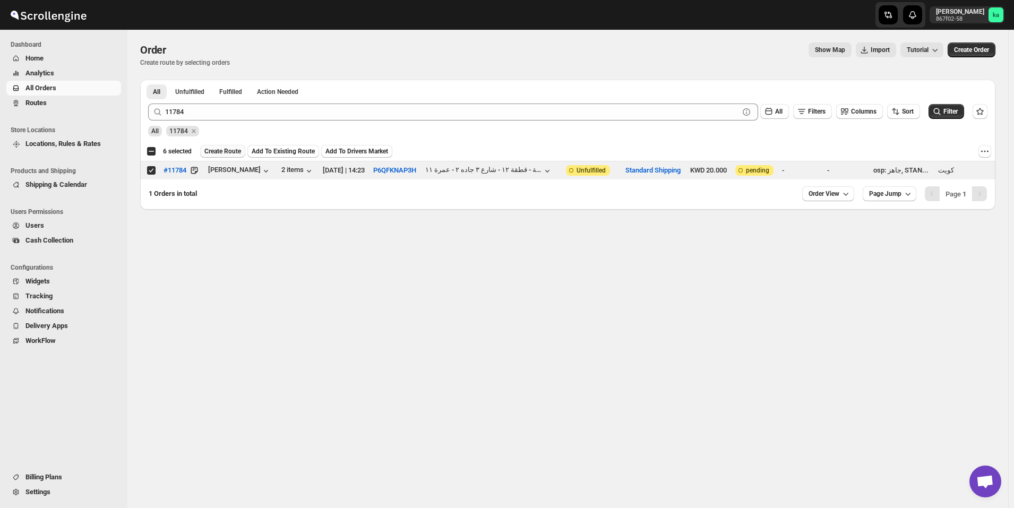
click at [225, 152] on span "Create Route" at bounding box center [222, 151] width 37 height 8
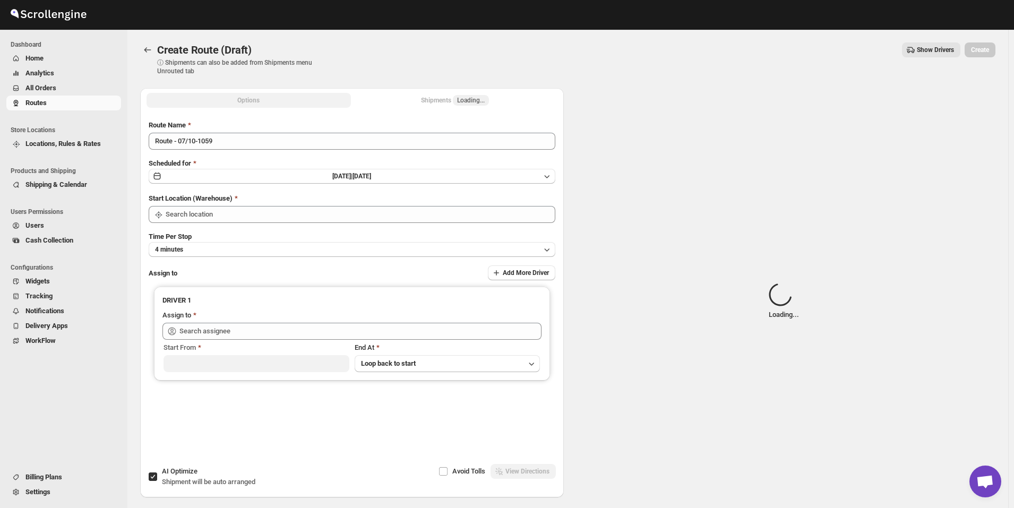
type input "[GEOGRAPHIC_DATA]"
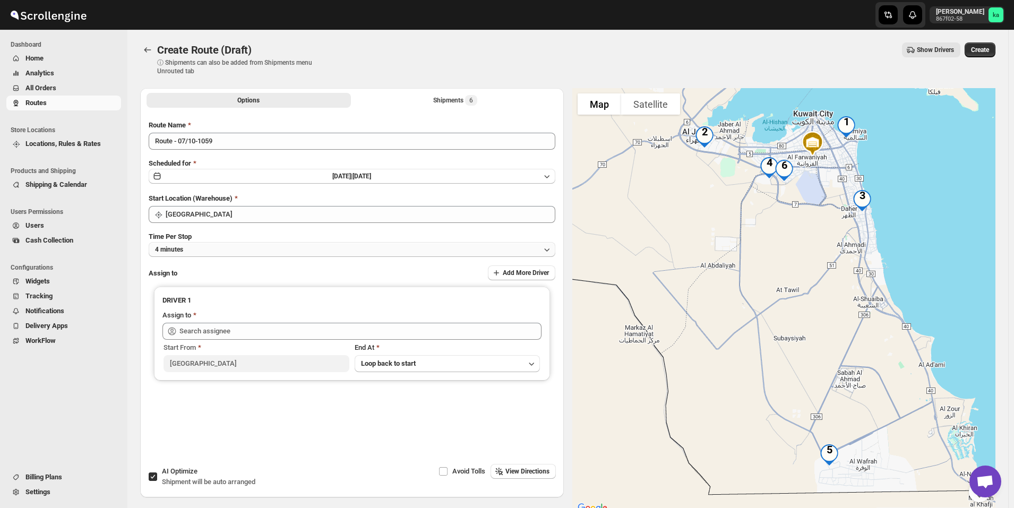
click at [248, 250] on button "4 minutes" at bounding box center [352, 249] width 407 height 15
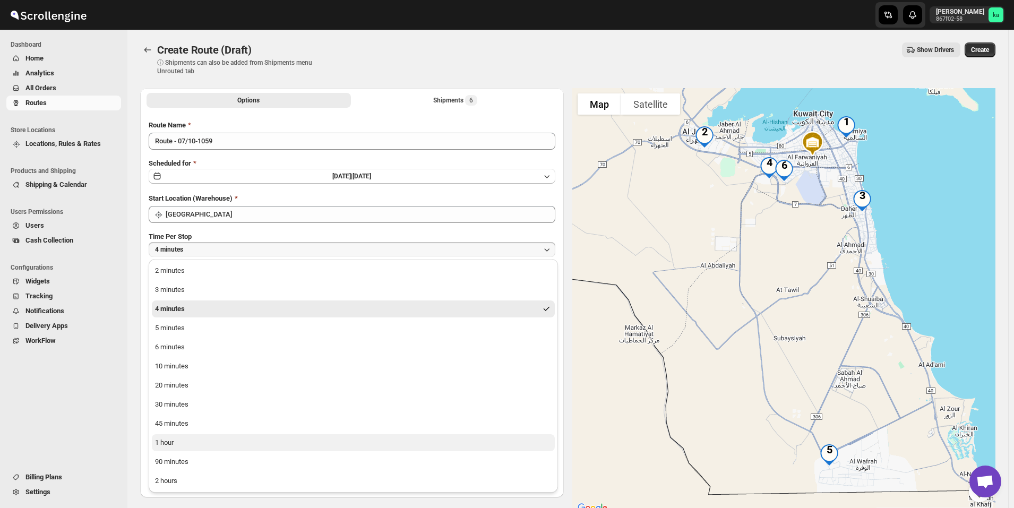
click at [211, 445] on button "1 hour" at bounding box center [353, 442] width 403 height 17
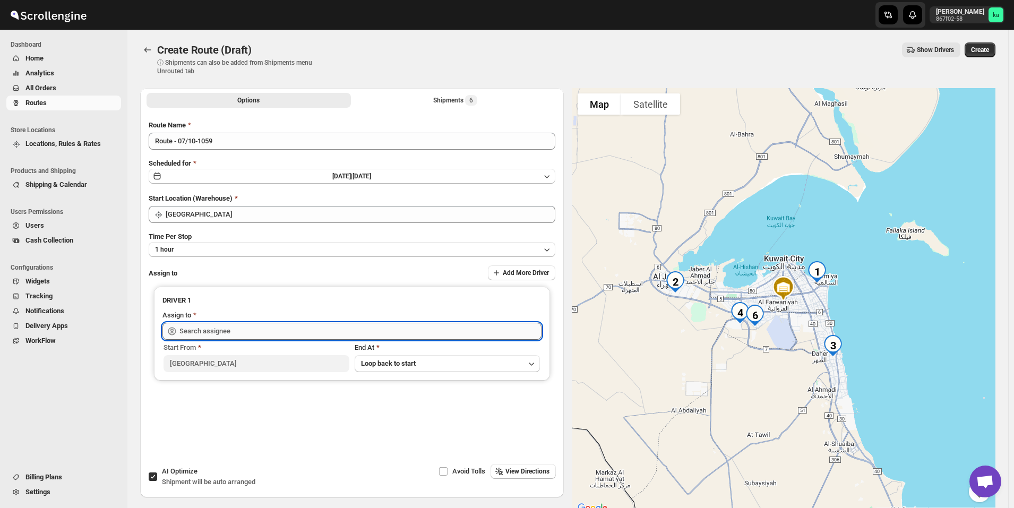
click at [221, 329] on input "text" at bounding box center [360, 331] width 362 height 17
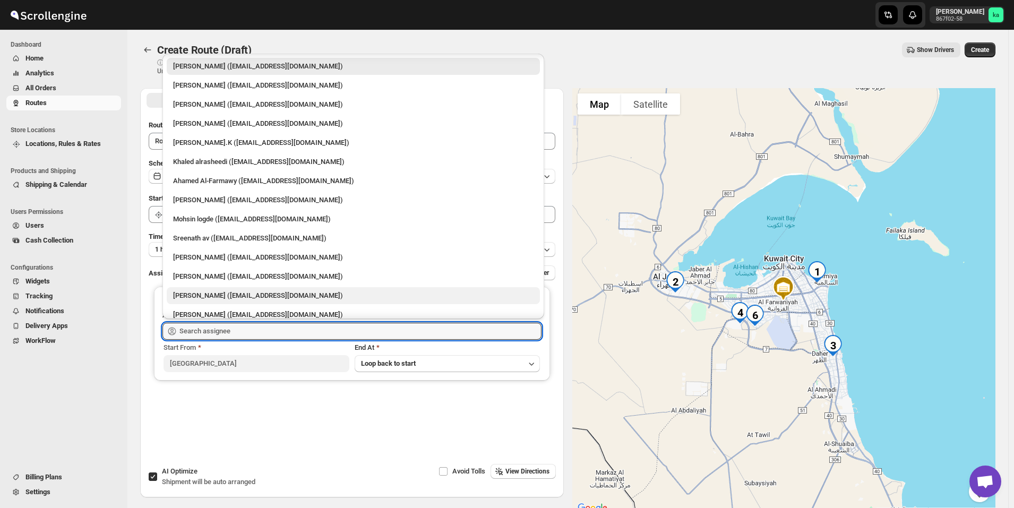
scroll to position [28, 0]
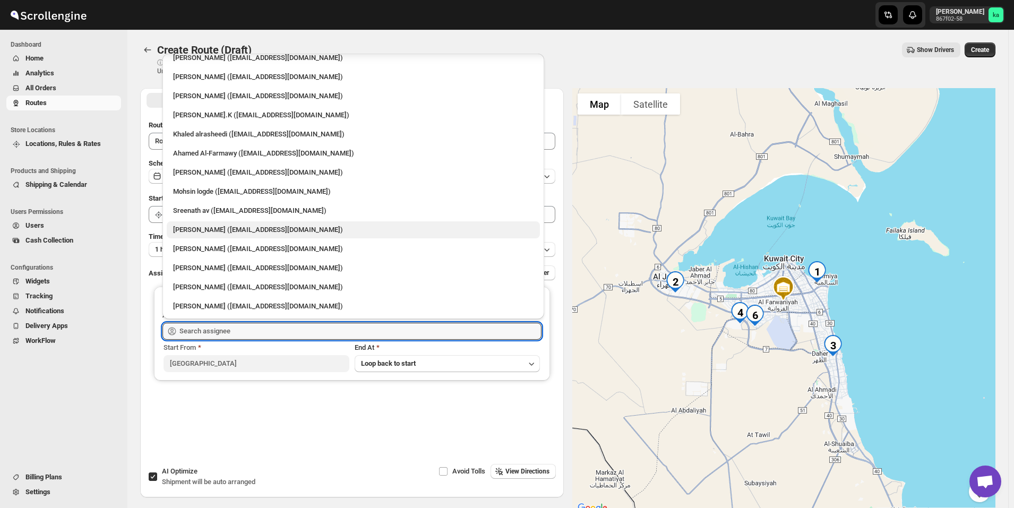
click at [223, 232] on div "[PERSON_NAME] ([EMAIL_ADDRESS][DOMAIN_NAME])" at bounding box center [353, 230] width 360 height 11
type input "[PERSON_NAME] ([EMAIL_ADDRESS][DOMAIN_NAME])"
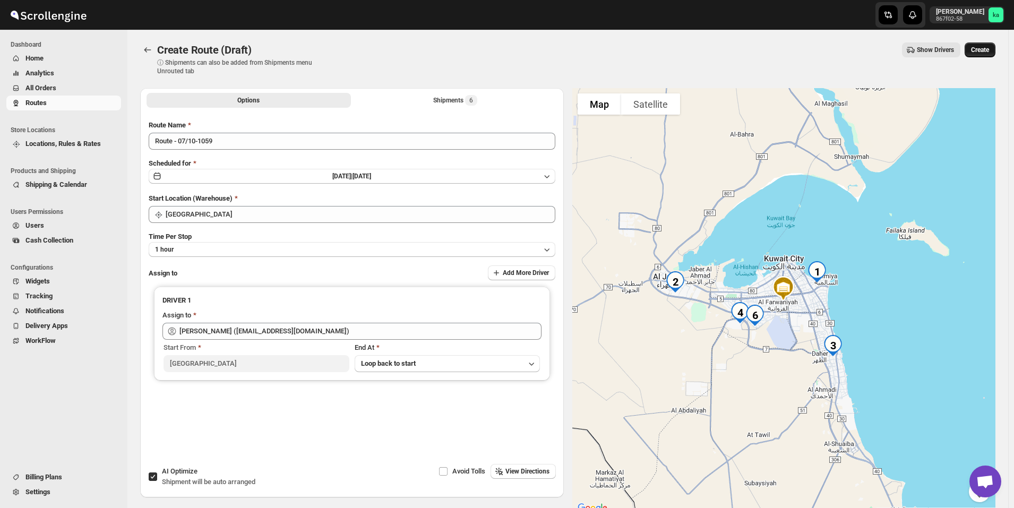
click at [983, 46] on span "Create" at bounding box center [980, 50] width 18 height 8
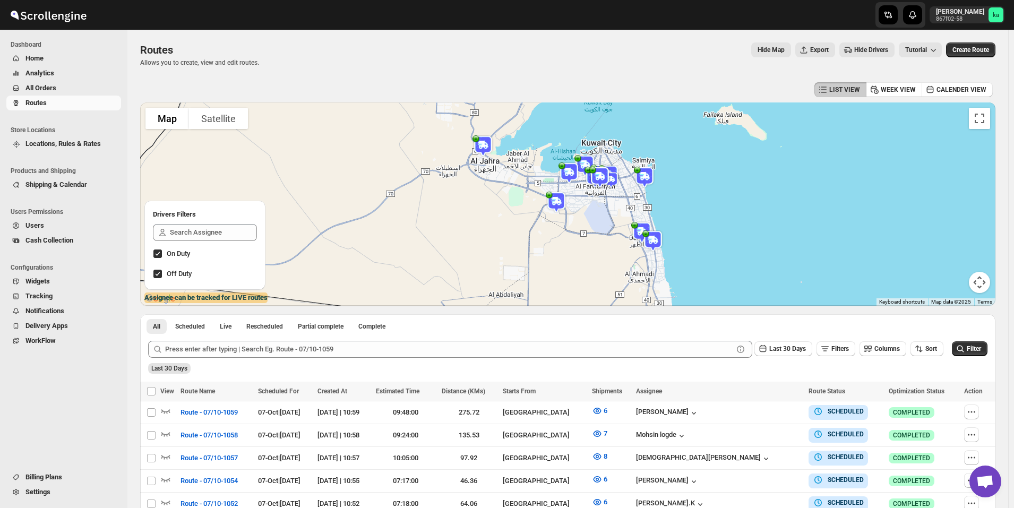
click at [99, 93] on button "All Orders" at bounding box center [63, 88] width 115 height 15
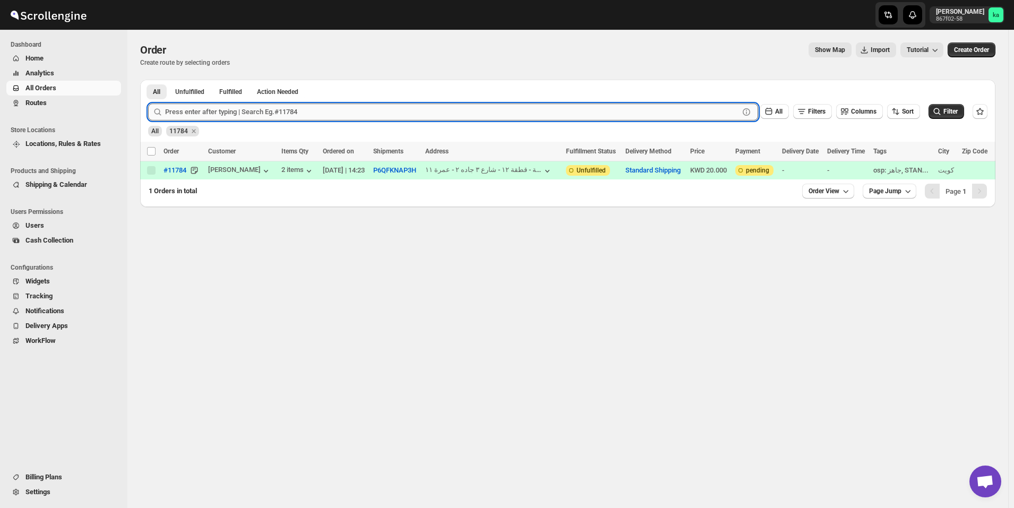
click at [331, 114] on input "text" at bounding box center [452, 112] width 574 height 17
paste input "11730"
type input "11730"
click at [148, 80] on button "Submit" at bounding box center [163, 85] width 30 height 11
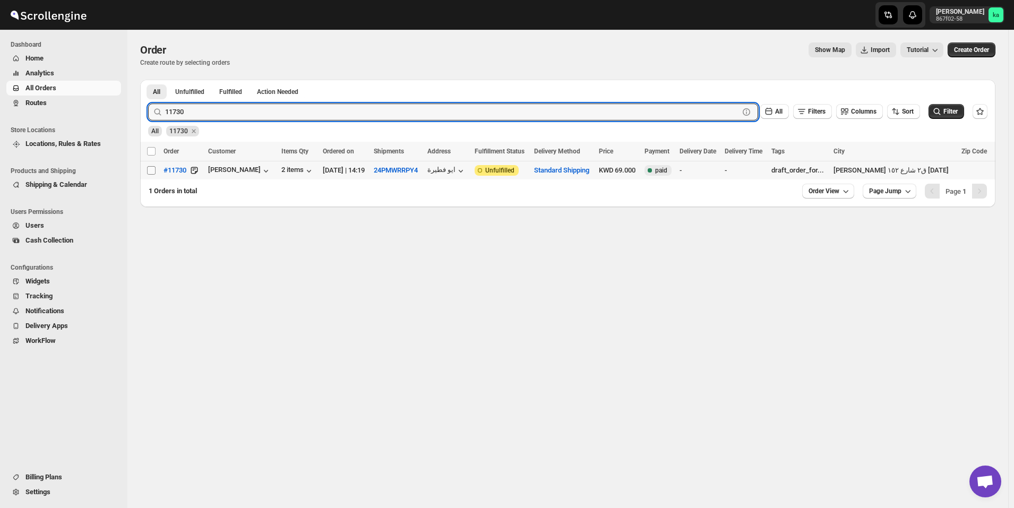
click at [152, 170] on input "Select order" at bounding box center [151, 170] width 8 height 8
checkbox input "true"
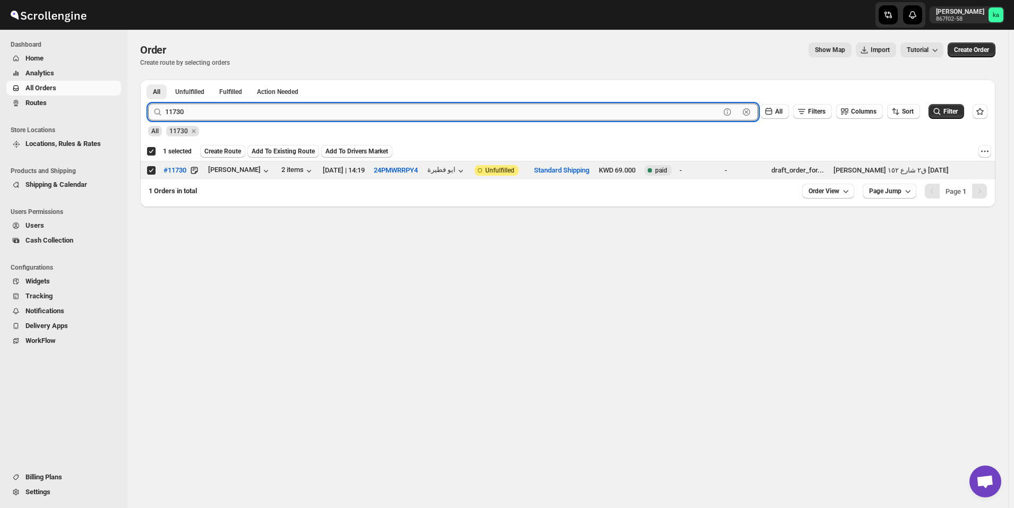
click at [295, 116] on input "11730" at bounding box center [442, 112] width 555 height 17
paste input "44"
type input "11744"
click at [148, 80] on button "Submit" at bounding box center [163, 85] width 30 height 11
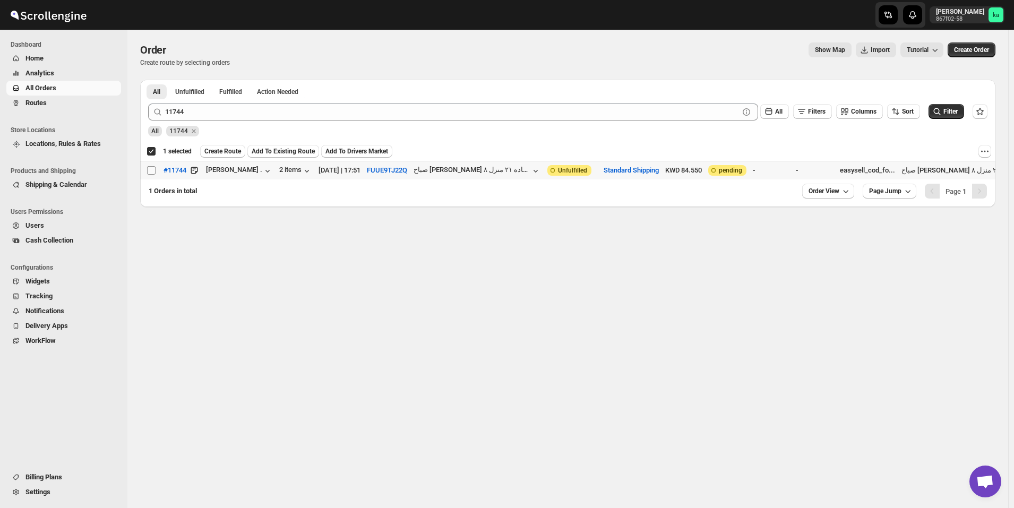
click at [150, 171] on input "Select order" at bounding box center [151, 170] width 8 height 8
checkbox input "true"
checkbox input "false"
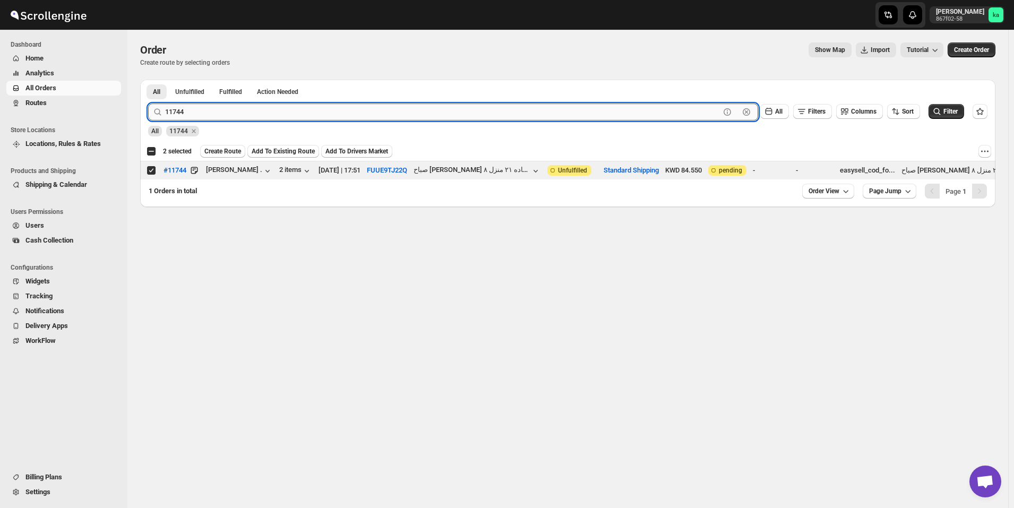
click at [294, 114] on input "11744" at bounding box center [442, 112] width 555 height 17
paste input "8"
type input "11748"
click at [148, 80] on button "Submit" at bounding box center [163, 85] width 30 height 11
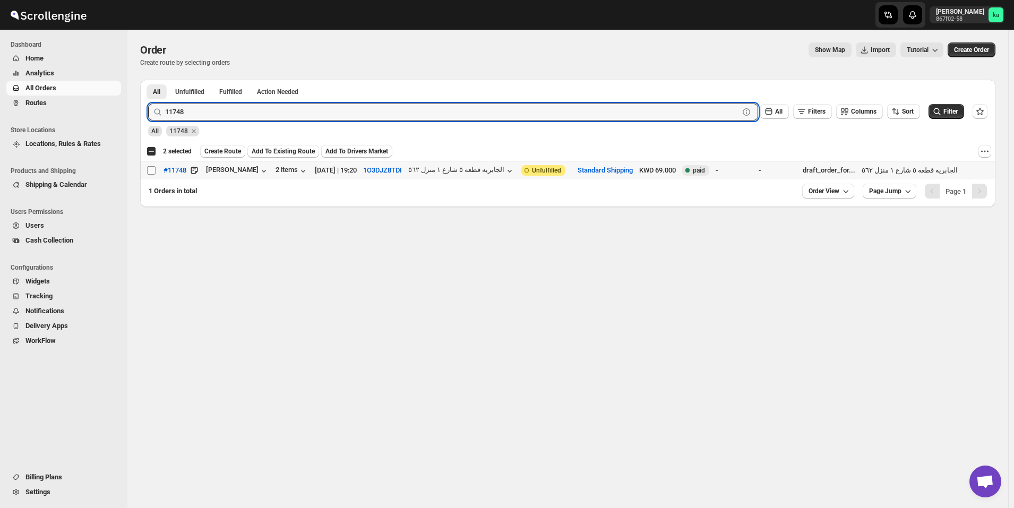
click at [148, 170] on input "Select order" at bounding box center [151, 170] width 8 height 8
checkbox input "true"
click at [294, 109] on input "11748" at bounding box center [442, 112] width 555 height 17
paste input "7"
type input "11747"
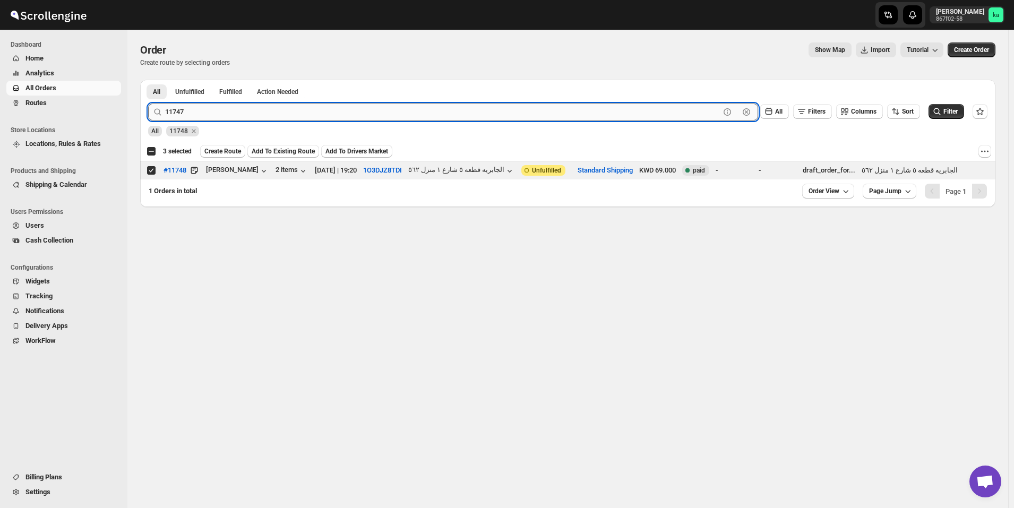
click at [148, 80] on button "Submit" at bounding box center [163, 85] width 30 height 11
click at [154, 172] on input "Select order" at bounding box center [151, 170] width 8 height 8
checkbox input "true"
click at [359, 113] on input "11747" at bounding box center [442, 112] width 555 height 17
paste input "673"
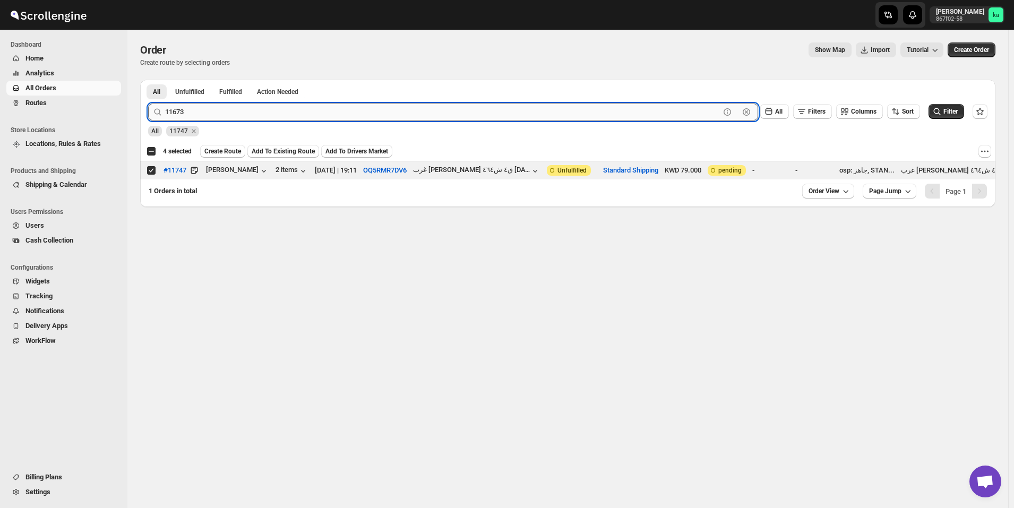
type input "11673"
click at [148, 80] on button "Submit" at bounding box center [163, 85] width 30 height 11
click at [151, 171] on input "Select order" at bounding box center [151, 170] width 8 height 8
checkbox input "true"
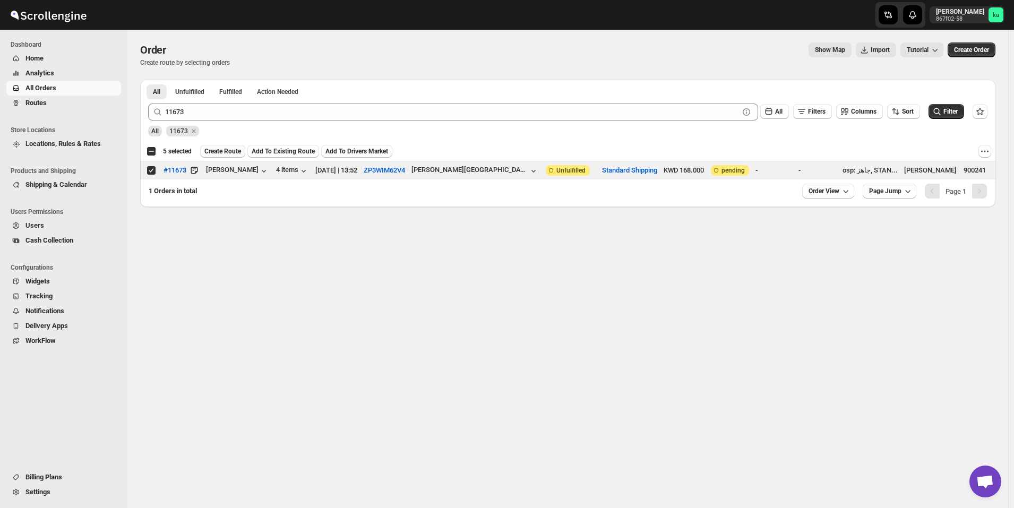
click at [221, 152] on span "Create Route" at bounding box center [222, 151] width 37 height 8
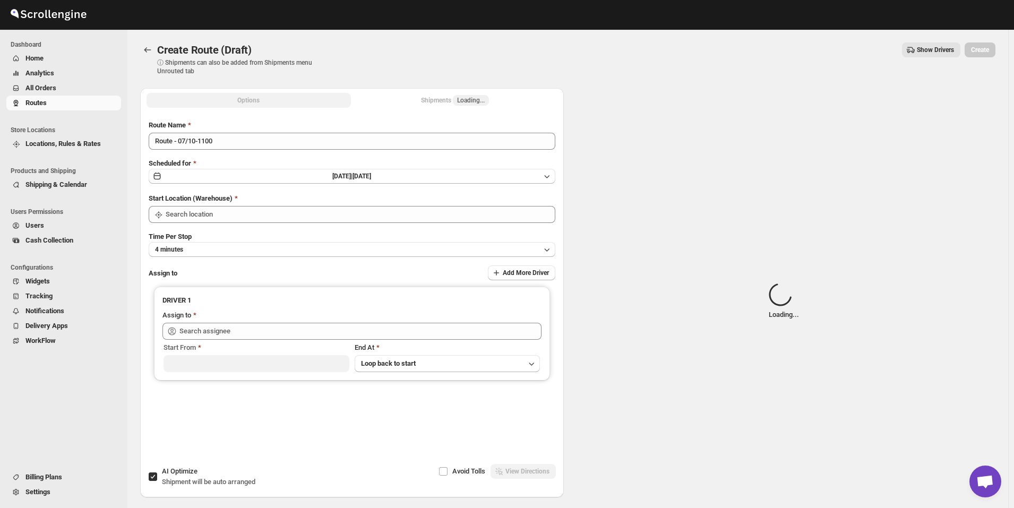
type input "[GEOGRAPHIC_DATA]"
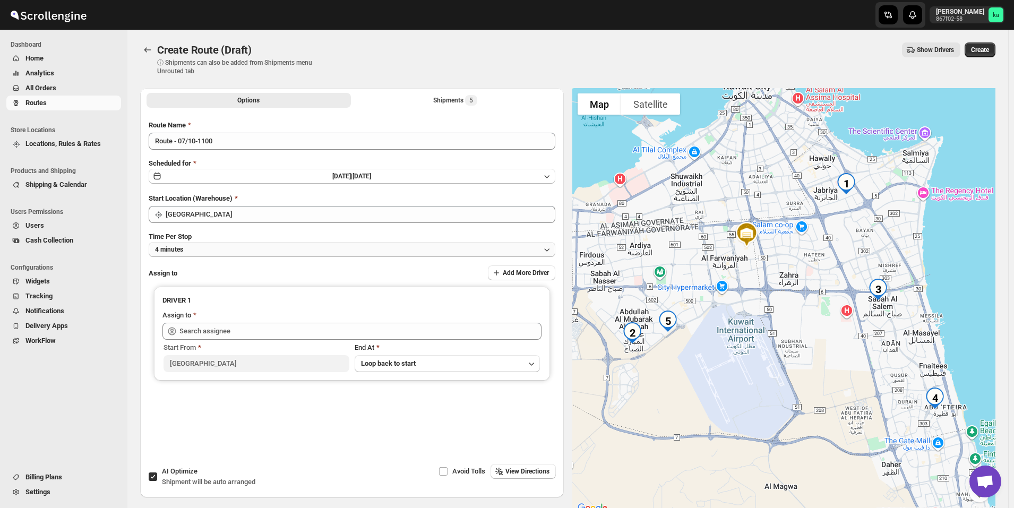
click at [201, 246] on button "4 minutes" at bounding box center [352, 249] width 407 height 15
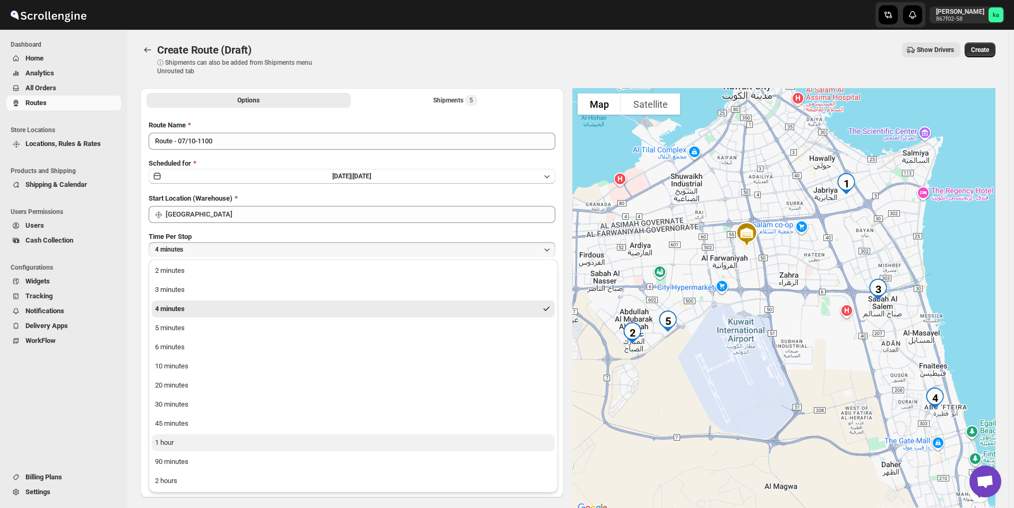
click at [185, 435] on button "1 hour" at bounding box center [353, 442] width 403 height 17
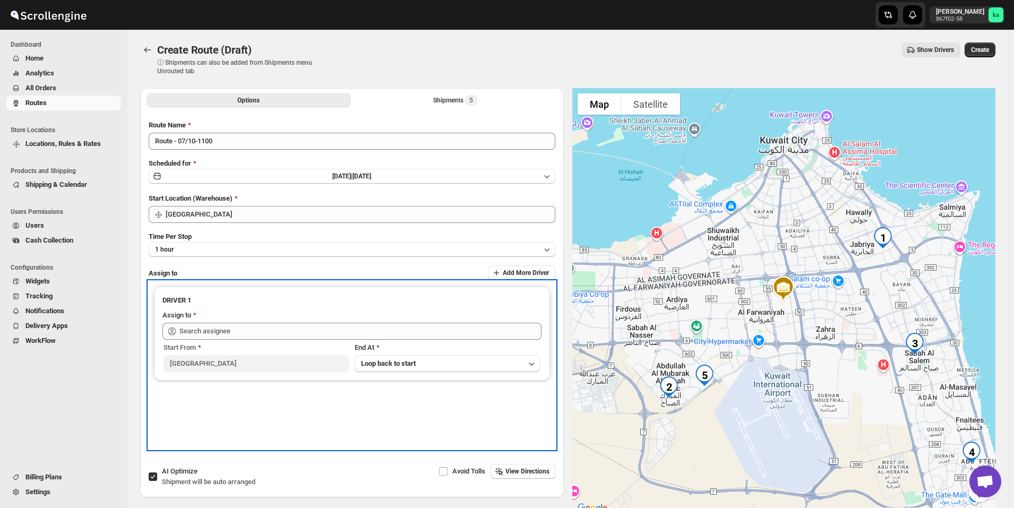
click at [205, 316] on div "Assign to" at bounding box center [351, 316] width 379 height 13
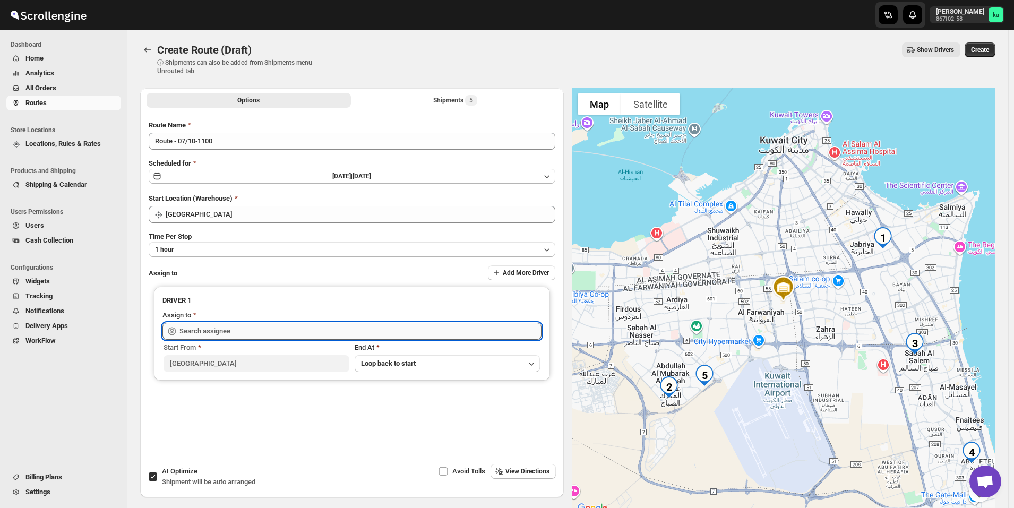
click at [208, 330] on input "text" at bounding box center [360, 331] width 362 height 17
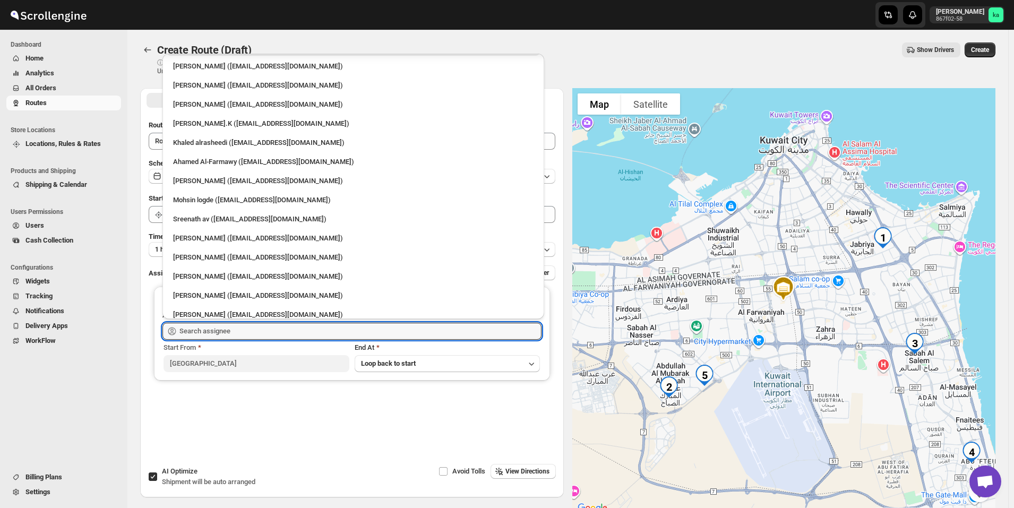
scroll to position [28, 0]
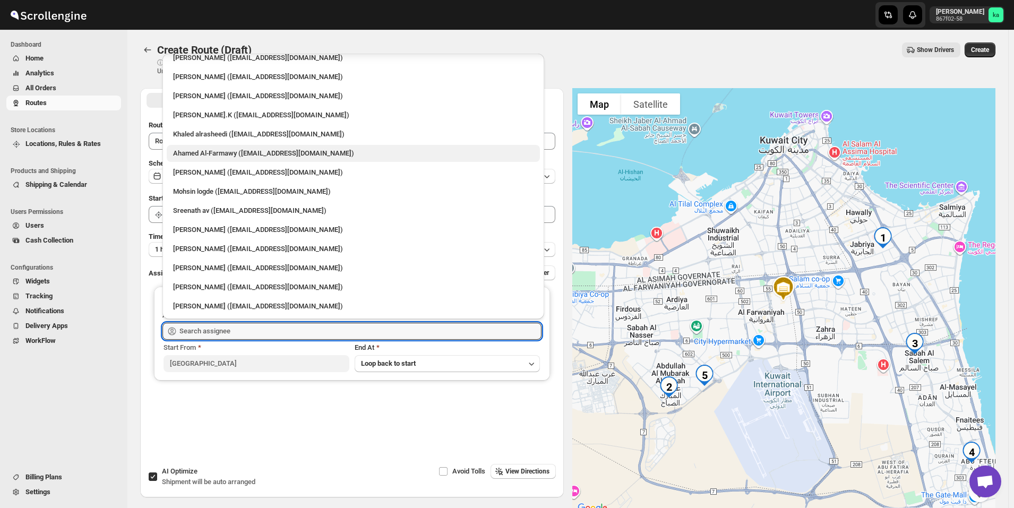
click at [228, 154] on div "Ahamed Al-Farmawy ([EMAIL_ADDRESS][DOMAIN_NAME])" at bounding box center [353, 153] width 360 height 11
type input "Ahamed Al-Farmawy ([EMAIL_ADDRESS][DOMAIN_NAME])"
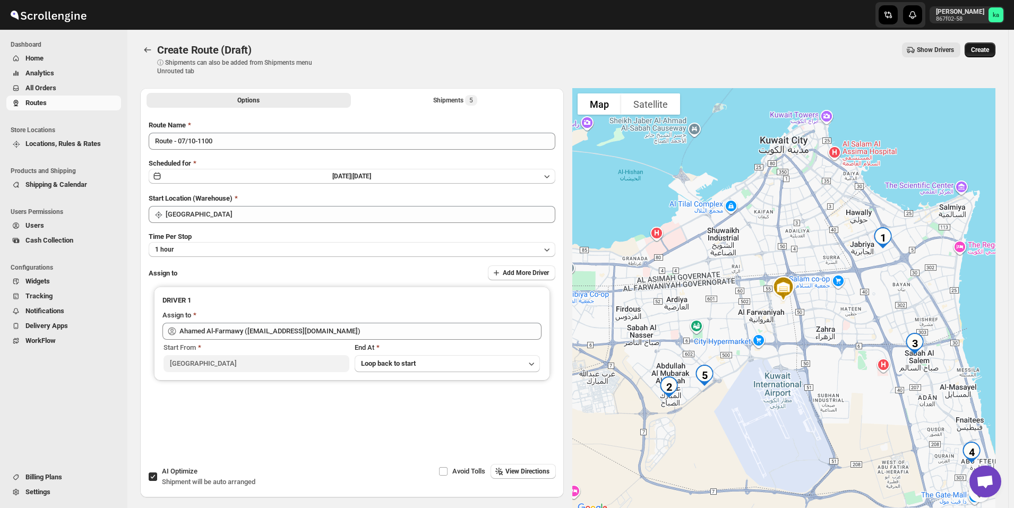
click at [988, 49] on span "Create" at bounding box center [980, 50] width 18 height 8
